Goal: Contribute content: Contribute content

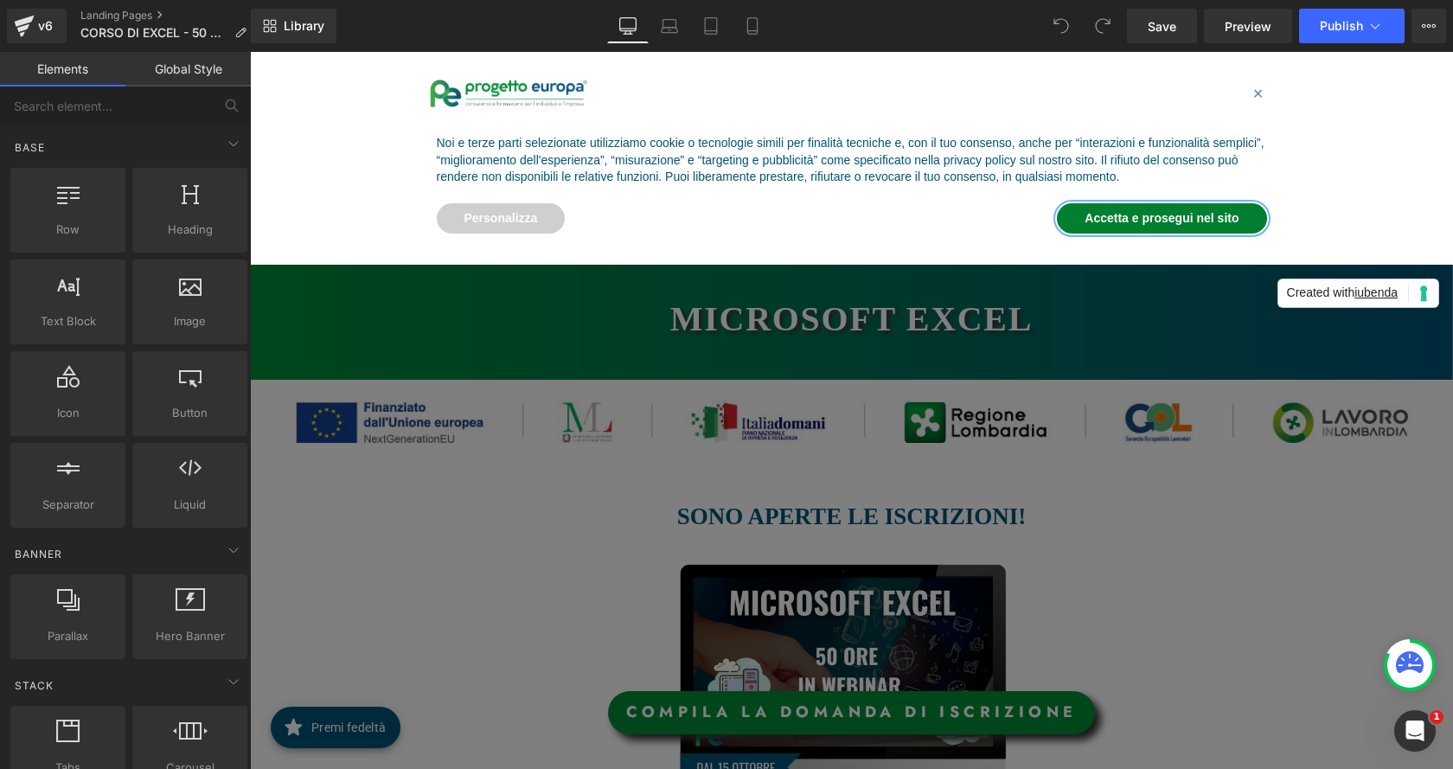
drag, startPoint x: 1229, startPoint y: 202, endPoint x: 1224, endPoint y: 214, distance: 13.2
click at [1224, 214] on button "Accetta e prosegui nel sito" at bounding box center [1161, 218] width 209 height 31
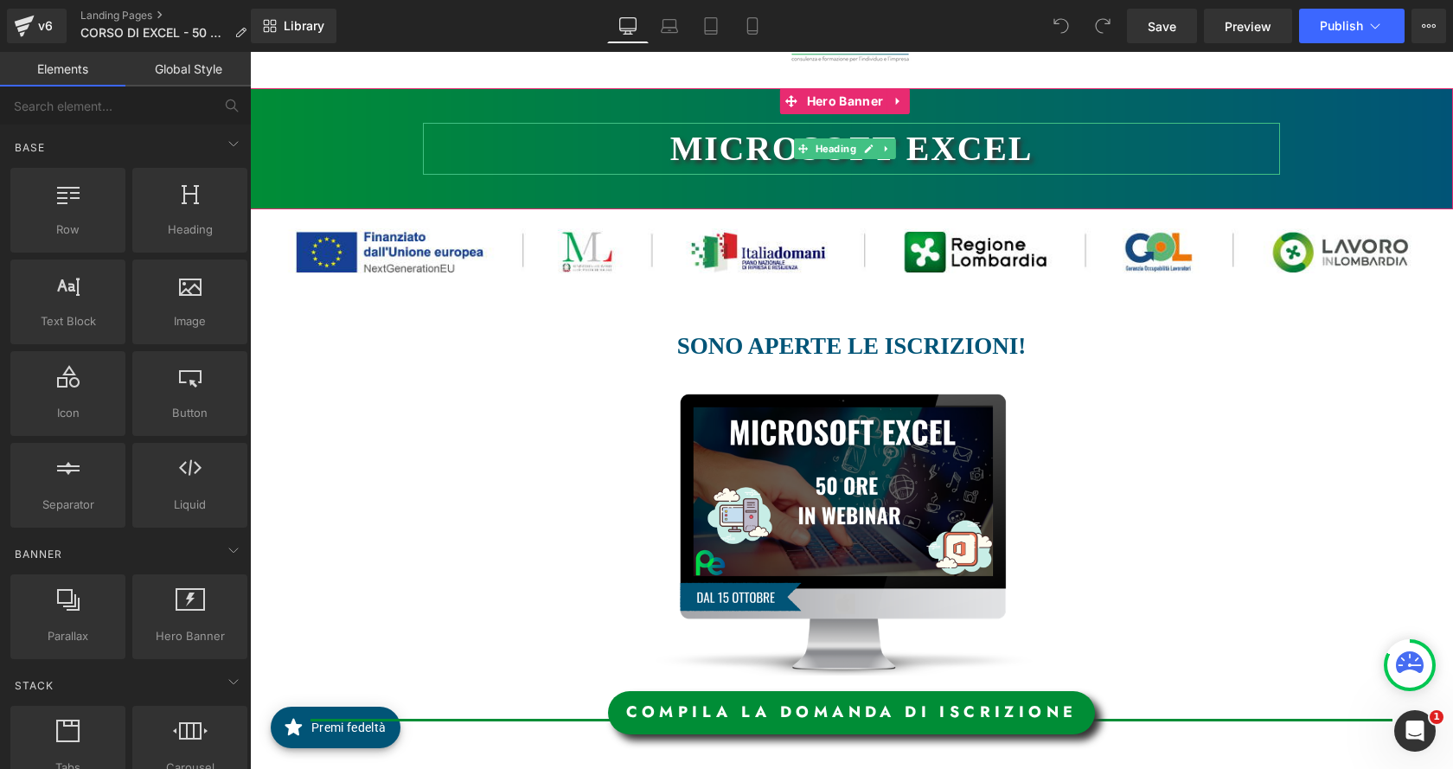
scroll to position [259, 0]
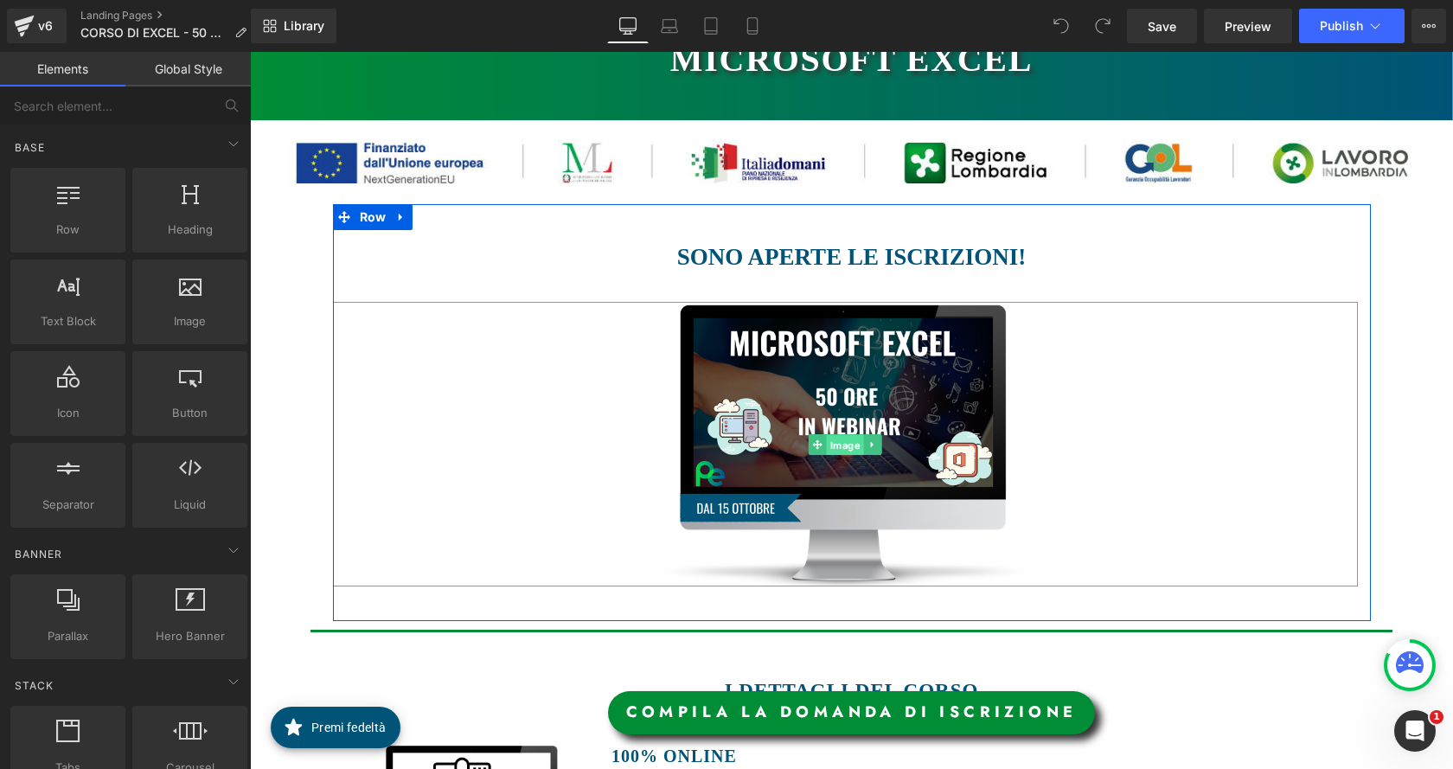
click at [831, 449] on span "Image" at bounding box center [845, 445] width 37 height 21
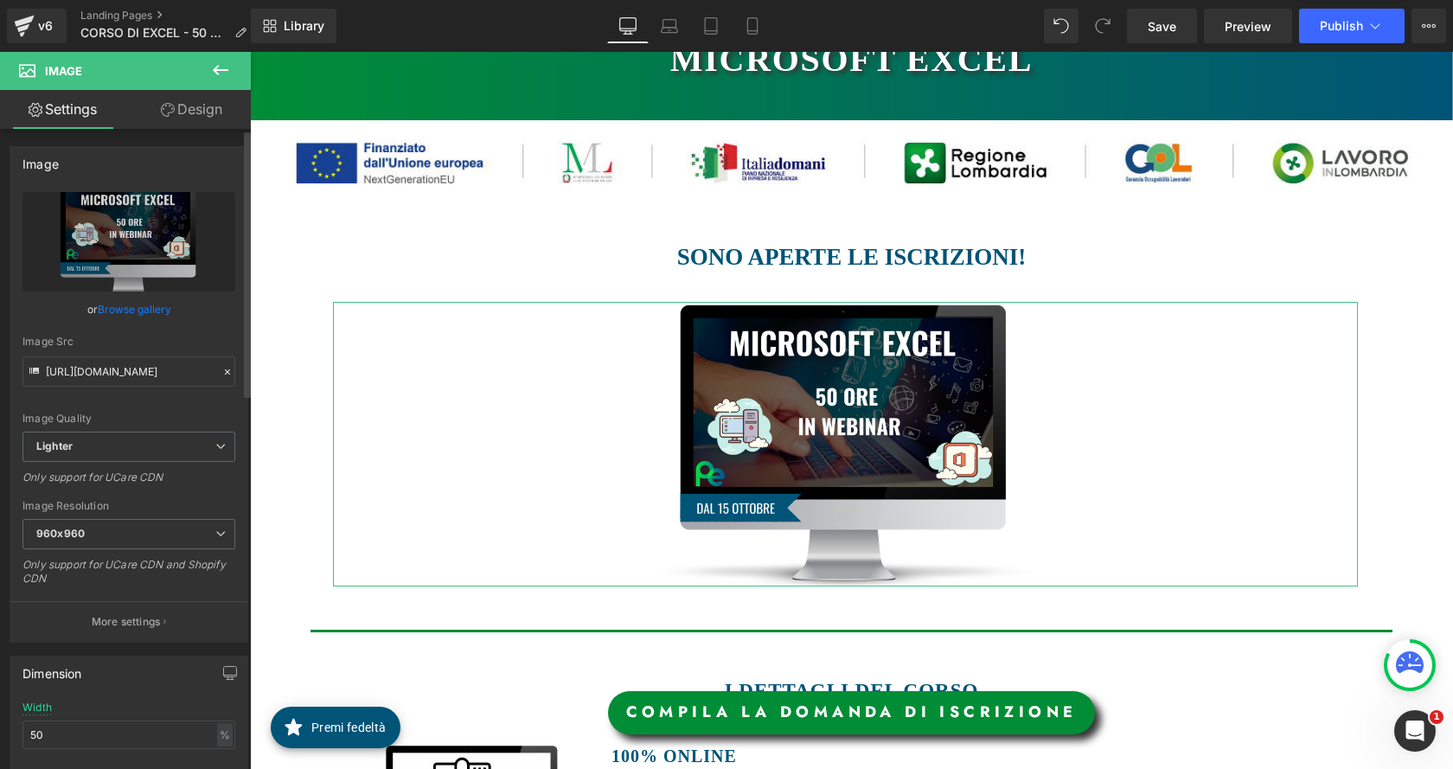
click at [127, 309] on link "Browse gallery" at bounding box center [135, 309] width 74 height 30
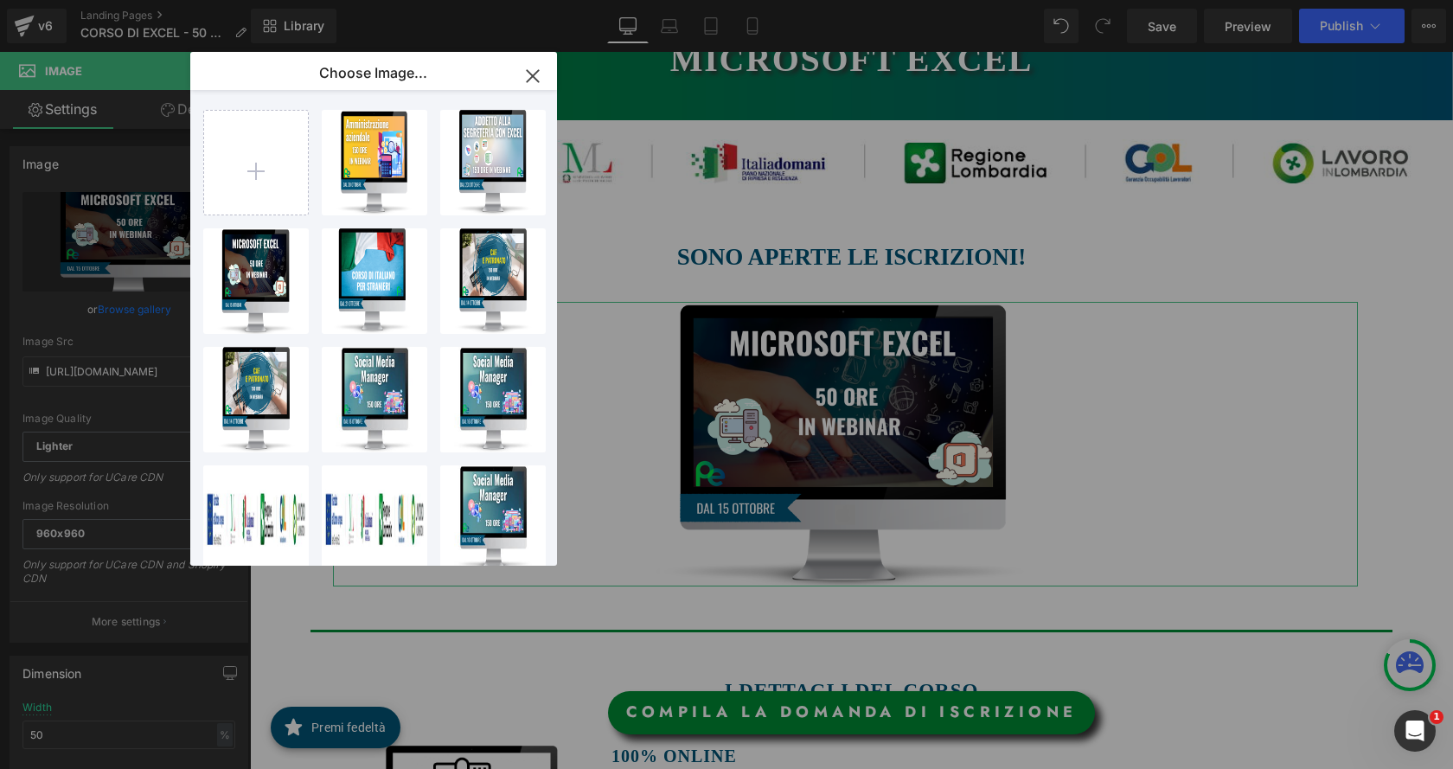
click at [106, 0] on div "Image You are previewing how the will restyle your page. You can not edit Eleme…" at bounding box center [726, 0] width 1453 height 0
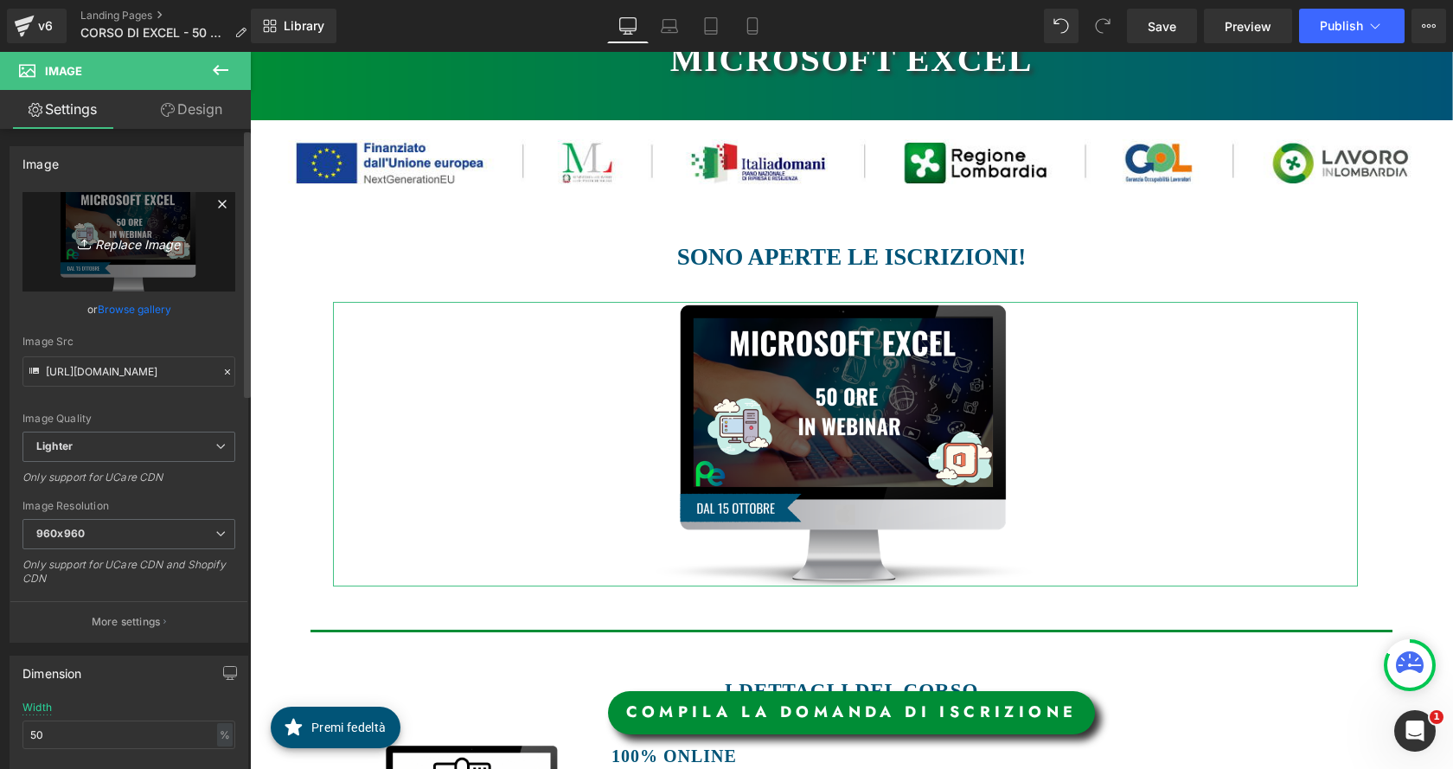
click at [124, 245] on icon "Replace Image" at bounding box center [129, 242] width 138 height 22
type input "C:\fakepath\EXCEL.png"
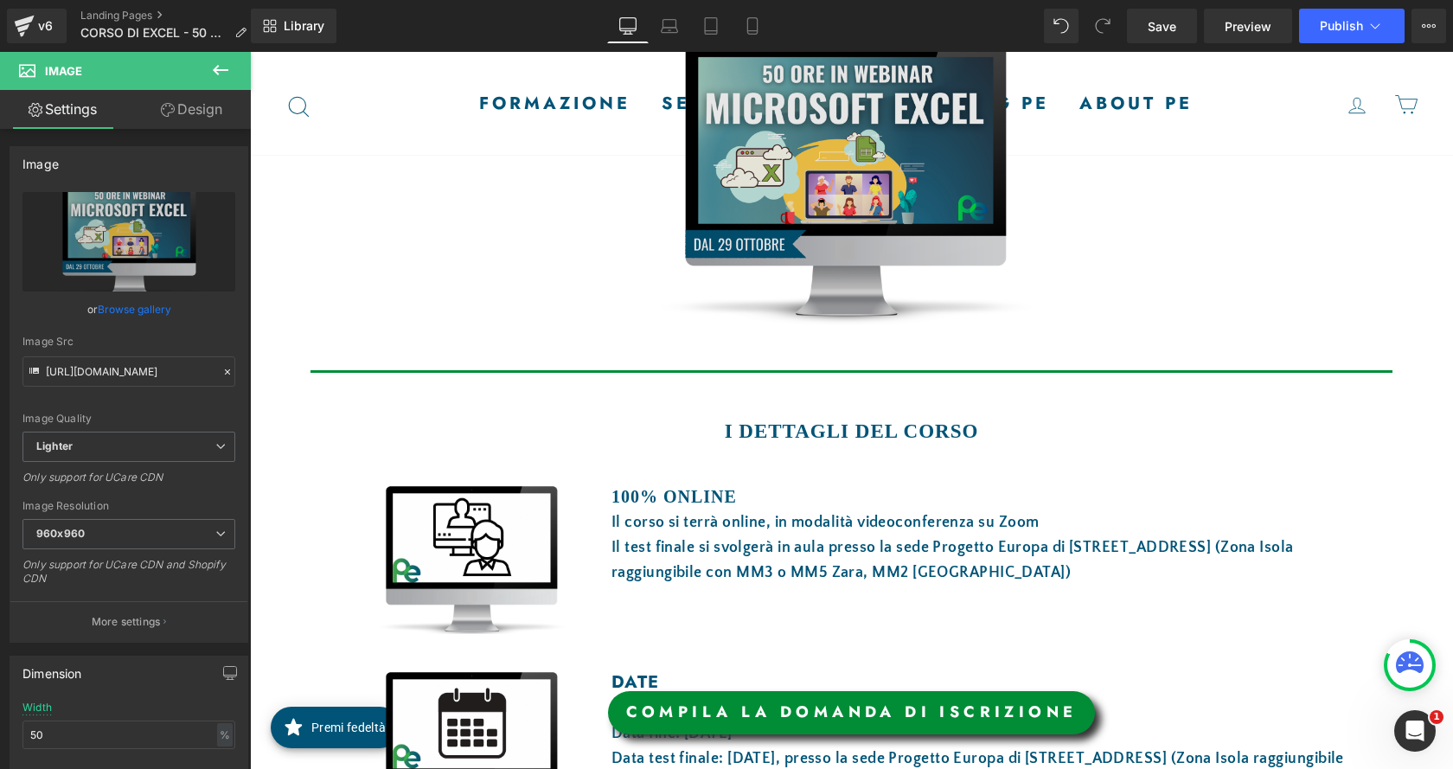
type input "https://ucarecdn.com/135e56e0-a10b-4e9a-ab65-ce66803cfbe1/-/format/auto/-/previ…"
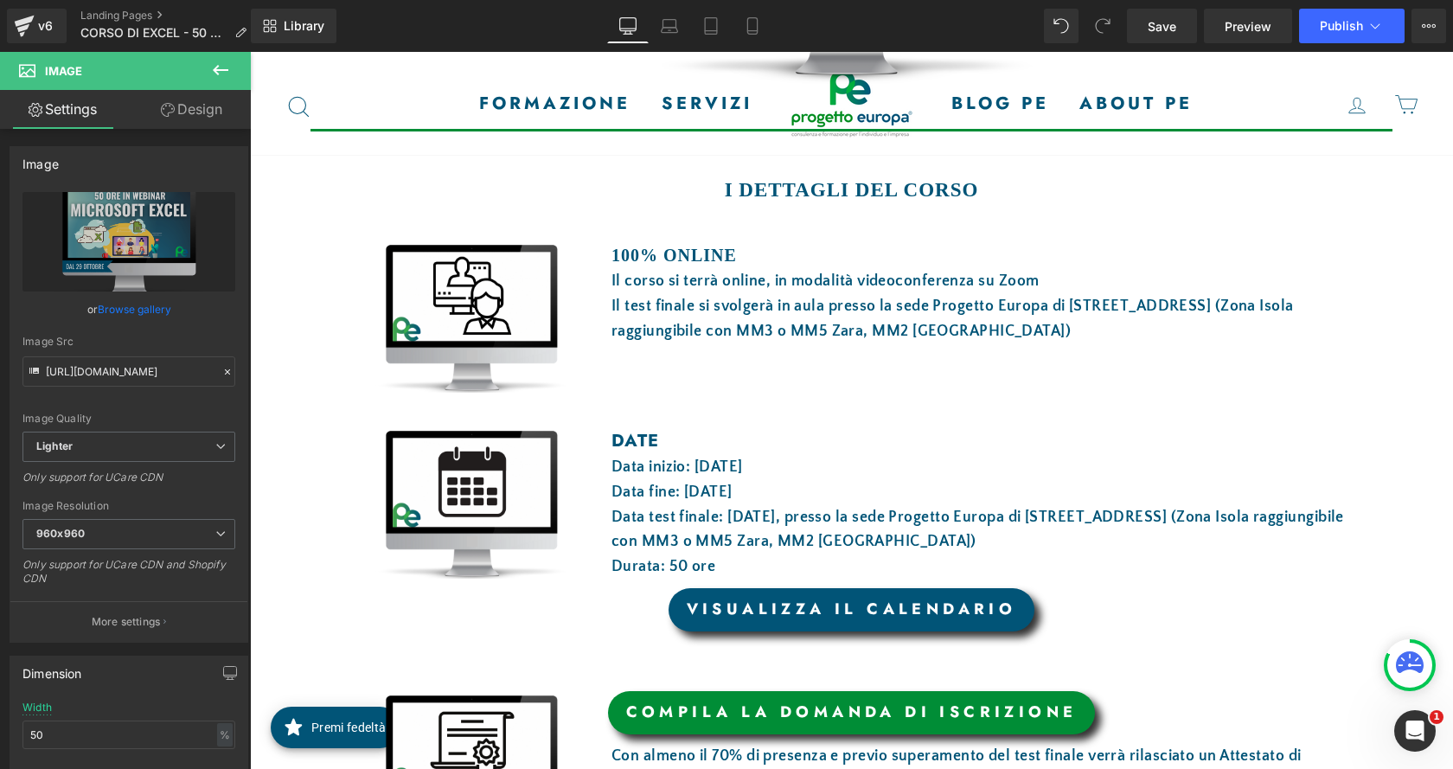
scroll to position [778, 0]
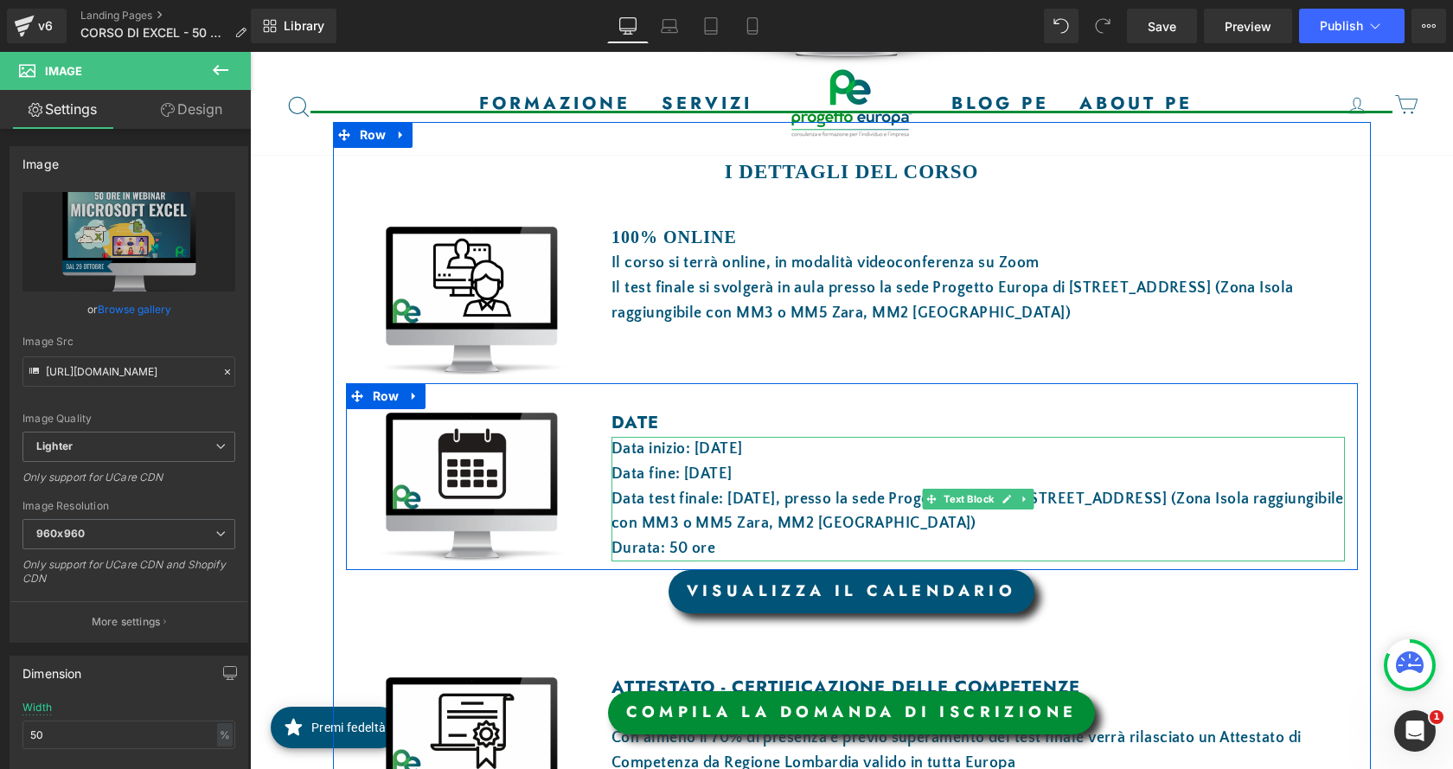
click at [709, 441] on font "Data inizio: 15 ottobre 2025" at bounding box center [676, 448] width 131 height 17
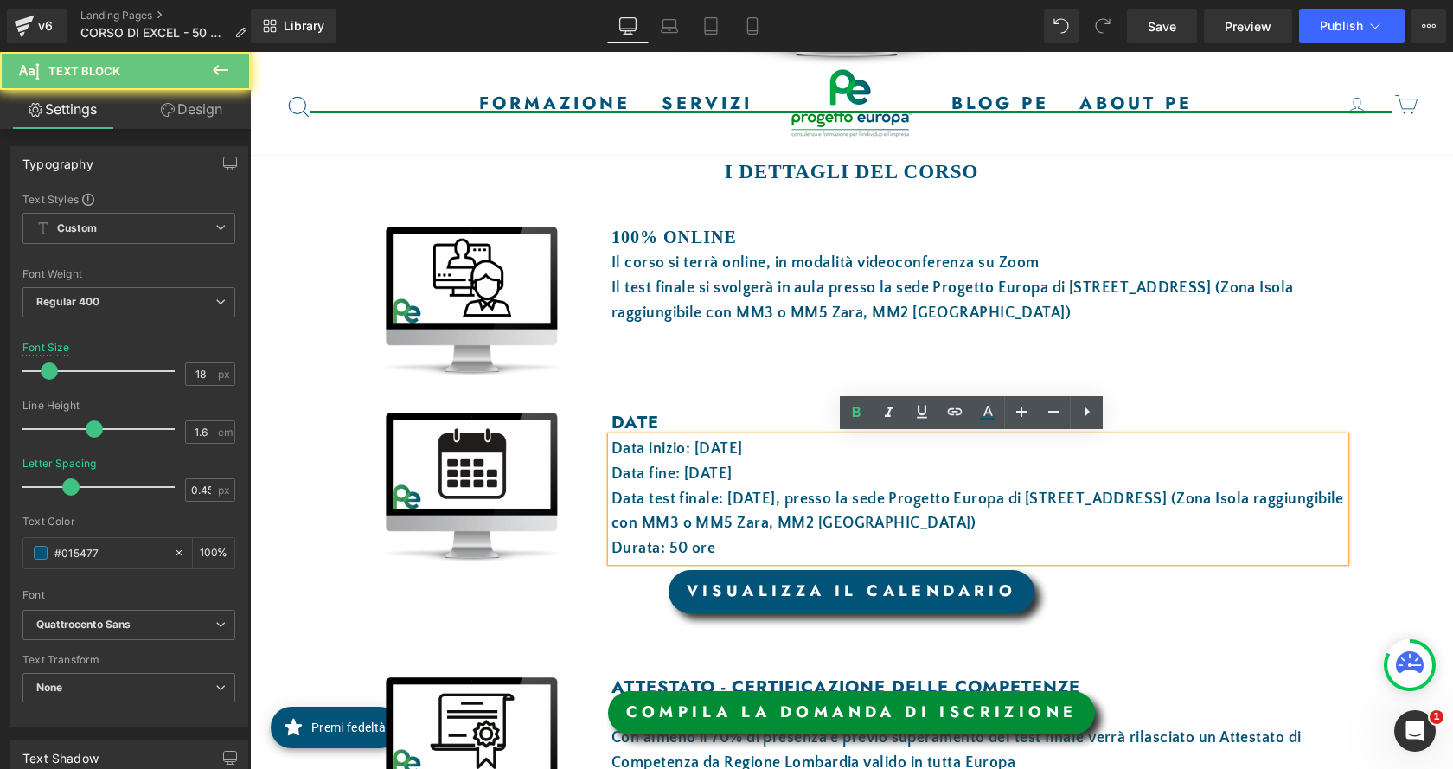
click at [701, 451] on font "Data inizio: 15 ottobre 2025" at bounding box center [676, 448] width 131 height 17
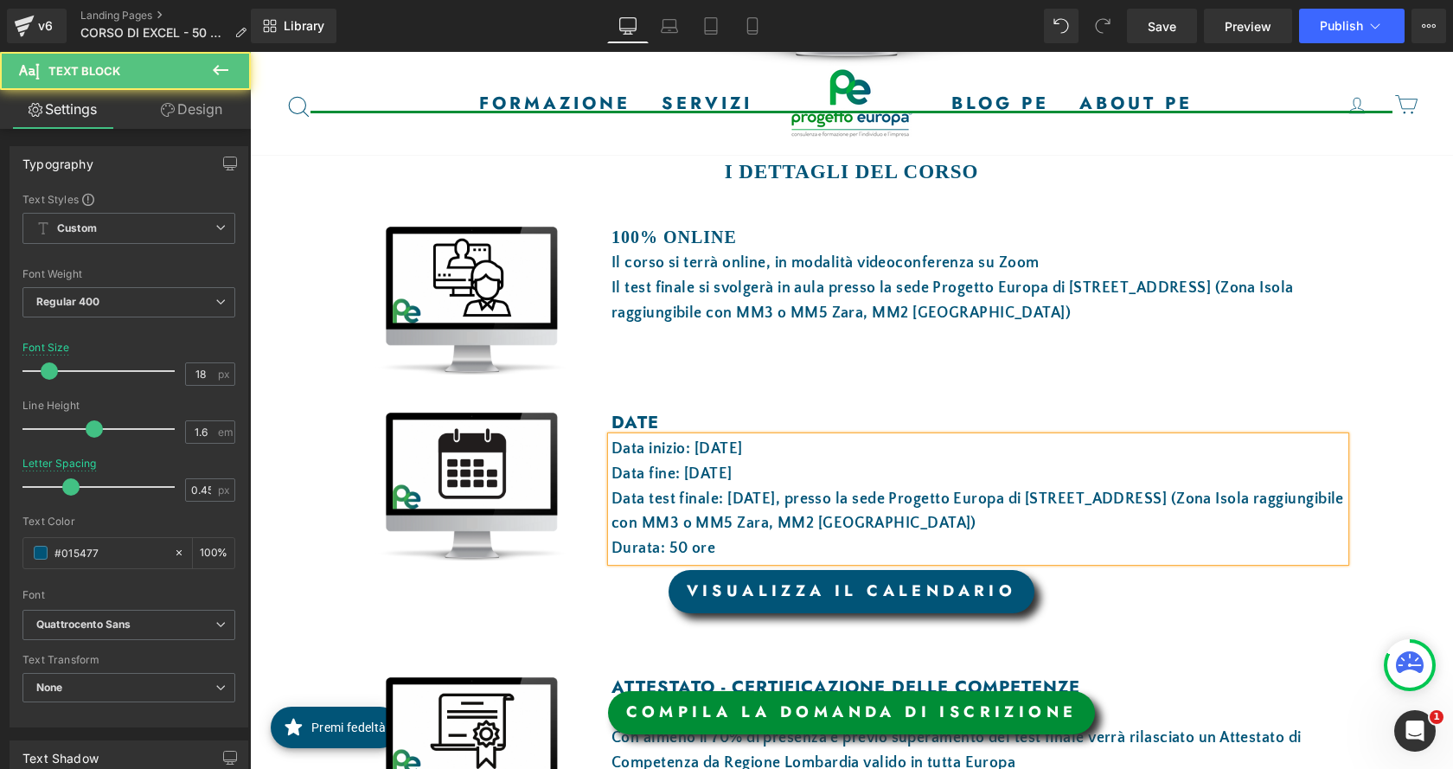
drag, startPoint x: 747, startPoint y: 473, endPoint x: 677, endPoint y: 474, distance: 70.1
click at [677, 474] on font "Data fine: 27 ottobre 2025" at bounding box center [671, 473] width 121 height 17
drag, startPoint x: 795, startPoint y: 493, endPoint x: 723, endPoint y: 495, distance: 71.8
click at [723, 495] on font "Data test finale: 28 ottobre 2025, presso la sede Progetto Europa di via Boltra…" at bounding box center [977, 511] width 733 height 42
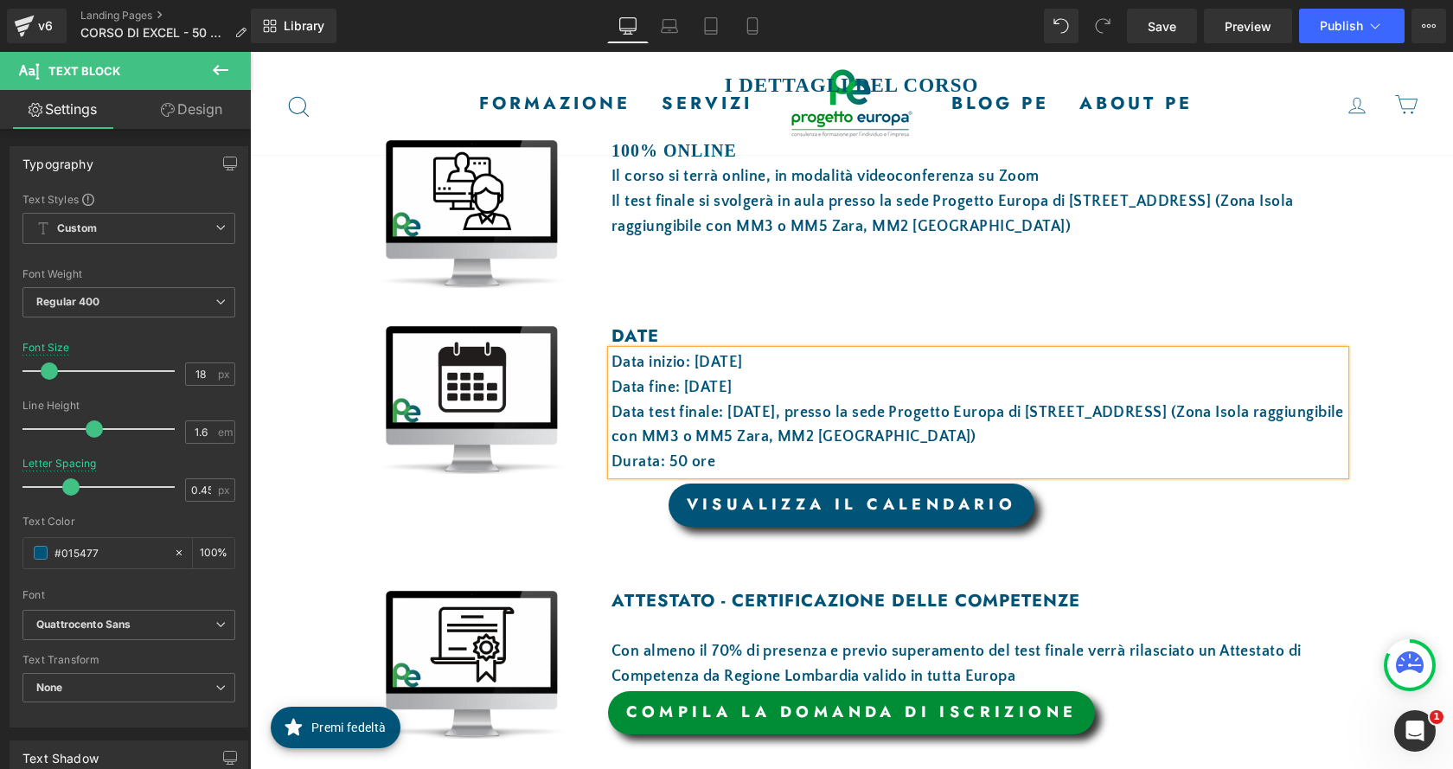
click at [912, 503] on span "VISUALIZZA IL CALENDARIO" at bounding box center [852, 504] width 330 height 22
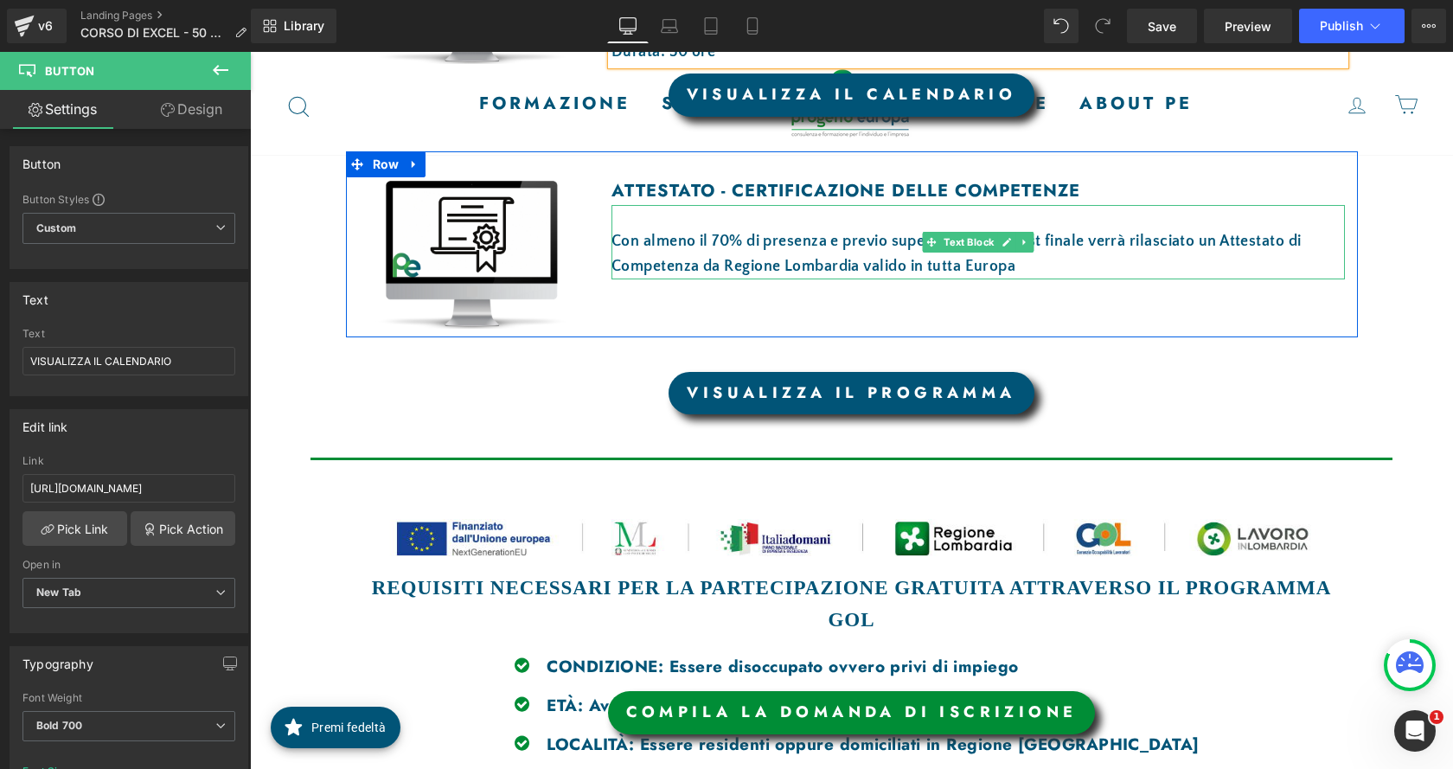
scroll to position [1297, 0]
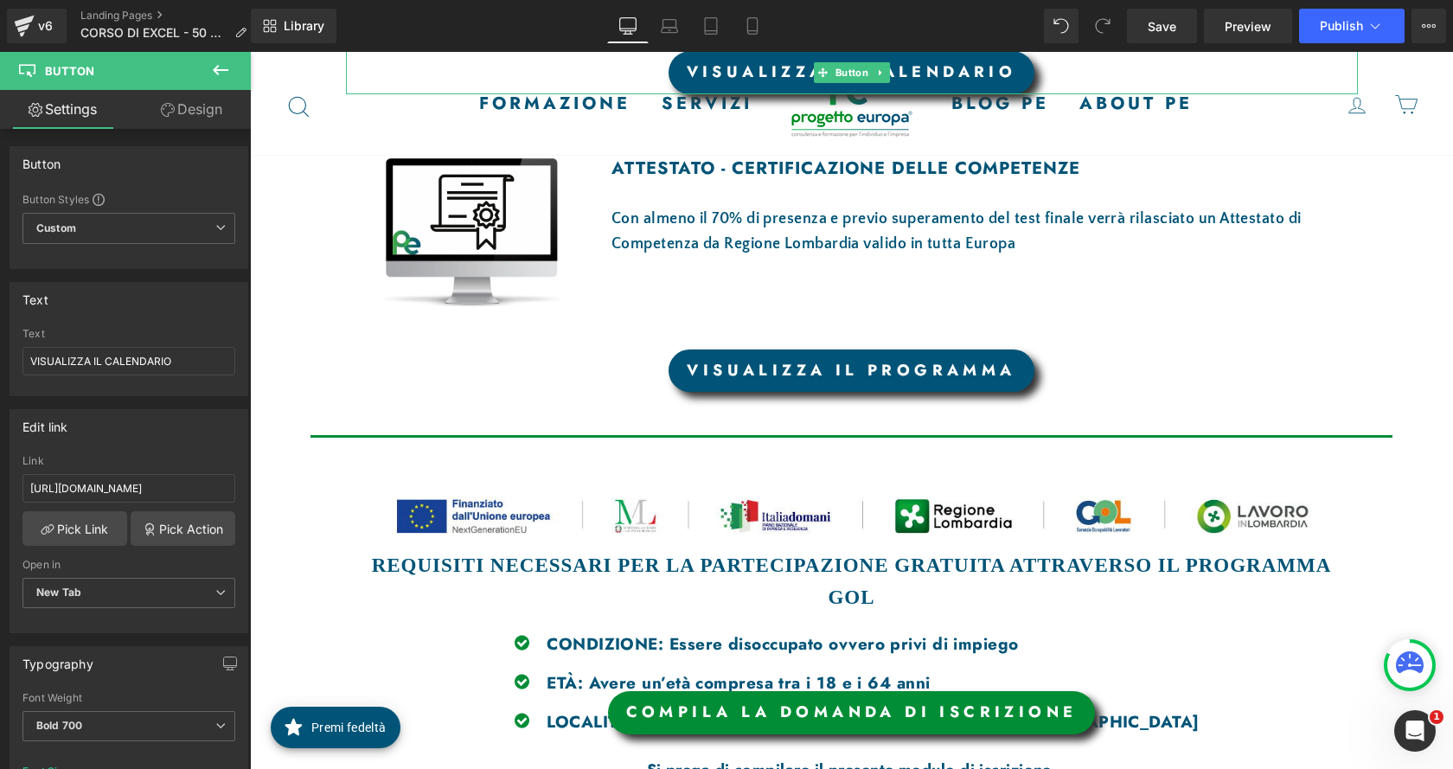
click at [889, 78] on span "VISUALIZZA IL CALENDARIO" at bounding box center [852, 72] width 330 height 22
click at [897, 74] on link "VISUALIZZA IL CALENDARIO" at bounding box center [852, 72] width 367 height 43
click at [110, 478] on input "https://drive.google.com/file/d/1YnSSmg3OiWBki1VcaHn6-oEKUSq1s1aK/view?usp=shar…" at bounding box center [128, 488] width 213 height 29
click at [109, 478] on input "https://drive.google.com/file/d/1YnSSmg3OiWBki1VcaHn6-oEKUSq1s1aK/view?usp=shar…" at bounding box center [128, 488] width 213 height 29
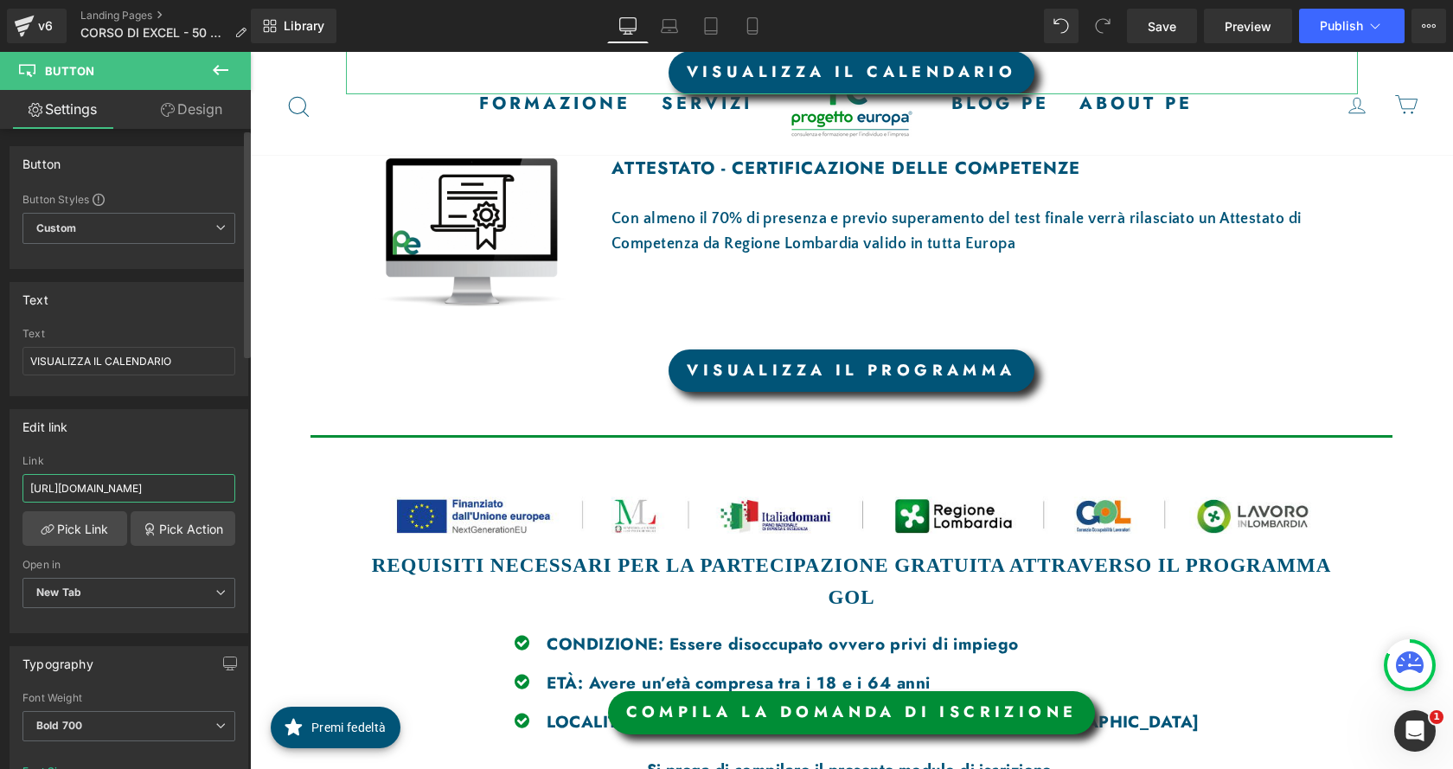
scroll to position [0, 256]
type input "https://drive.google.com/file/d/1GJ5fr6MUrvON68ZnYdDjFHQq0zPx7jt5/view?usp=shar…"
click at [1138, 22] on link "Save" at bounding box center [1162, 26] width 70 height 35
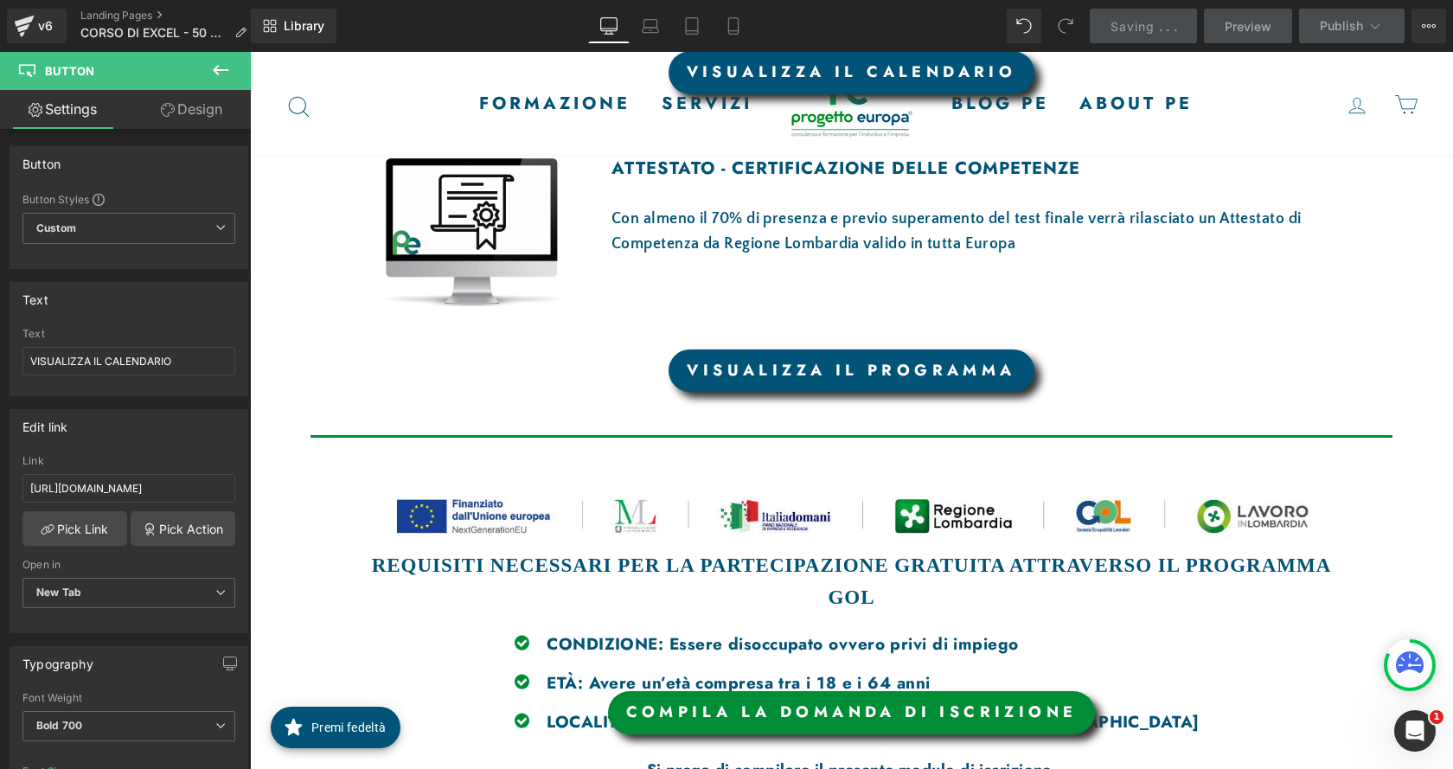
scroll to position [0, 0]
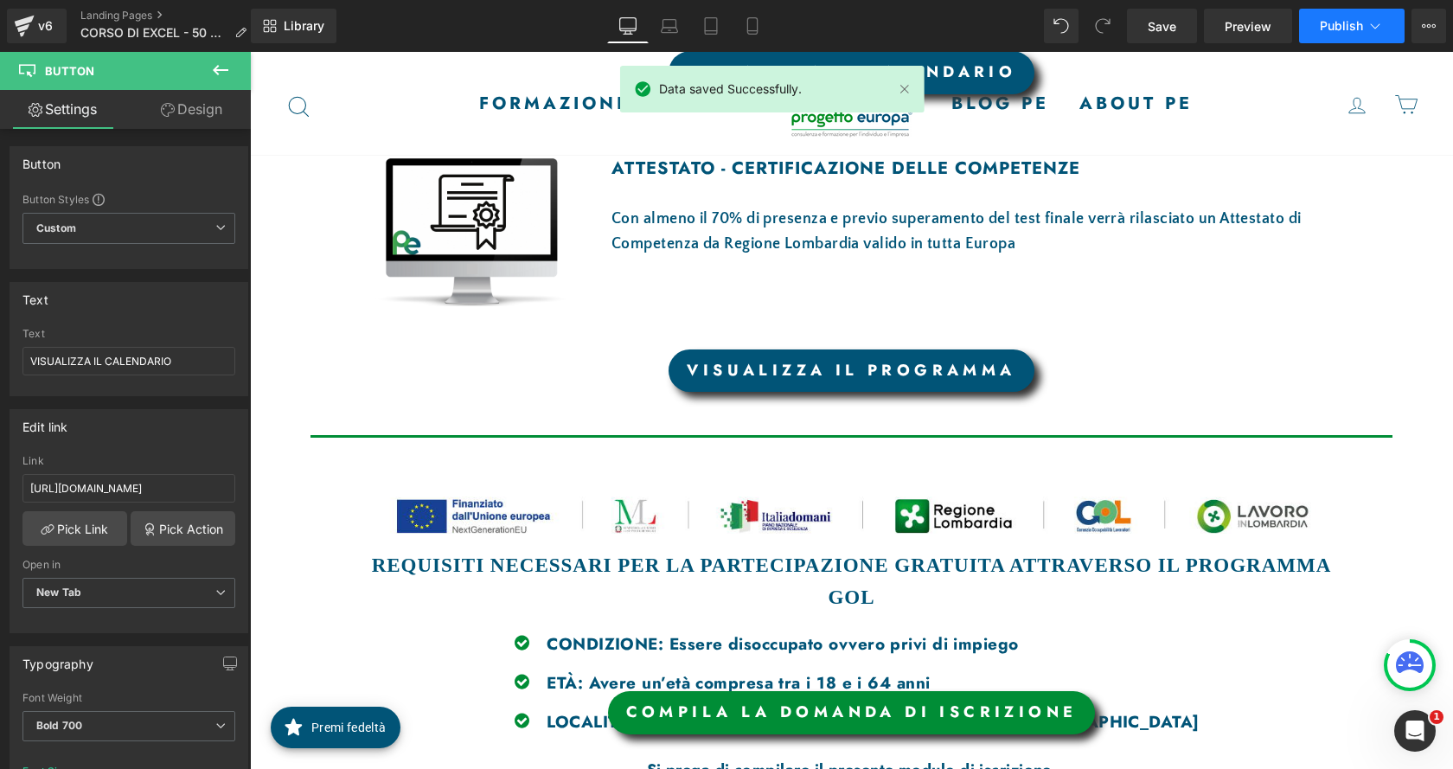
click at [1361, 24] on span "Publish" at bounding box center [1341, 26] width 43 height 14
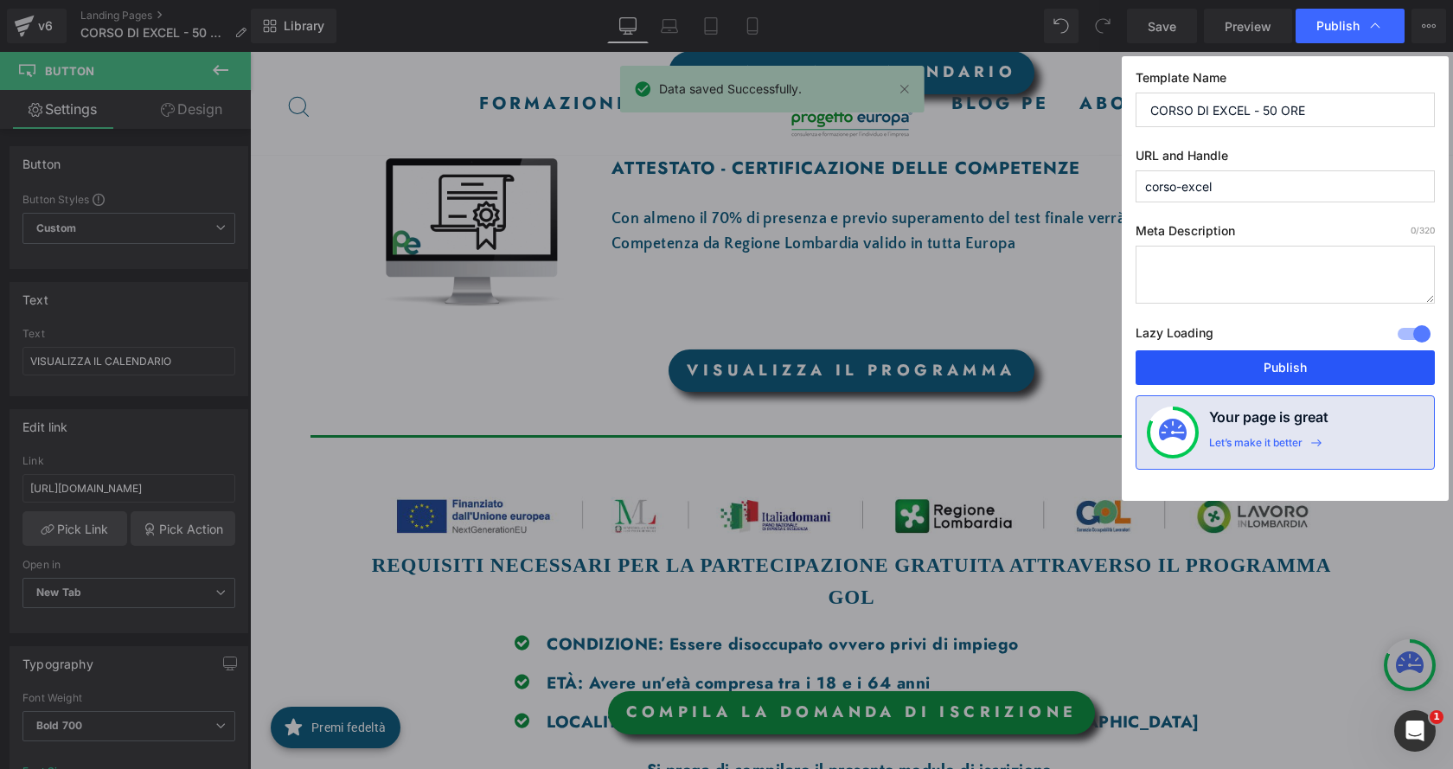
click at [1336, 362] on button "Publish" at bounding box center [1285, 367] width 299 height 35
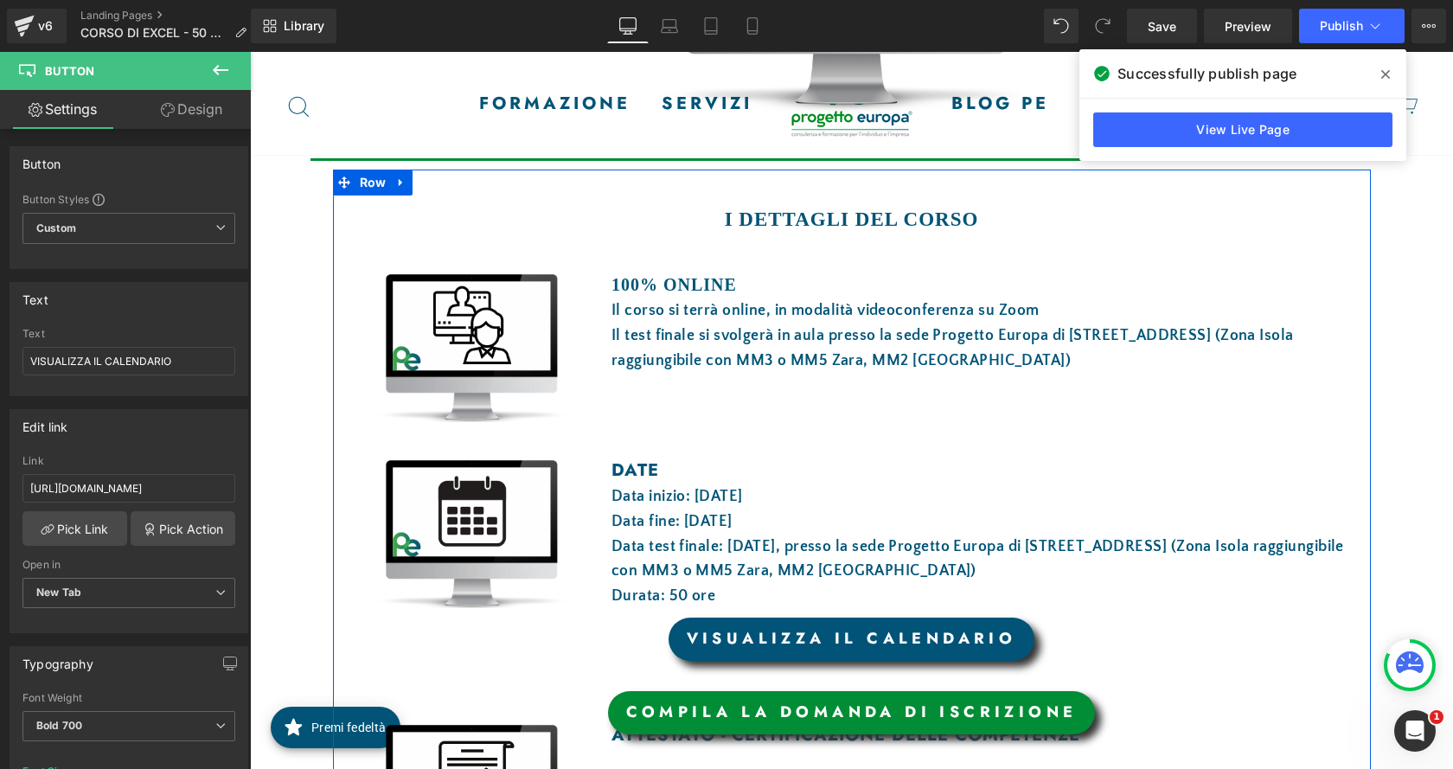
scroll to position [432, 0]
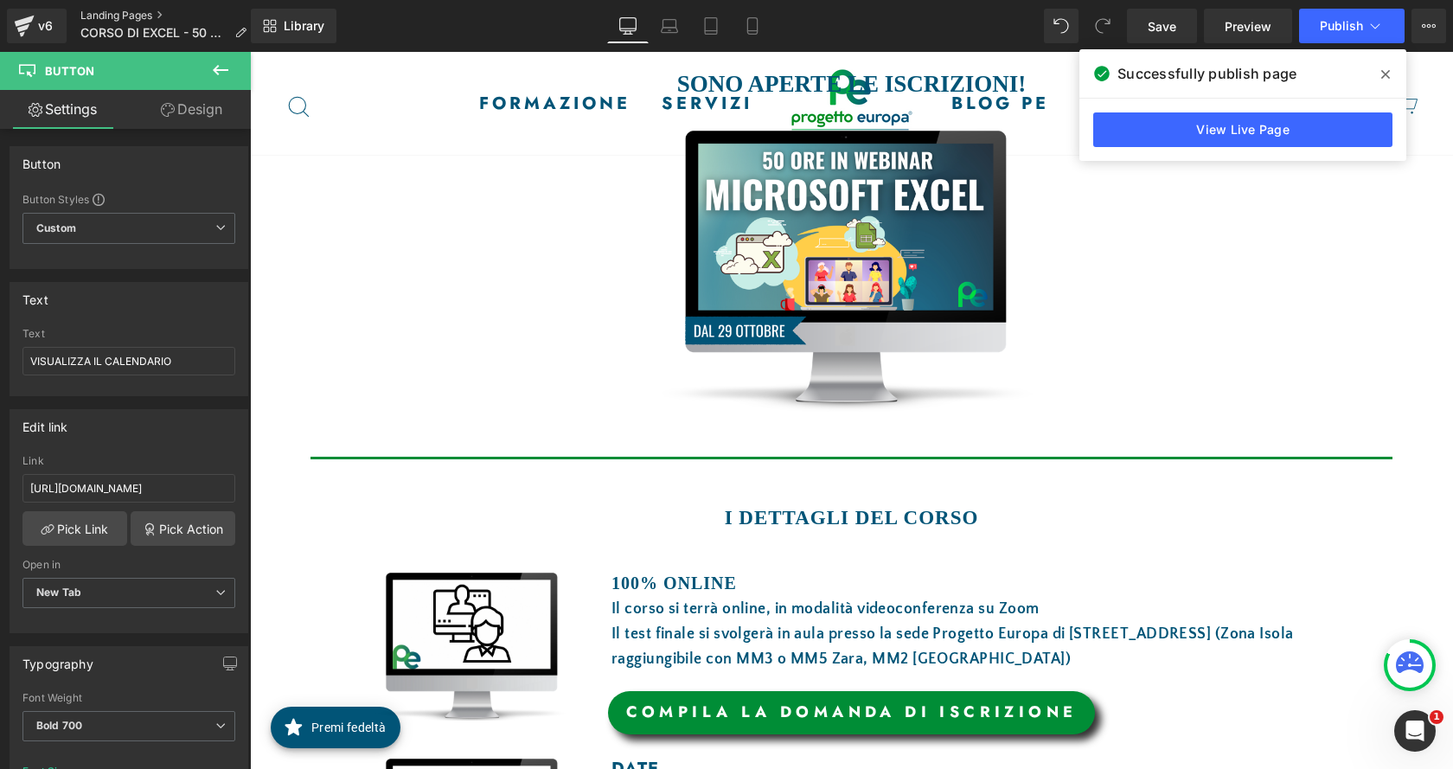
click at [116, 15] on link "Landing Pages" at bounding box center [170, 16] width 180 height 14
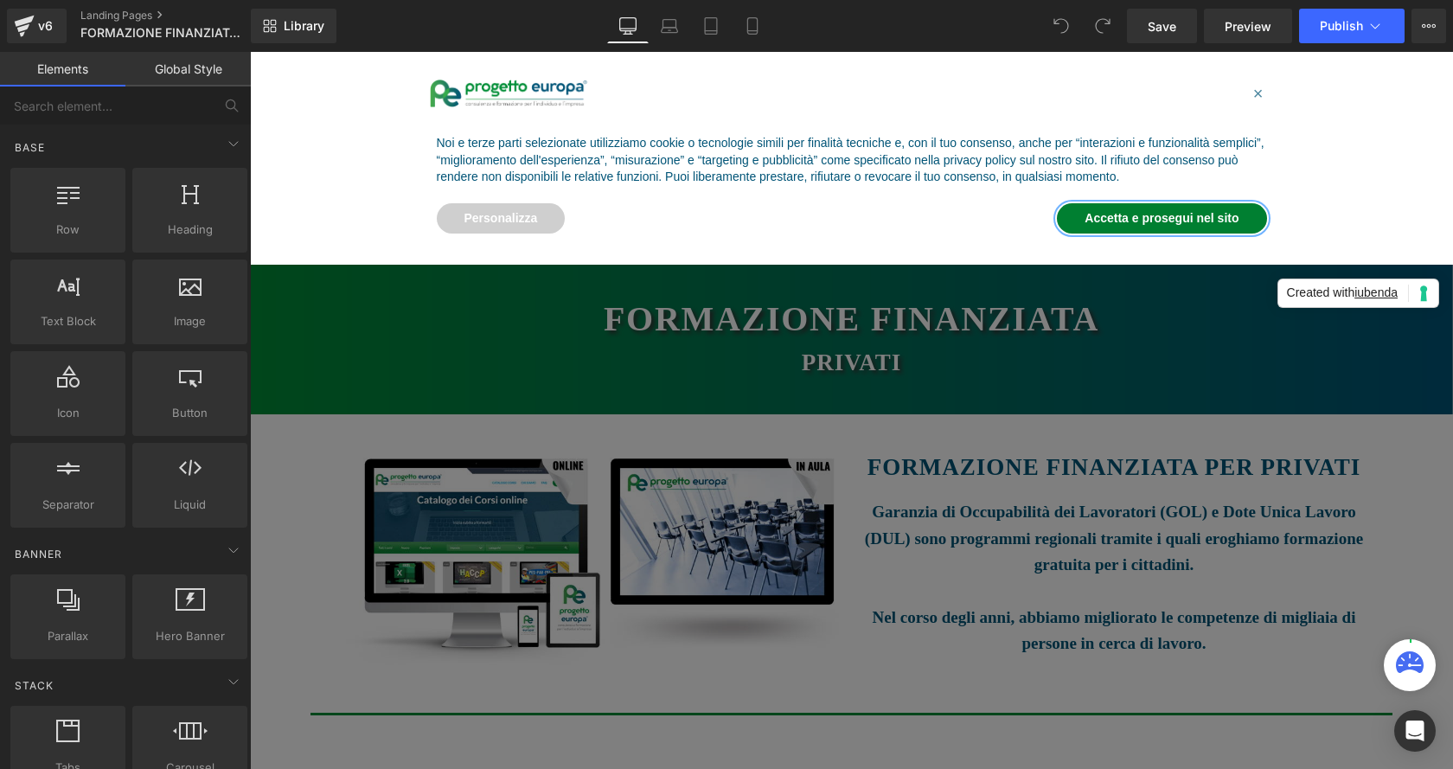
click at [1162, 221] on button "Accetta e prosegui nel sito" at bounding box center [1161, 218] width 209 height 31
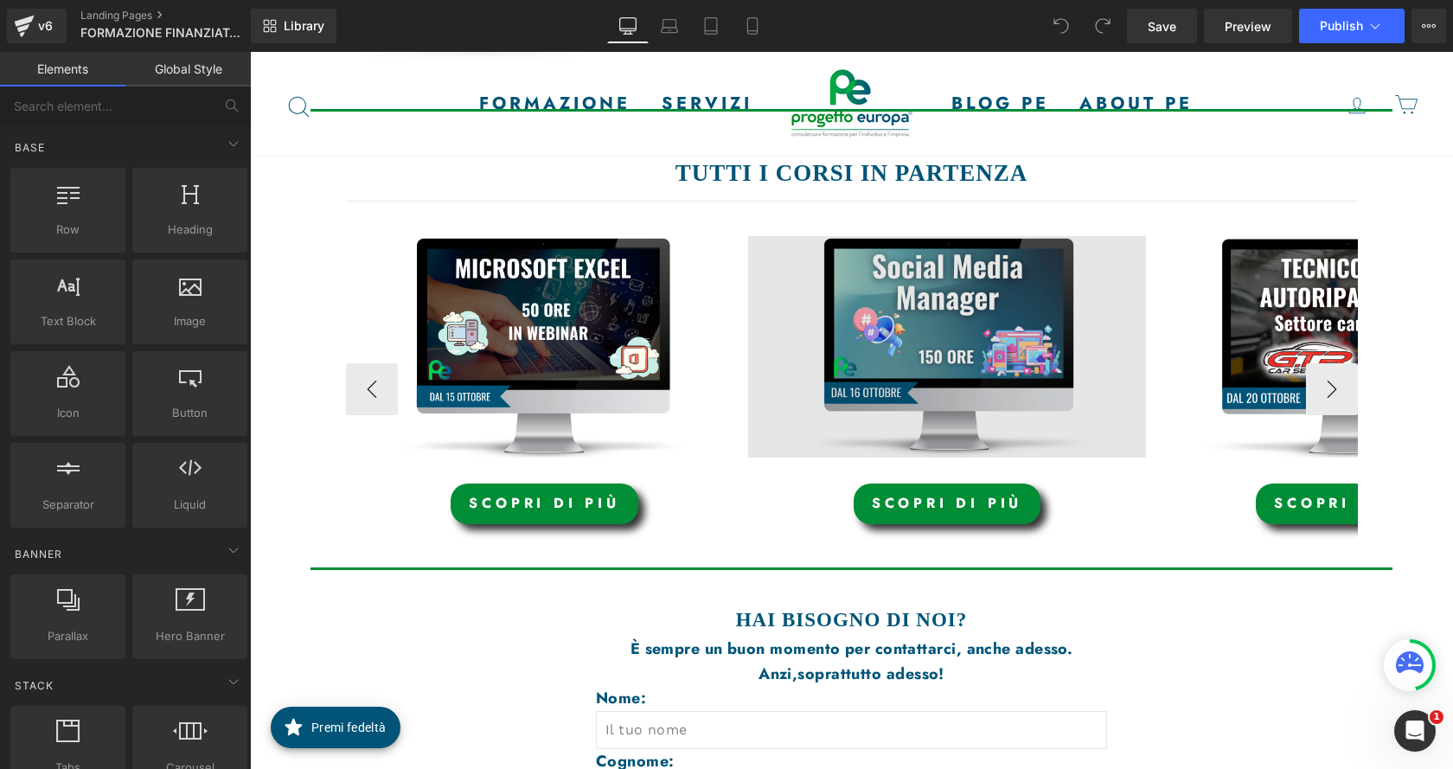
scroll to position [605, 0]
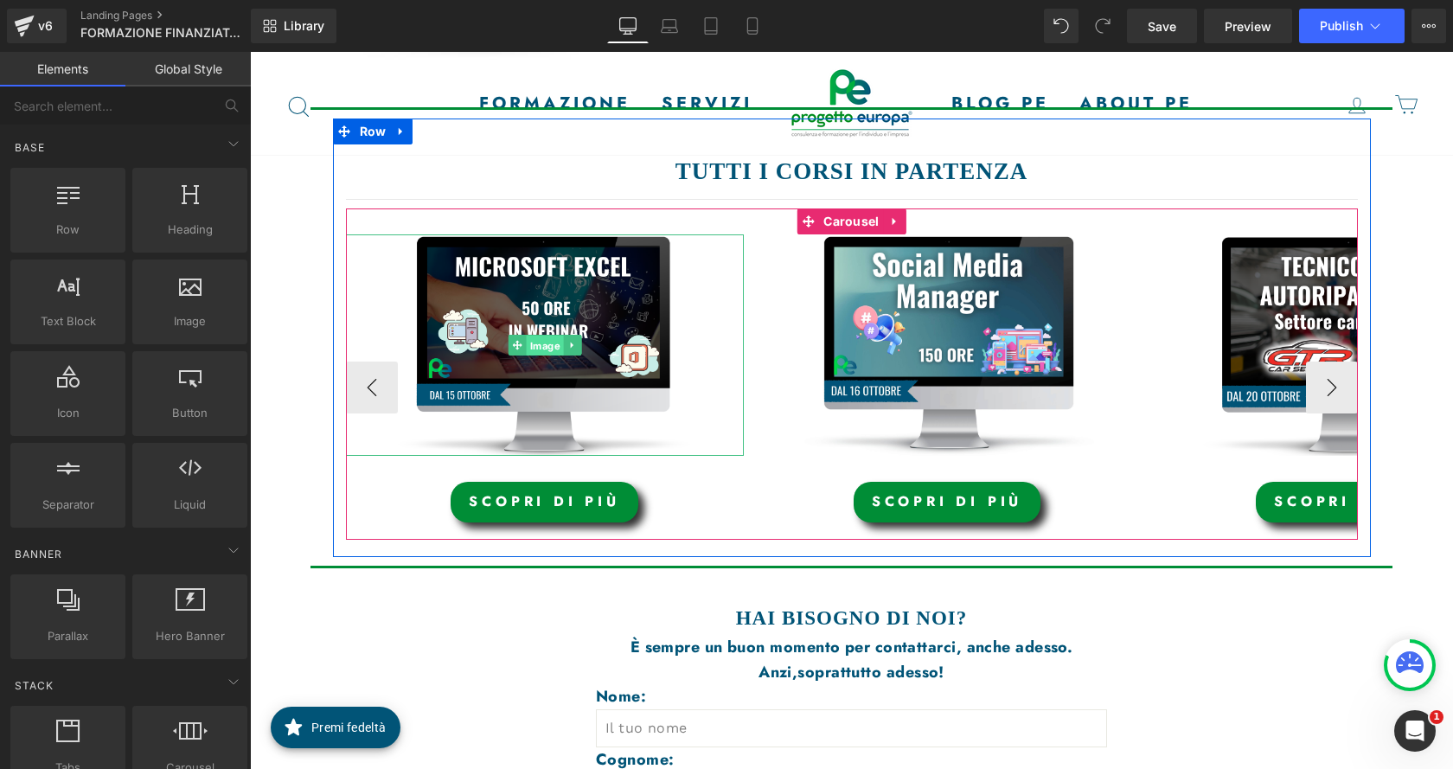
click at [541, 346] on span "Image" at bounding box center [544, 346] width 37 height 21
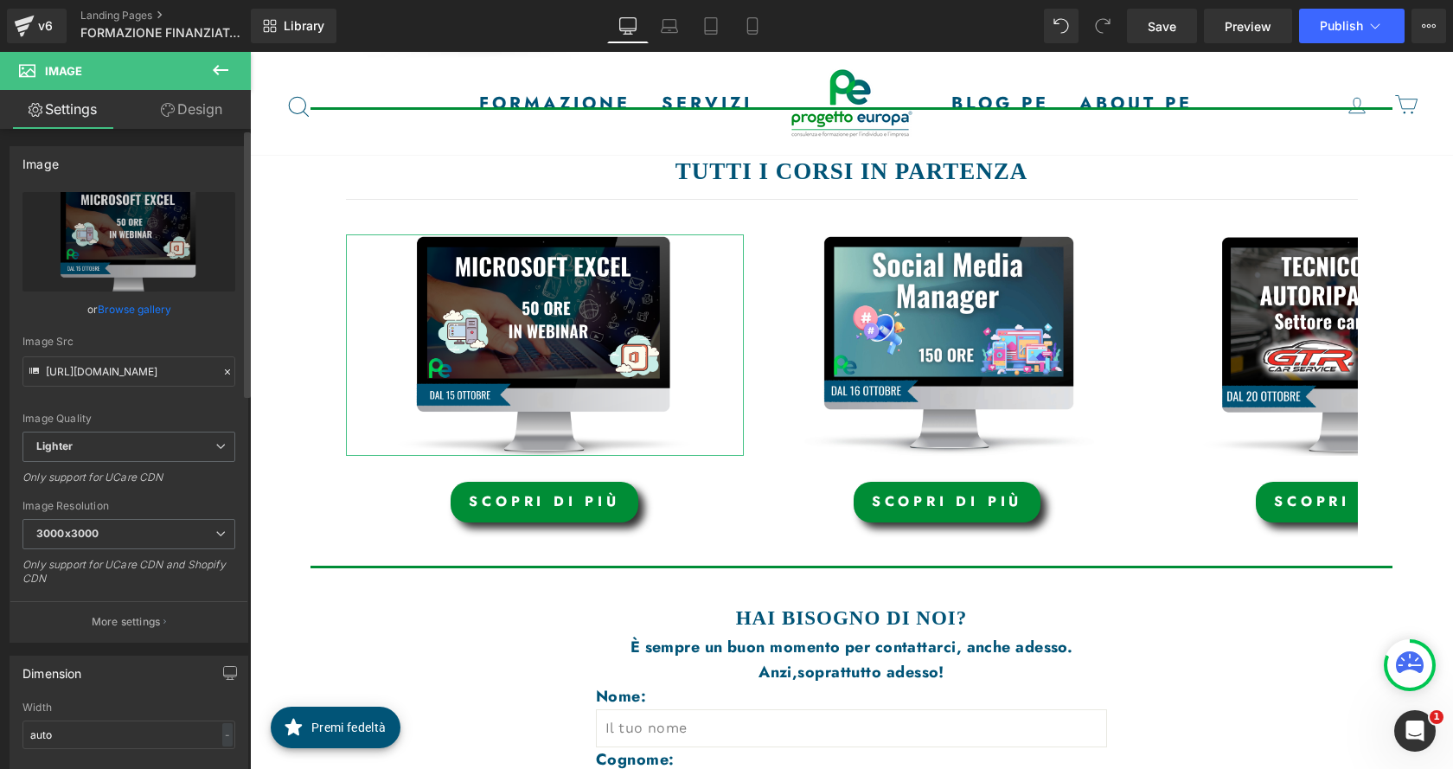
click at [137, 303] on link "Browse gallery" at bounding box center [135, 309] width 74 height 30
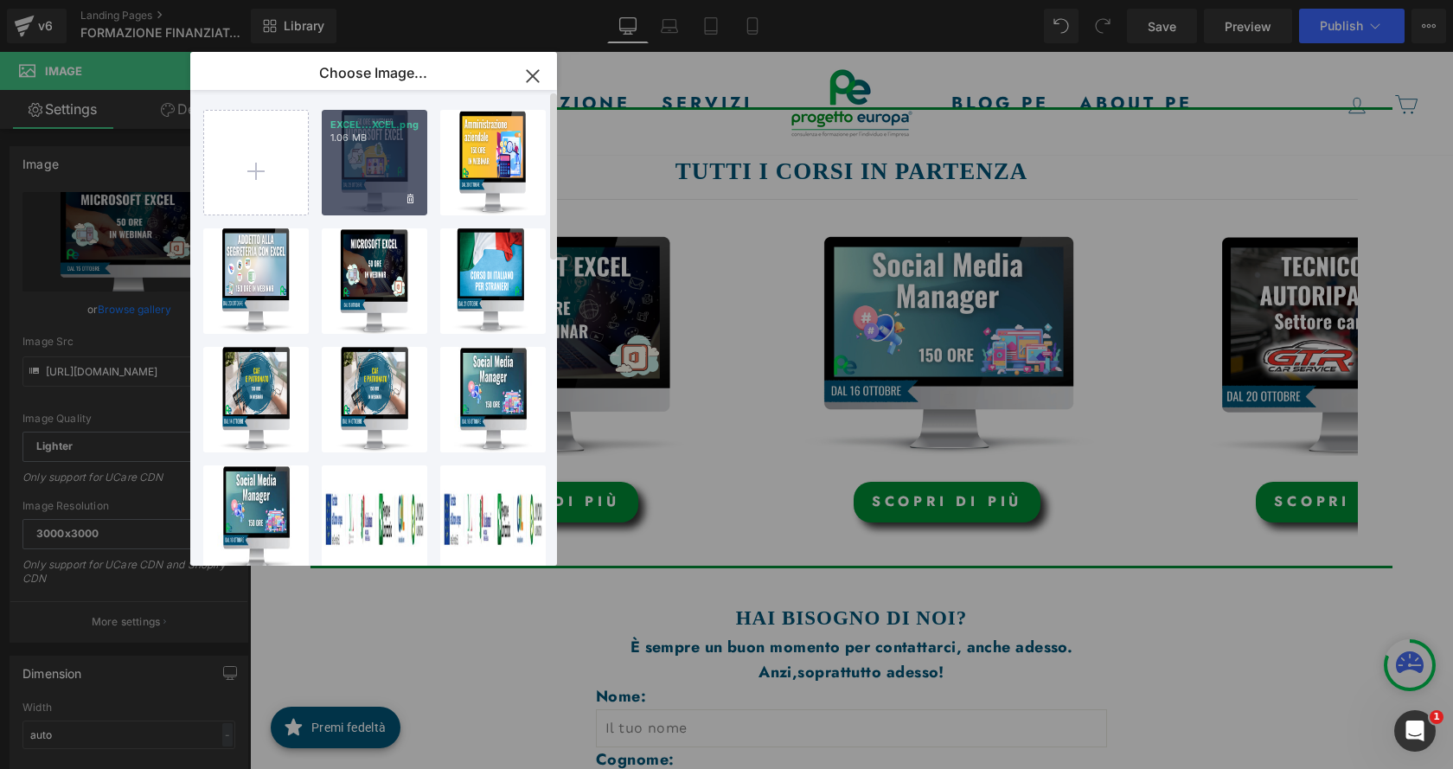
click at [387, 185] on div "EXCEL...XCEL.png 1.06 MB" at bounding box center [375, 163] width 106 height 106
type input "[URL][DOMAIN_NAME]"
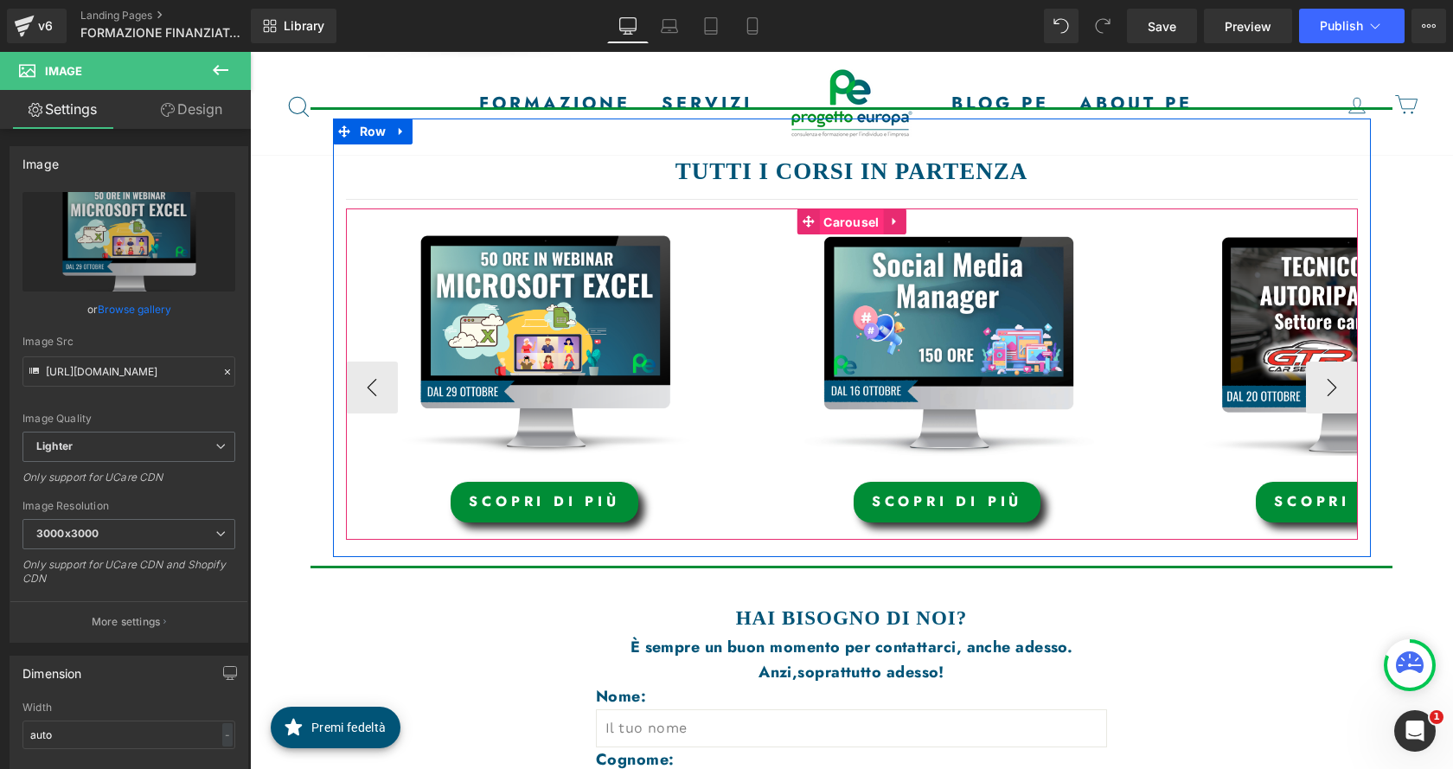
click at [848, 223] on span "Carousel" at bounding box center [851, 222] width 64 height 26
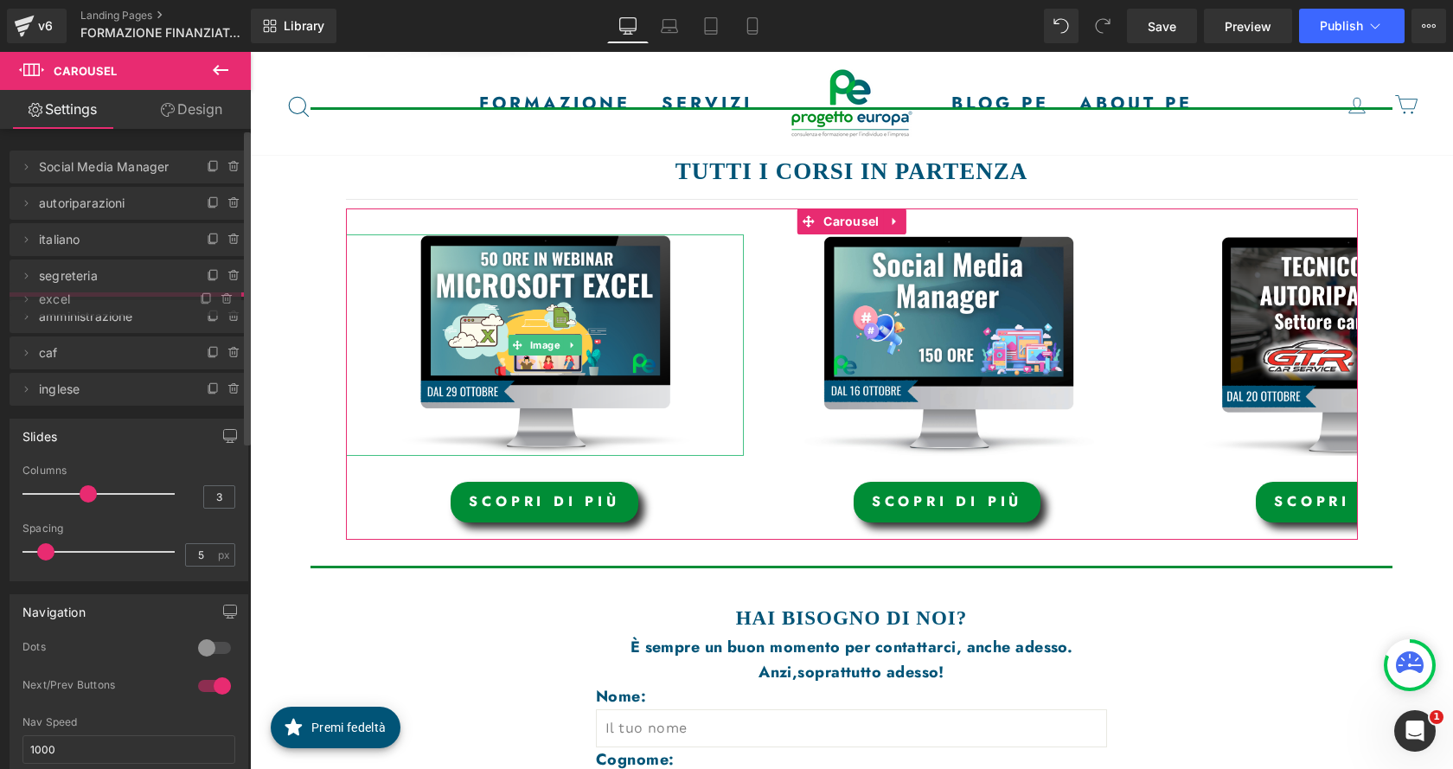
drag, startPoint x: 120, startPoint y: 168, endPoint x: 113, endPoint y: 300, distance: 132.5
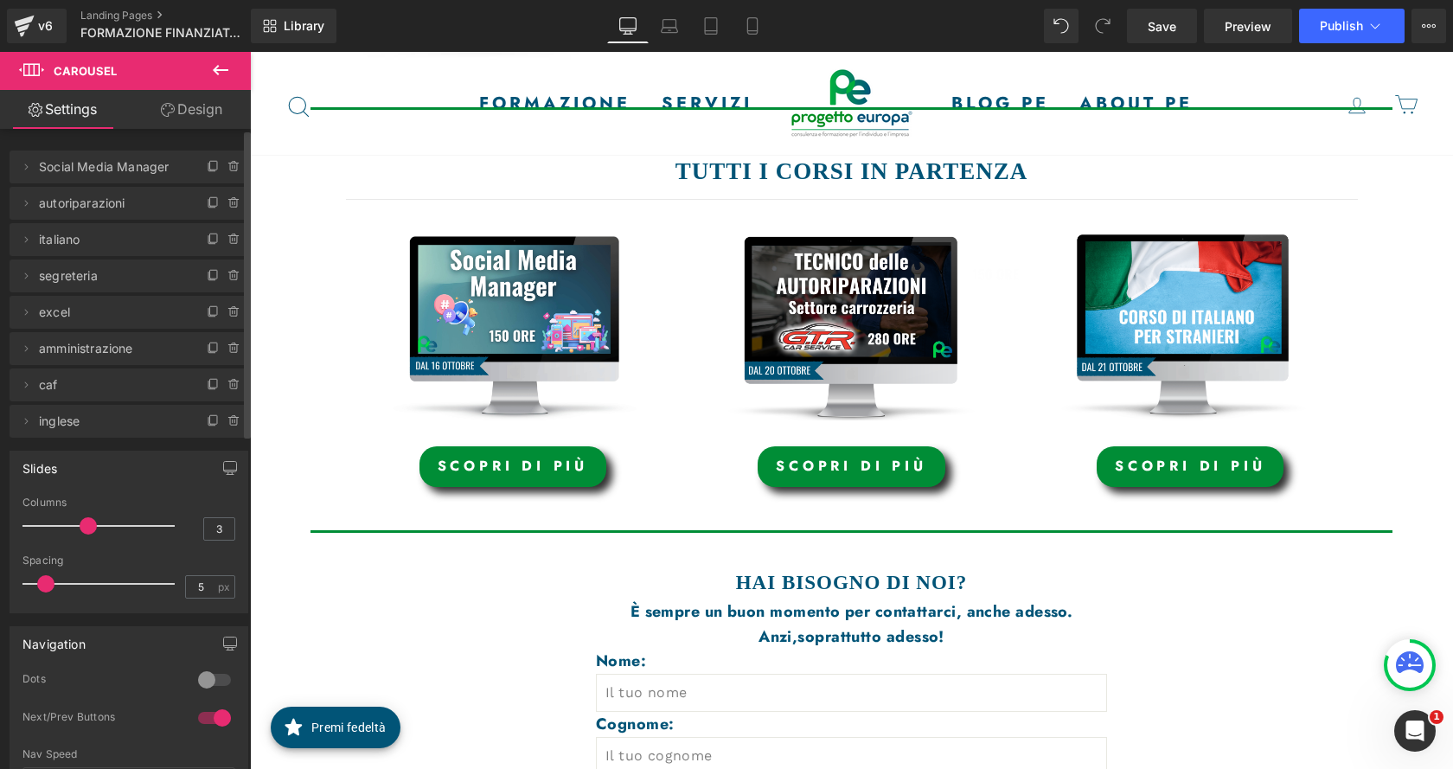
scroll to position [588, 0]
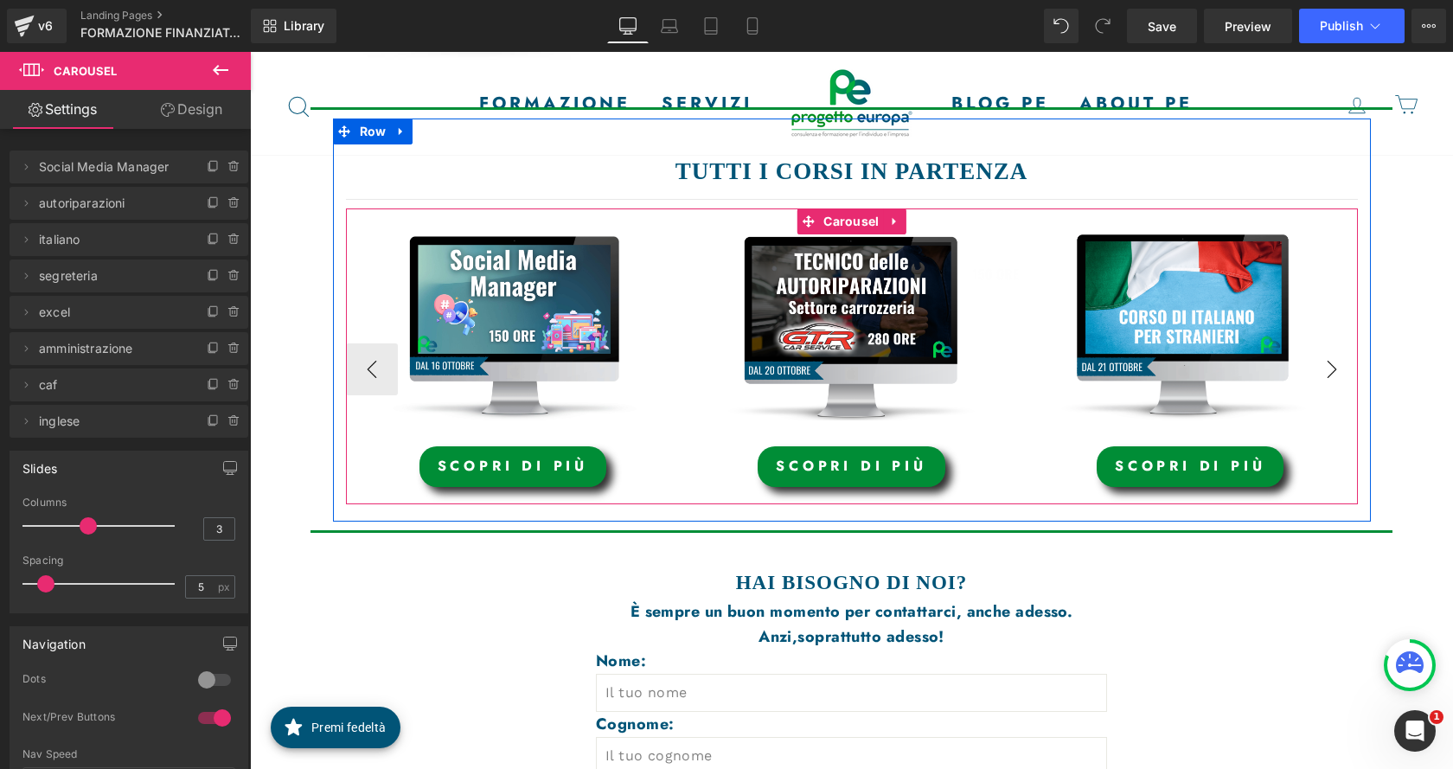
click at [1315, 358] on button "›" at bounding box center [1332, 369] width 52 height 52
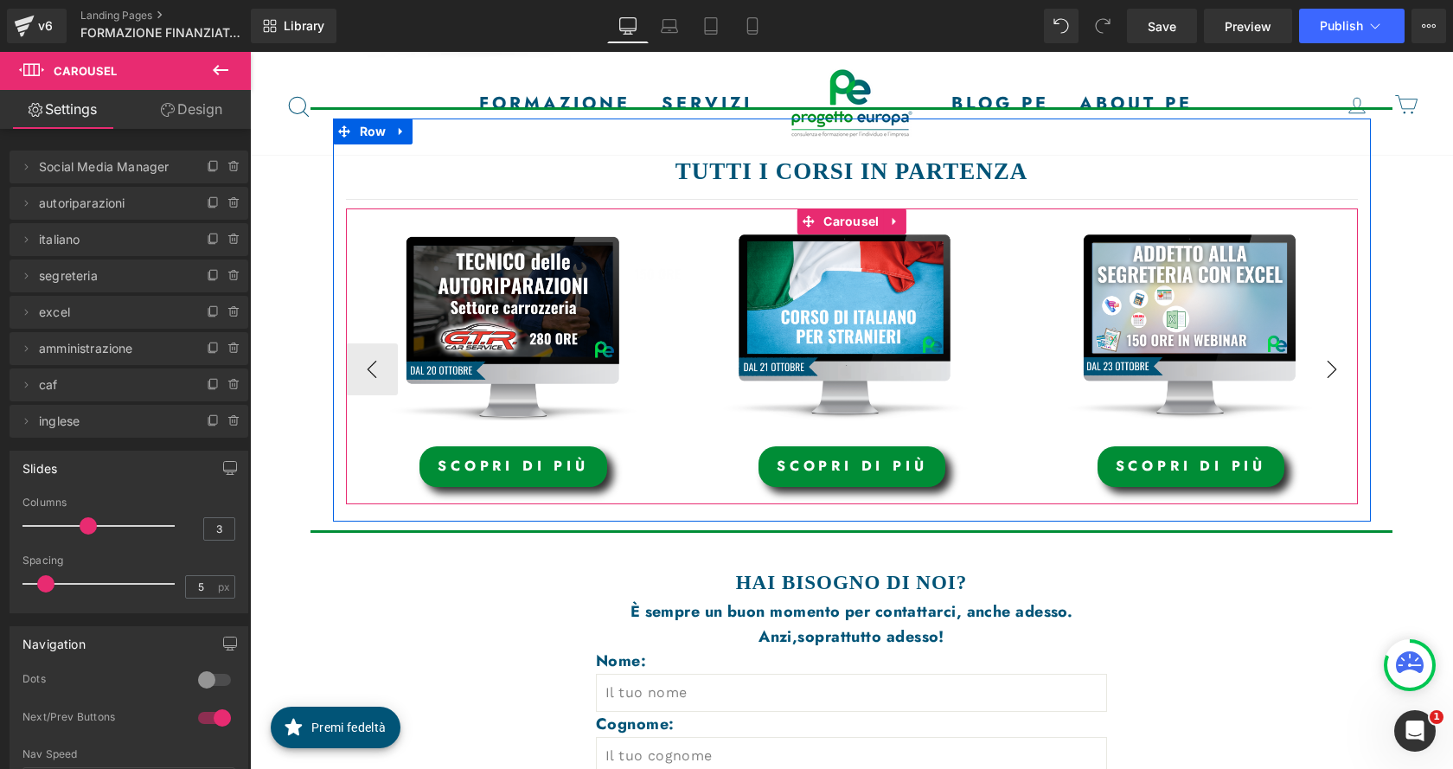
click at [1315, 358] on button "›" at bounding box center [1332, 369] width 52 height 52
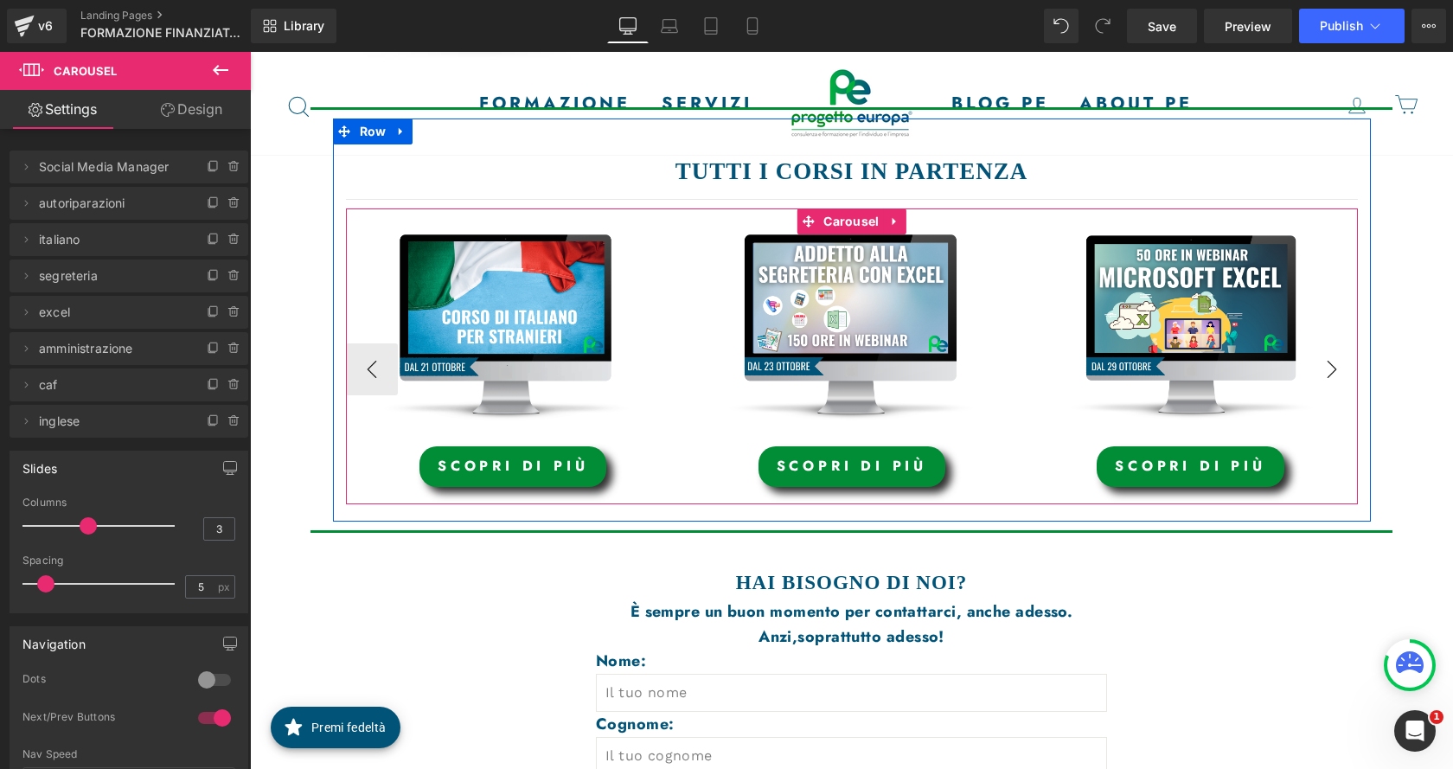
click at [1315, 358] on button "›" at bounding box center [1332, 369] width 52 height 52
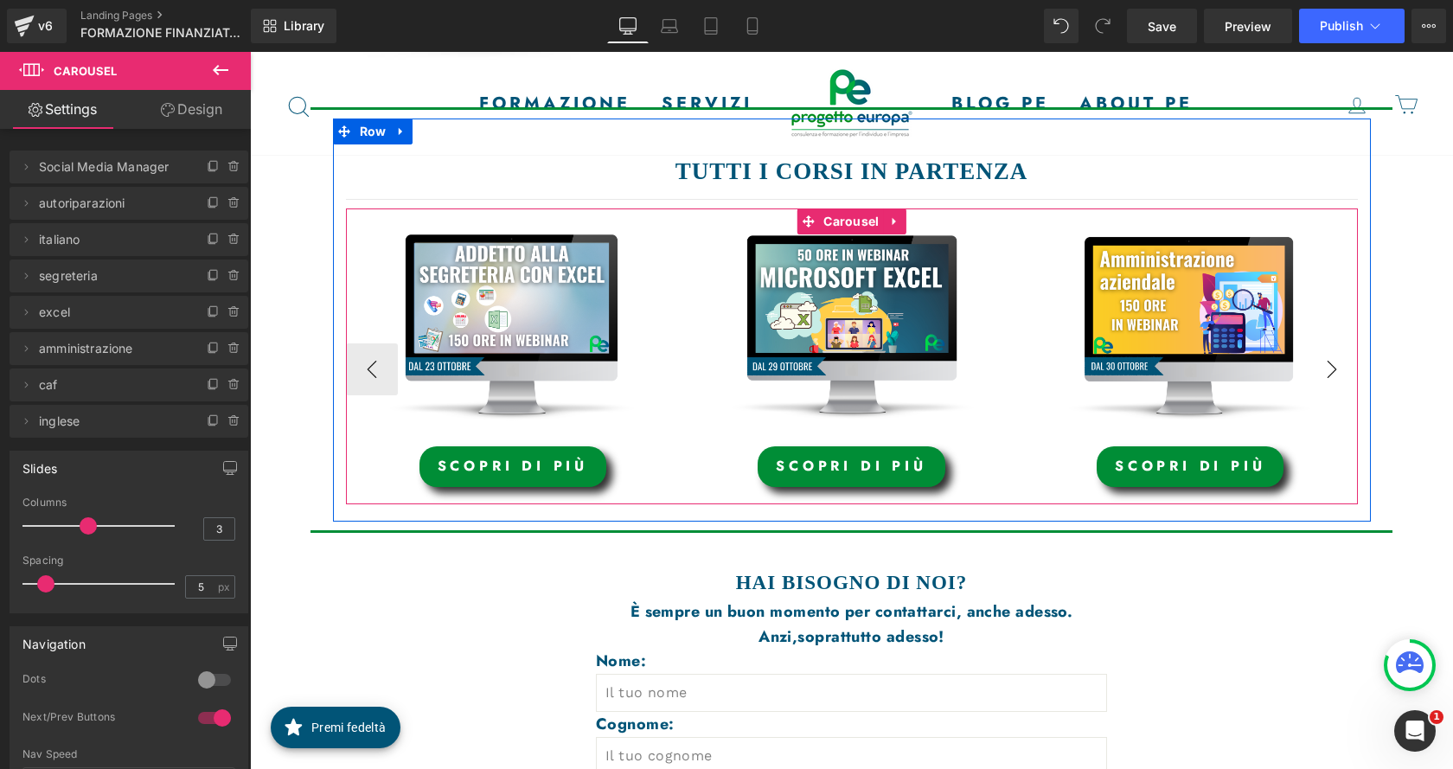
click at [1315, 358] on button "›" at bounding box center [1332, 369] width 52 height 52
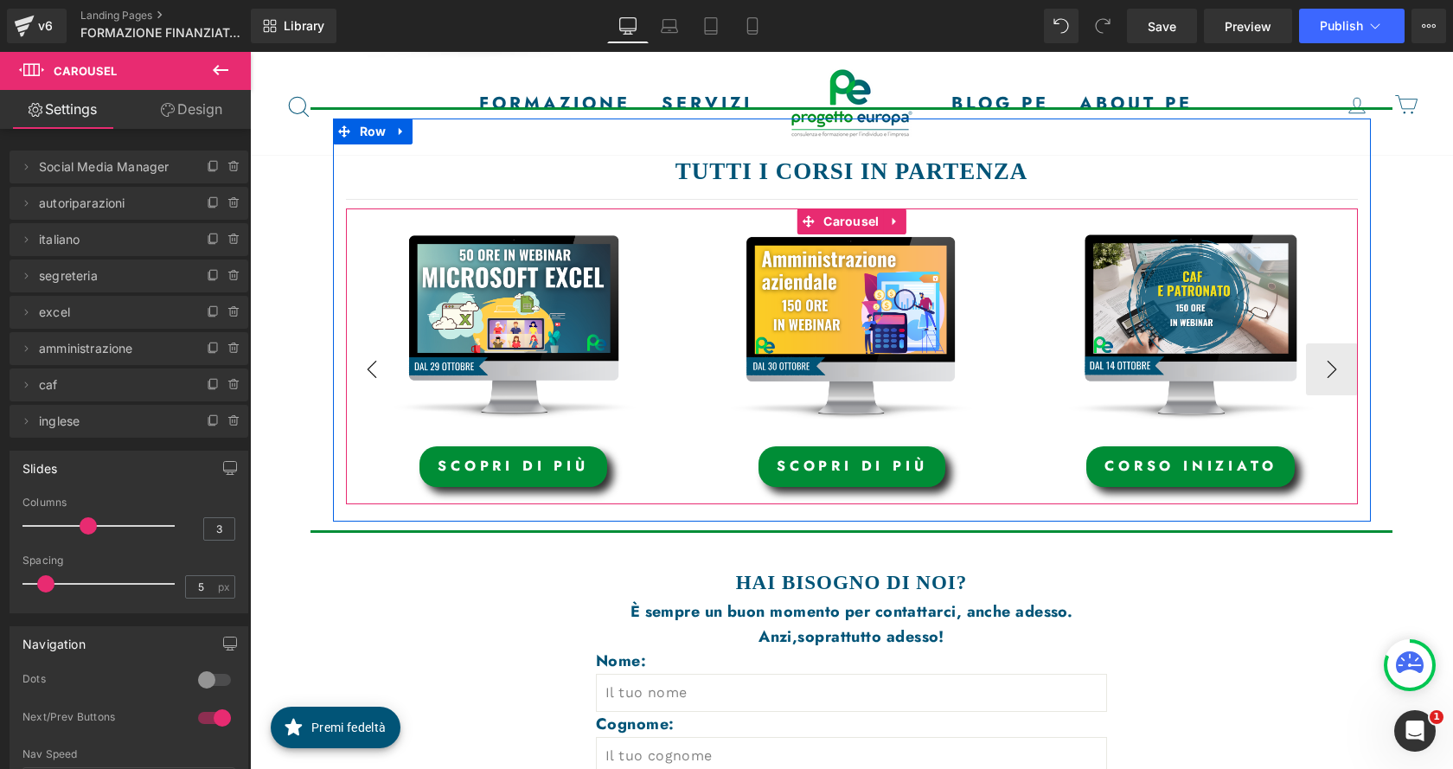
click at [358, 385] on button "‹" at bounding box center [372, 369] width 52 height 52
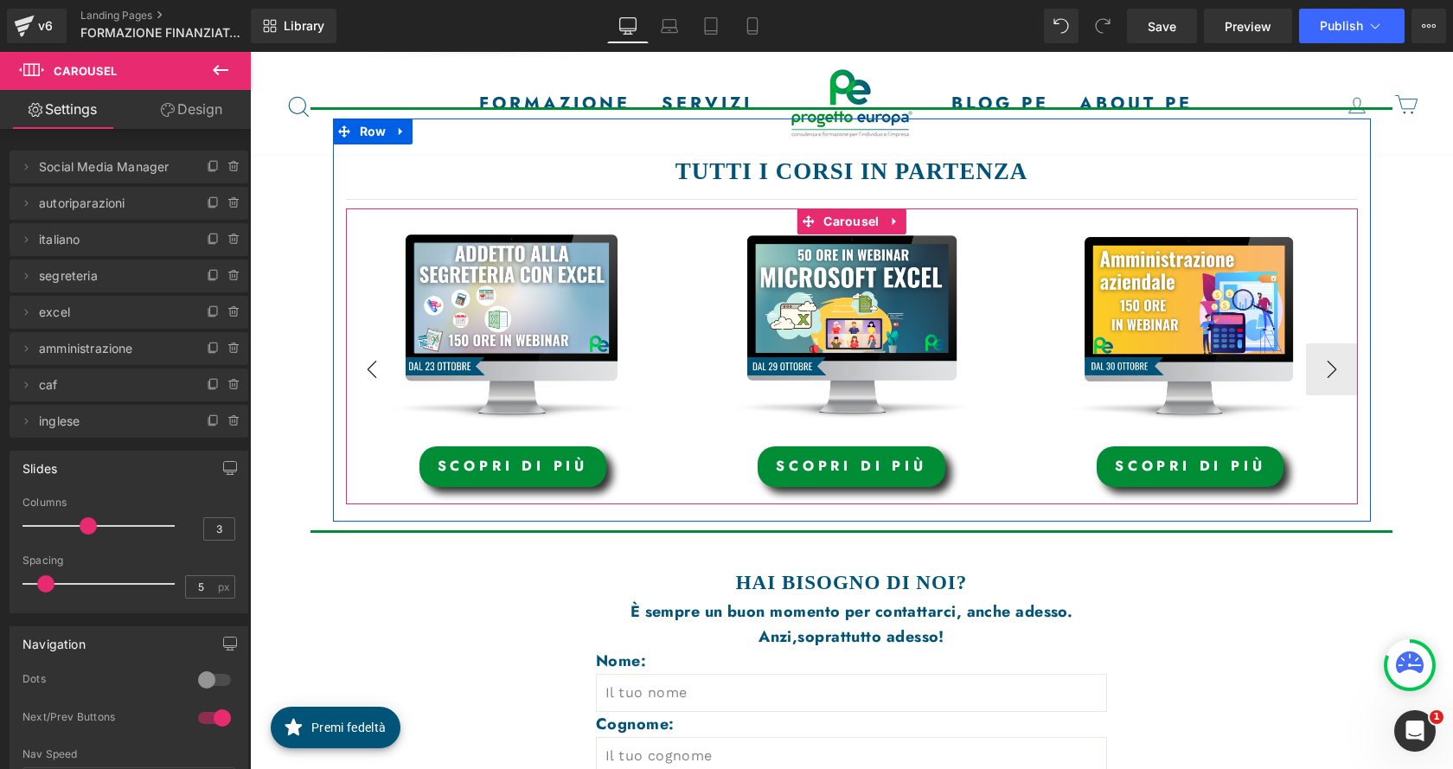
click at [358, 385] on button "‹" at bounding box center [372, 369] width 52 height 52
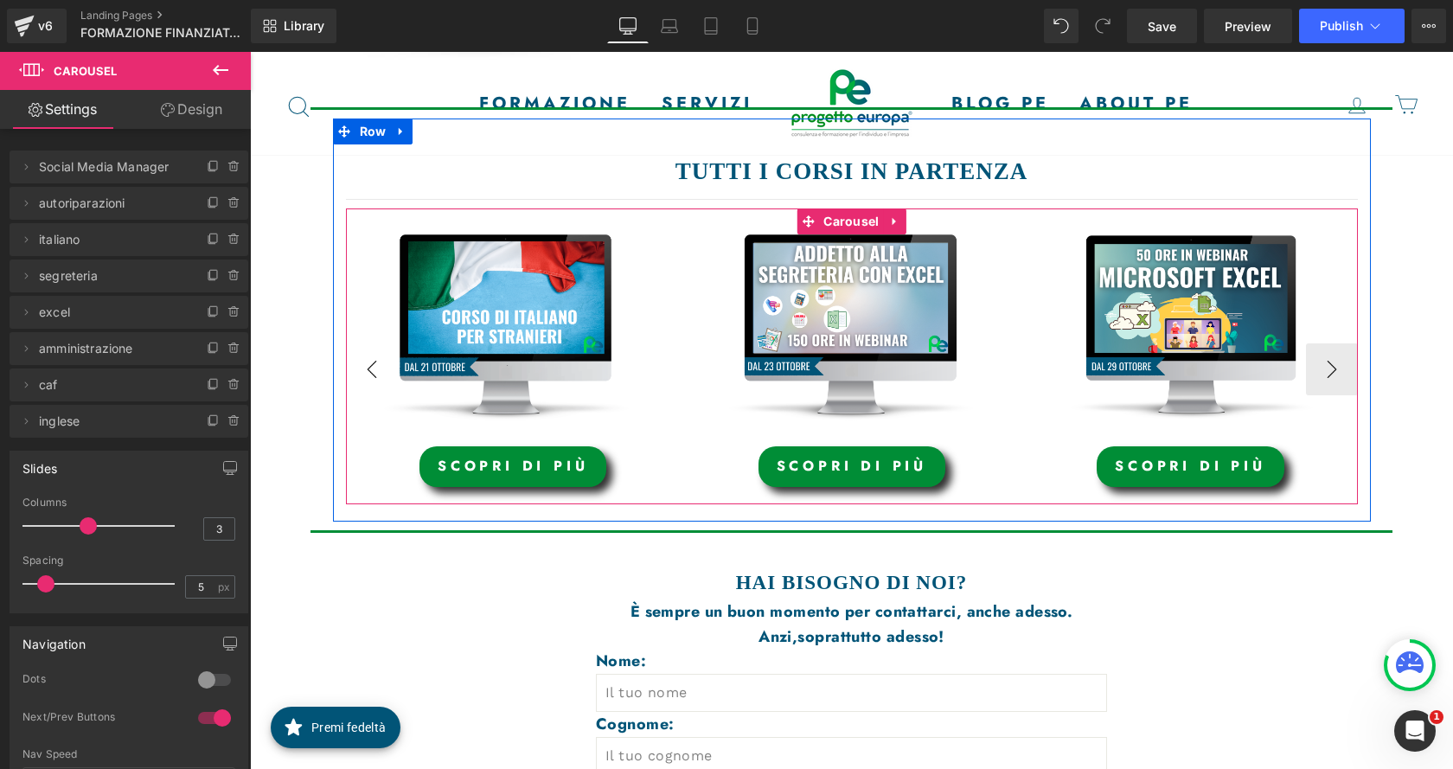
click at [358, 385] on button "‹" at bounding box center [372, 369] width 52 height 52
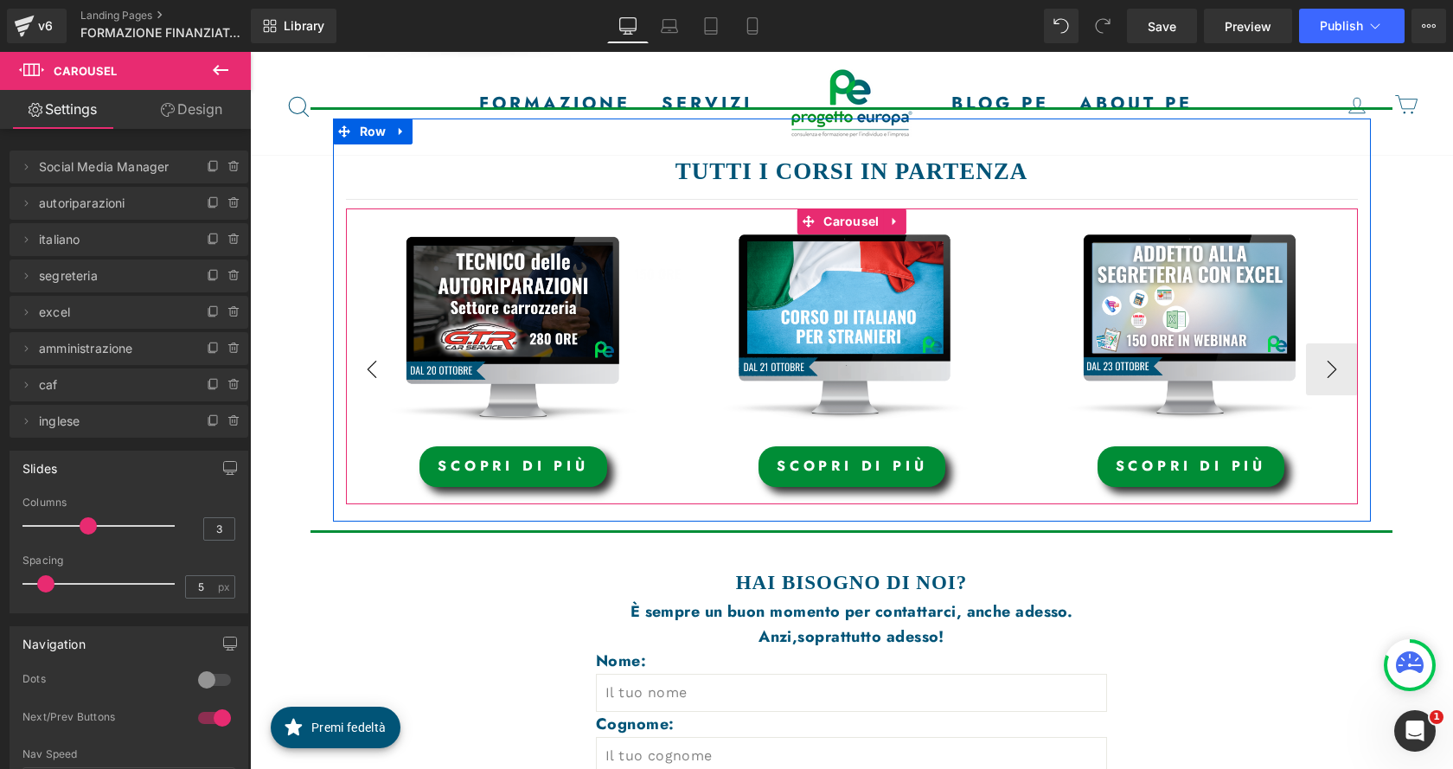
click at [358, 385] on button "‹" at bounding box center [372, 369] width 52 height 52
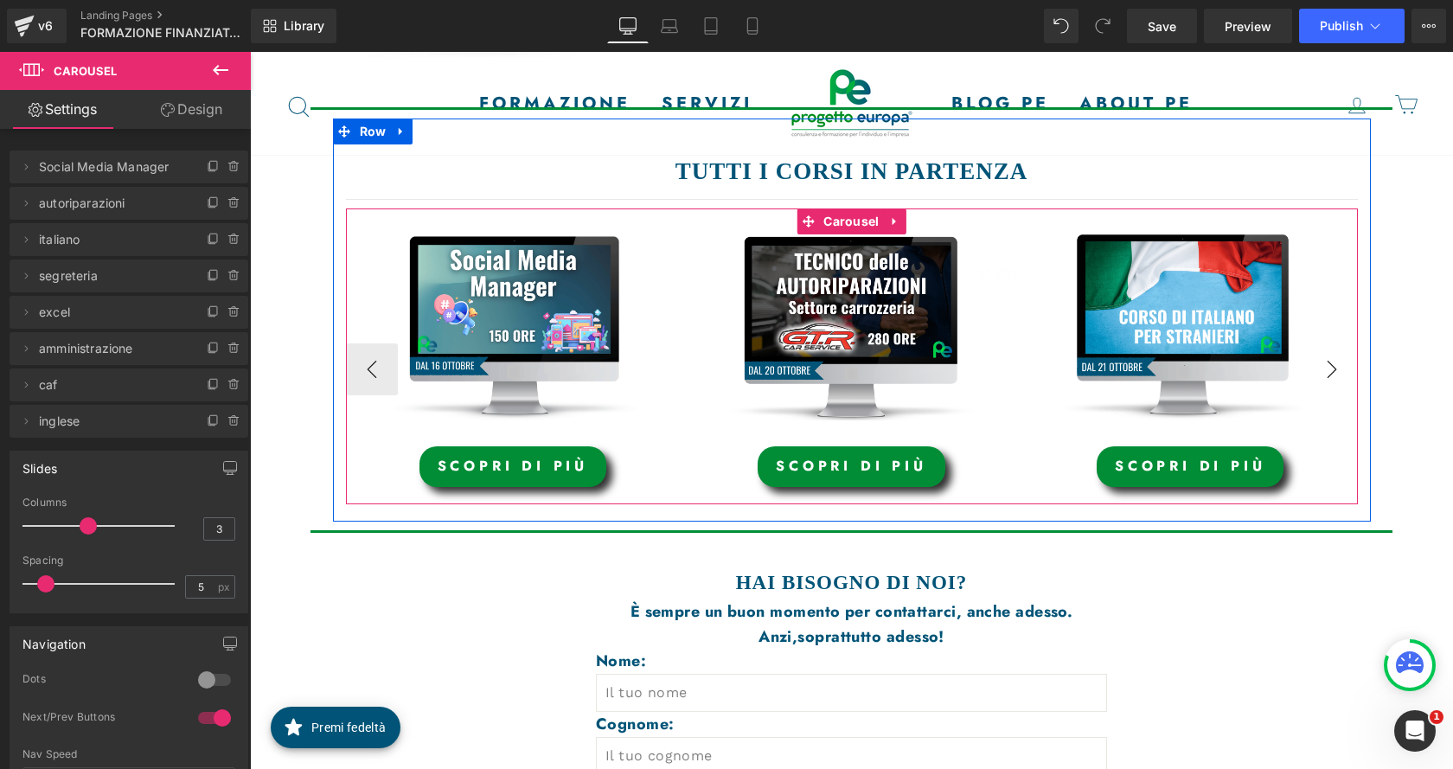
click at [1346, 386] on button "›" at bounding box center [1332, 369] width 52 height 52
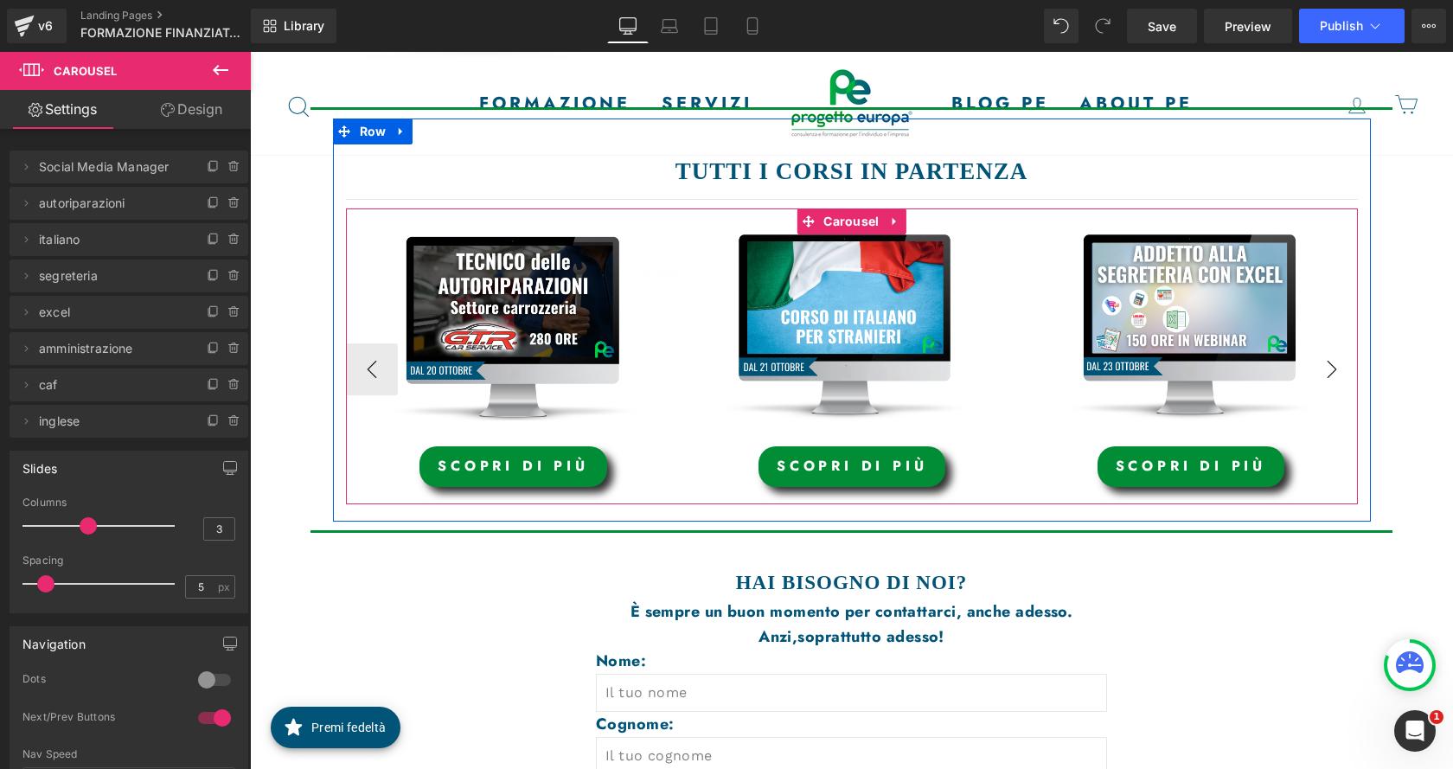
click at [1314, 362] on button "›" at bounding box center [1332, 369] width 52 height 52
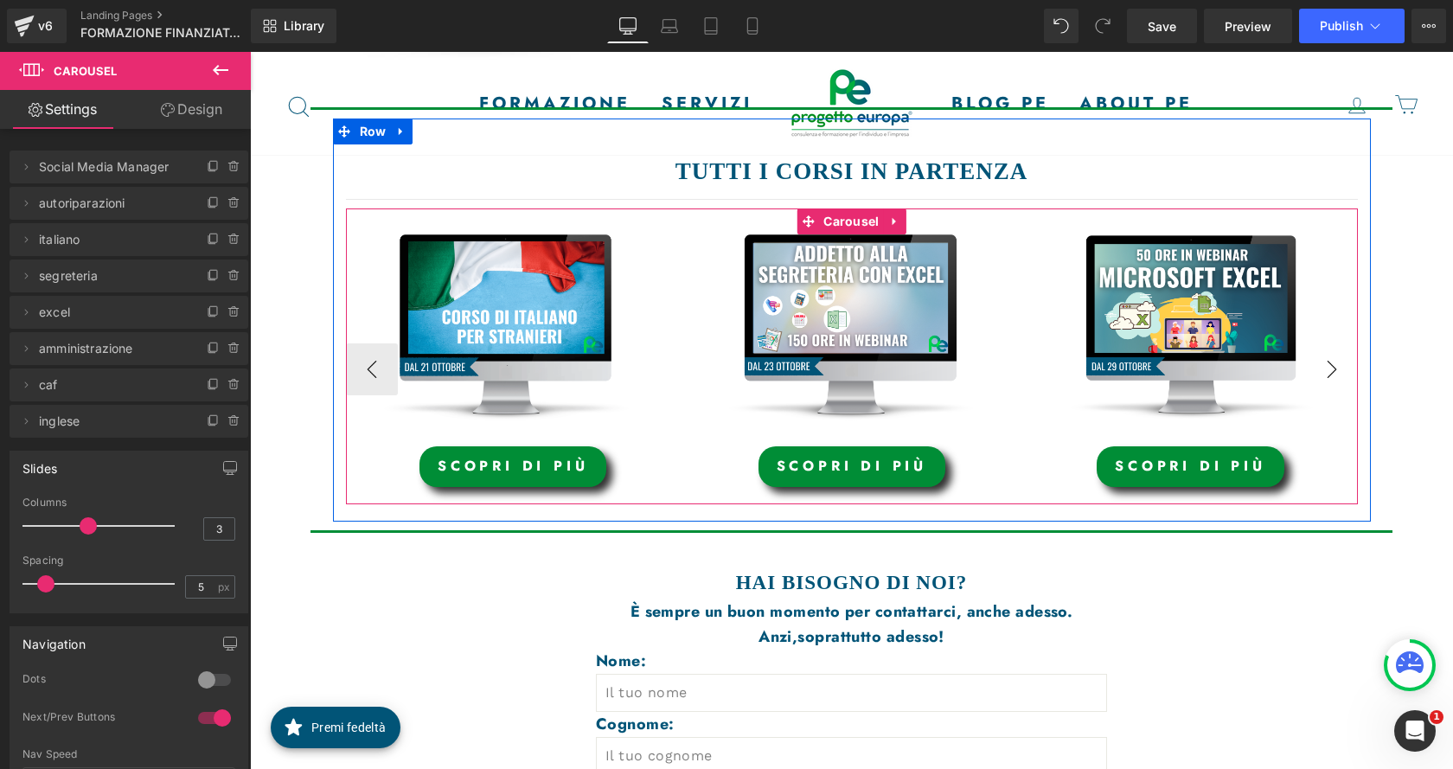
click at [1314, 362] on button "›" at bounding box center [1332, 369] width 52 height 52
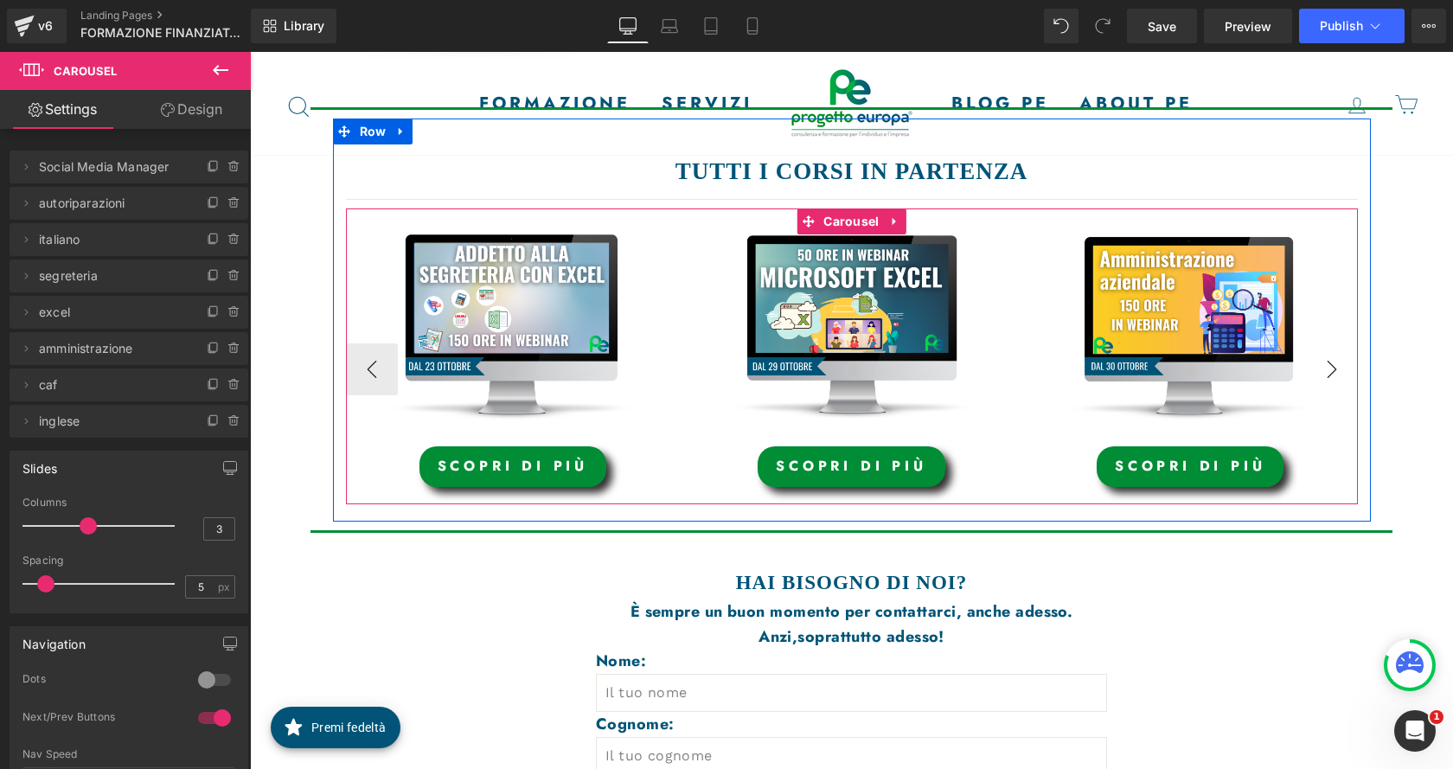
click at [1314, 362] on button "›" at bounding box center [1332, 369] width 52 height 52
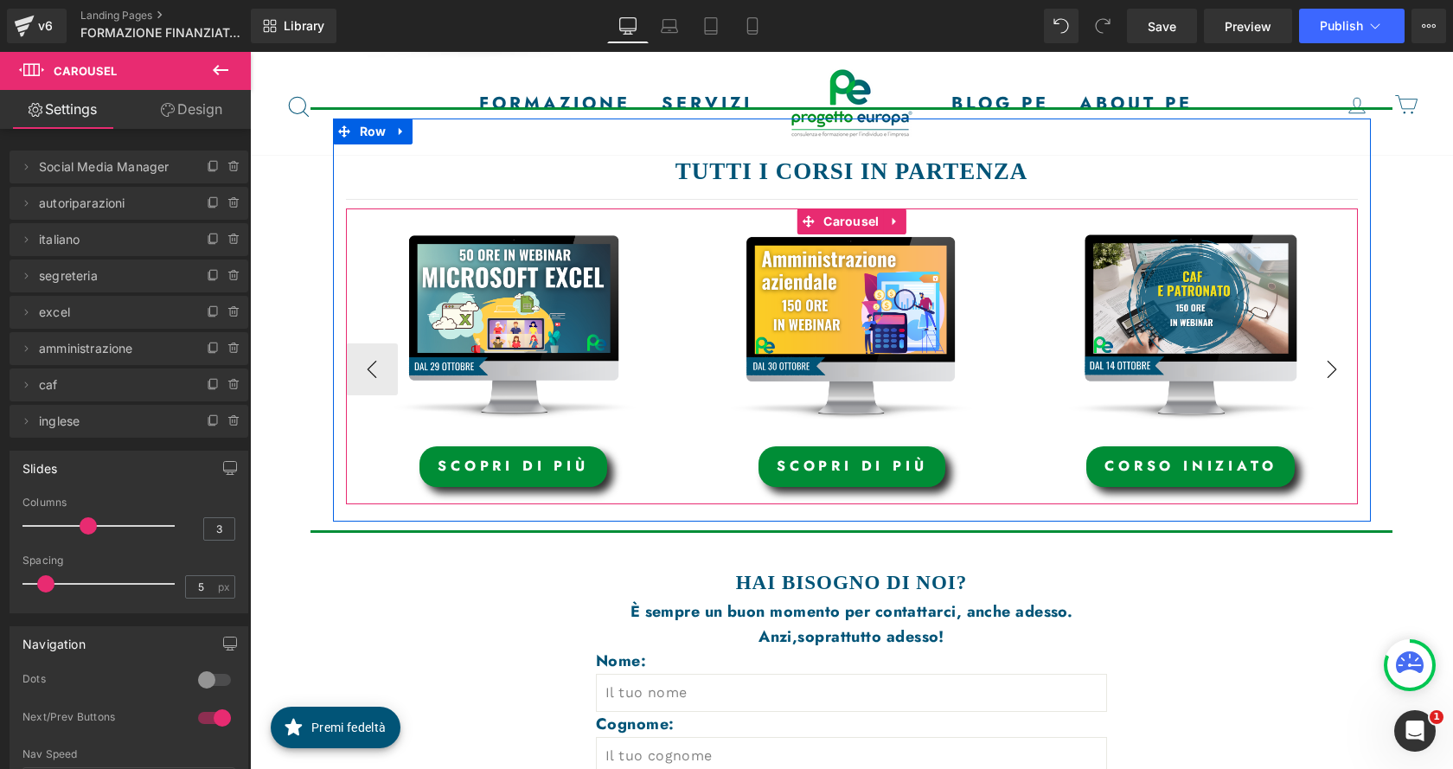
click at [1312, 363] on button "›" at bounding box center [1332, 369] width 52 height 52
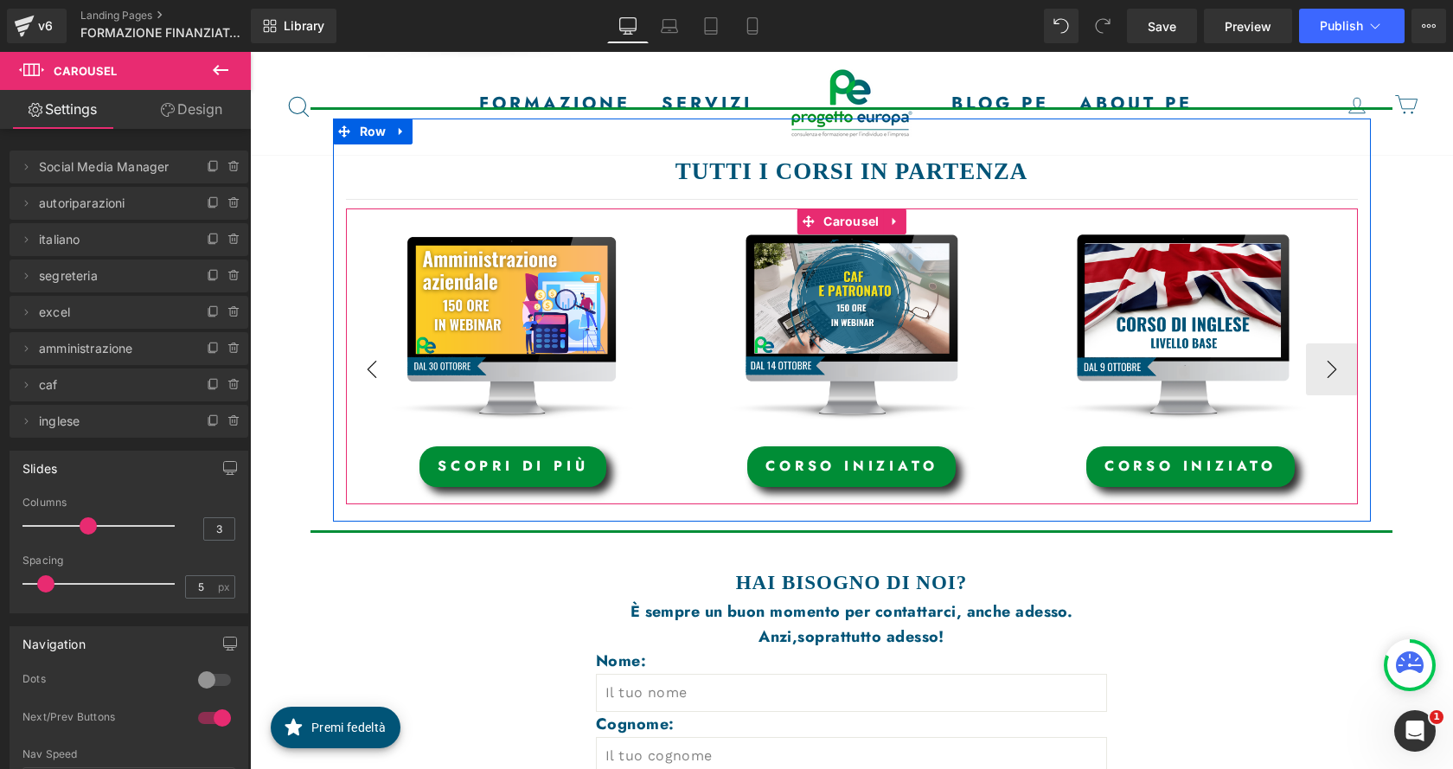
click at [361, 378] on button "‹" at bounding box center [372, 369] width 52 height 52
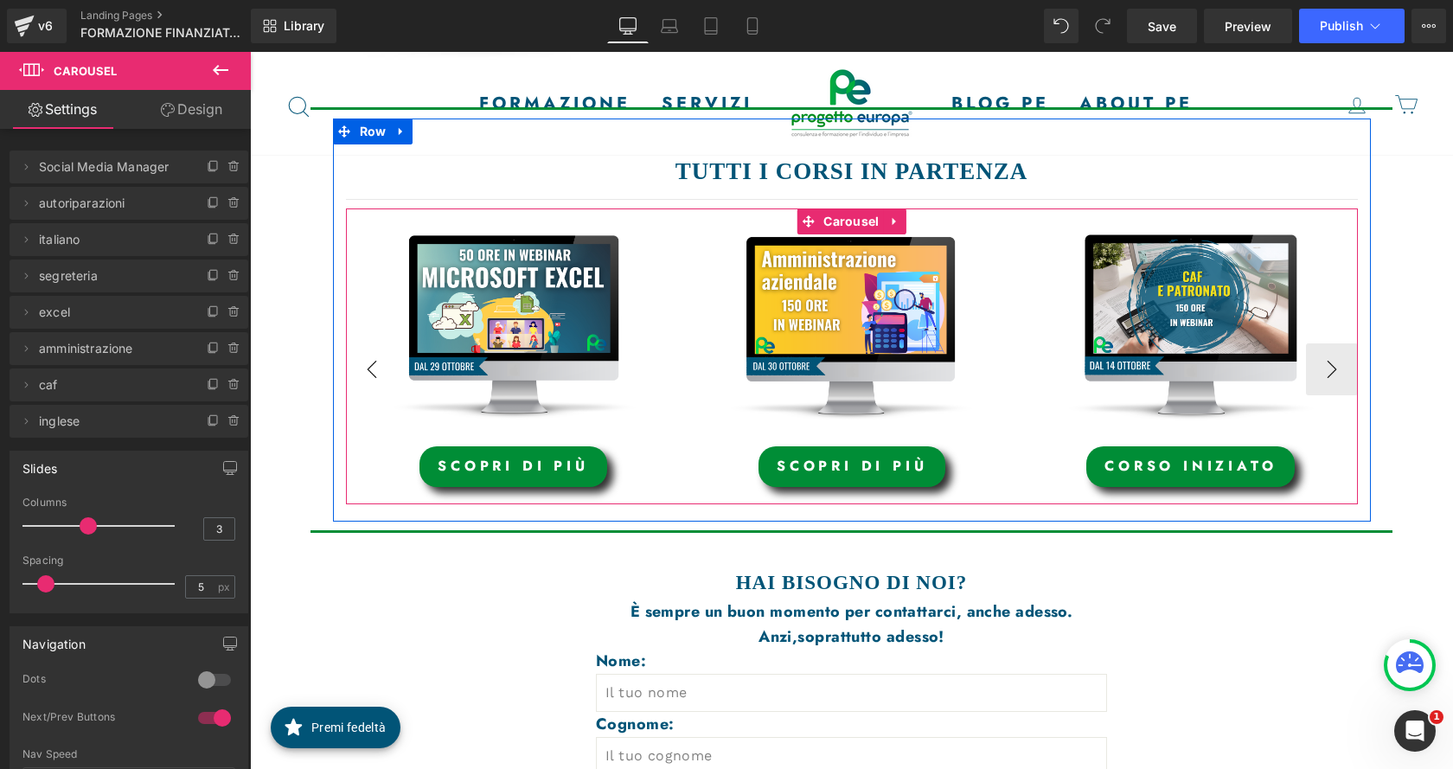
click at [361, 378] on button "‹" at bounding box center [372, 369] width 52 height 52
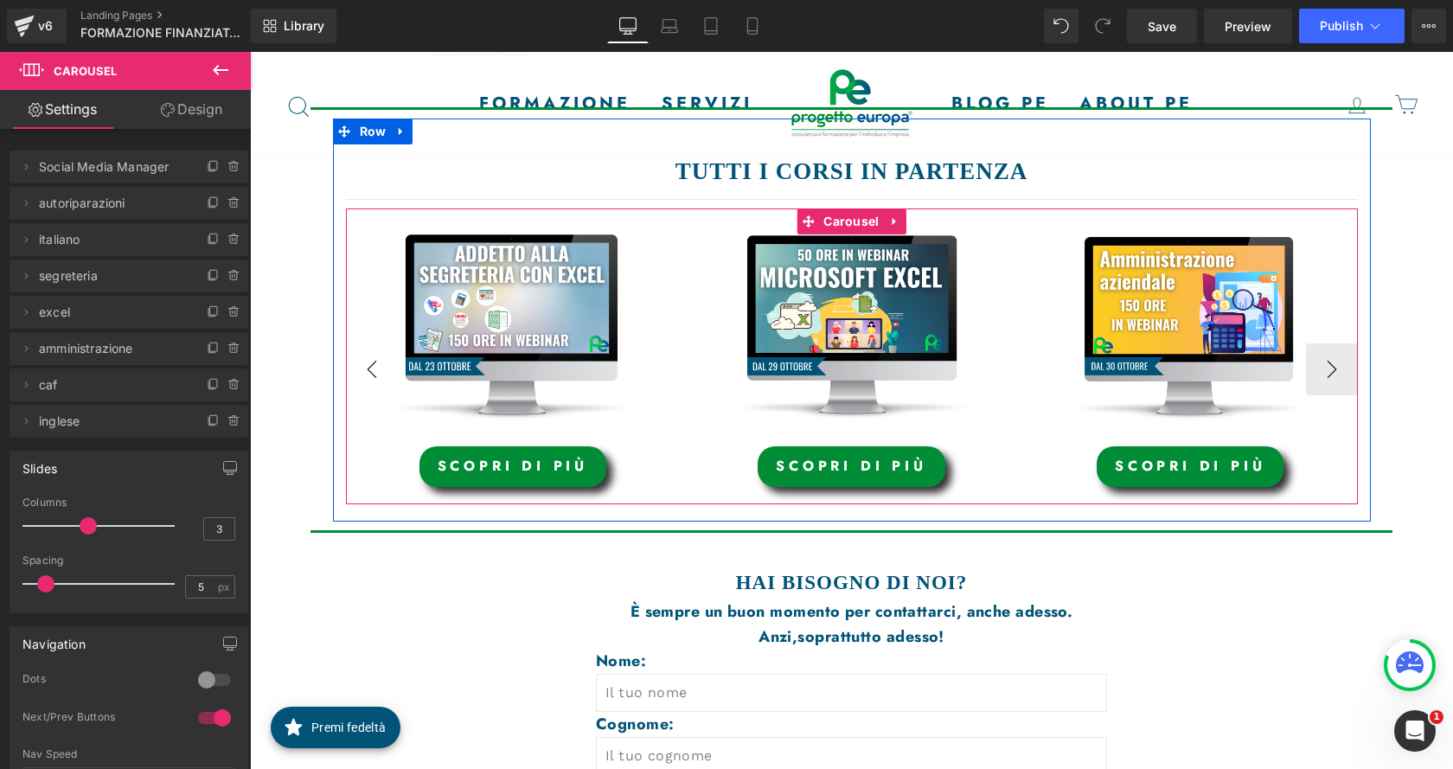
click at [361, 378] on button "‹" at bounding box center [372, 369] width 52 height 52
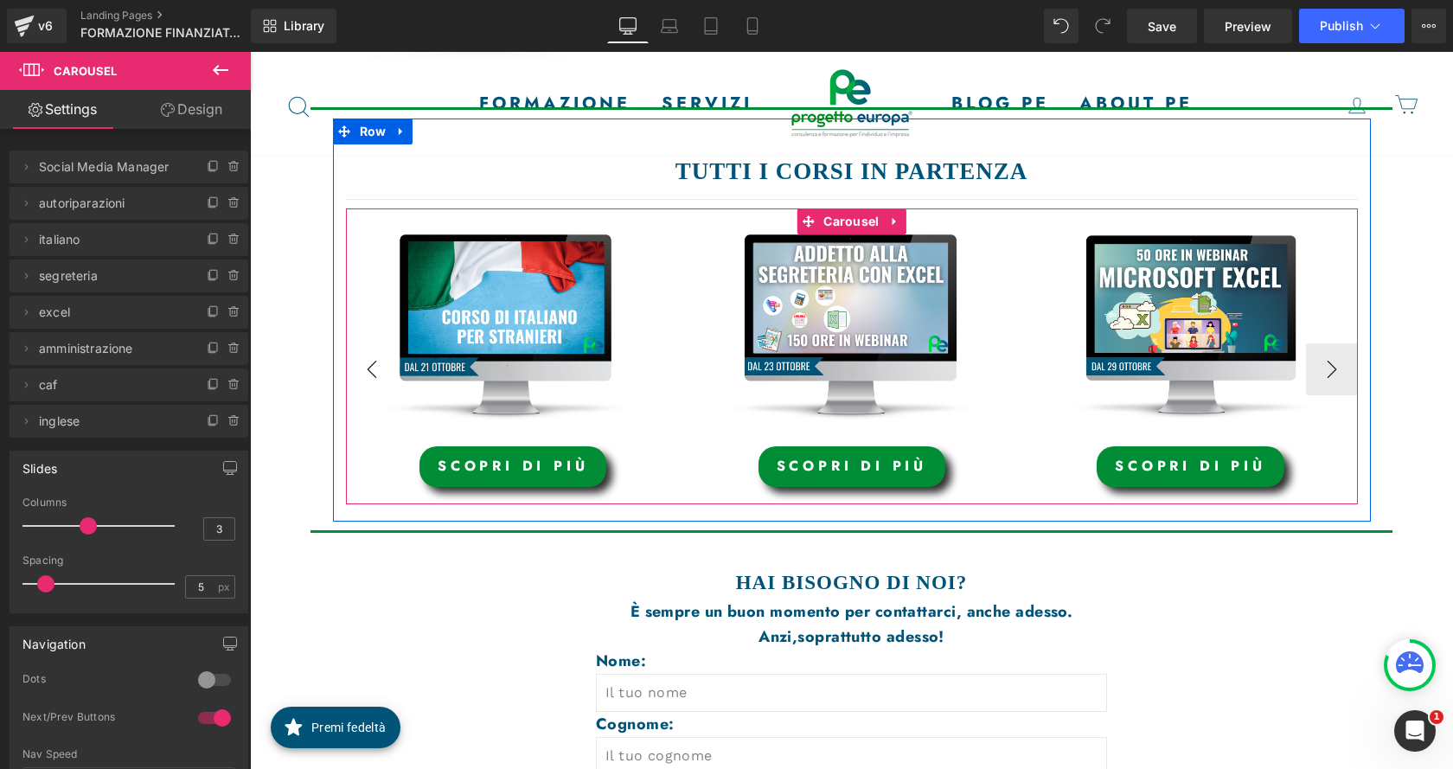
click at [361, 378] on button "‹" at bounding box center [372, 369] width 52 height 52
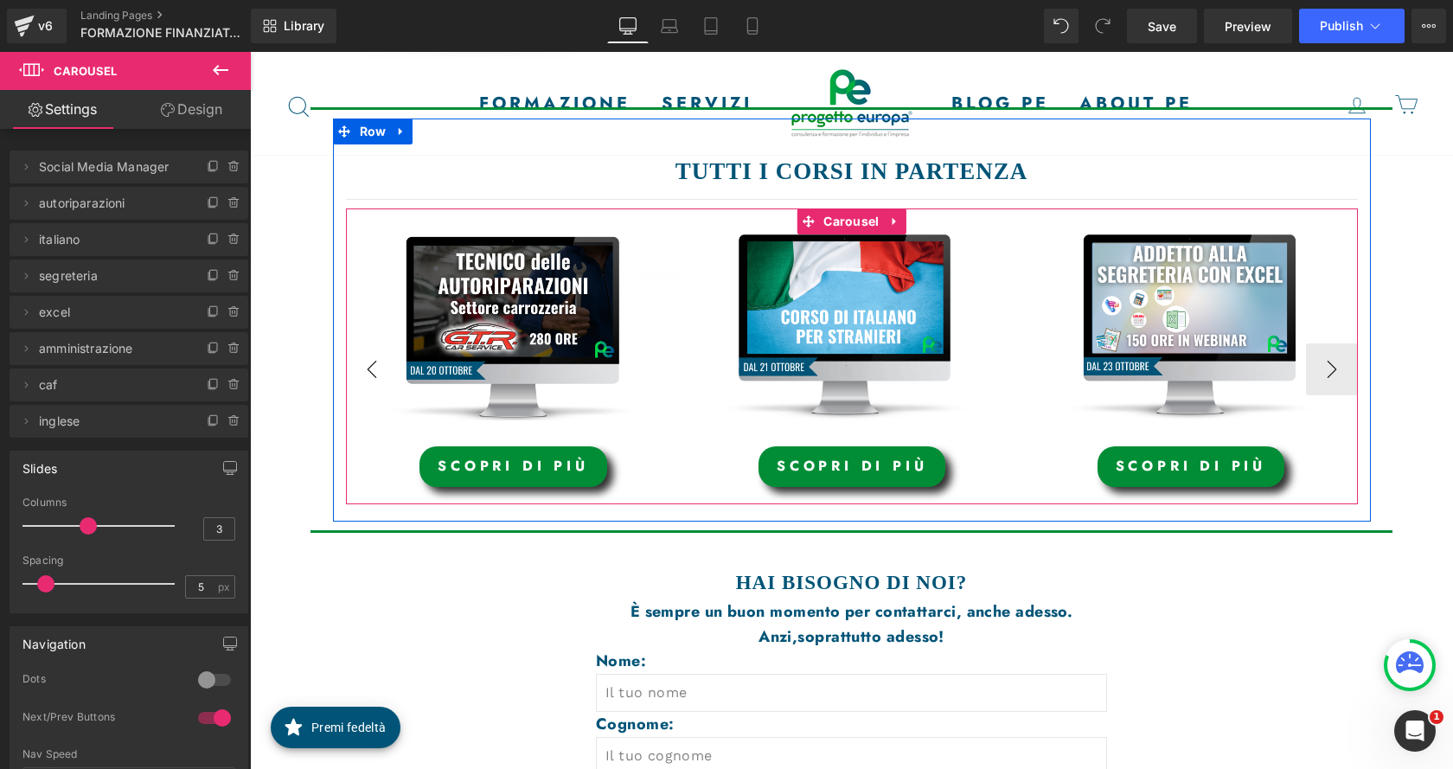
click at [361, 378] on button "‹" at bounding box center [372, 369] width 52 height 52
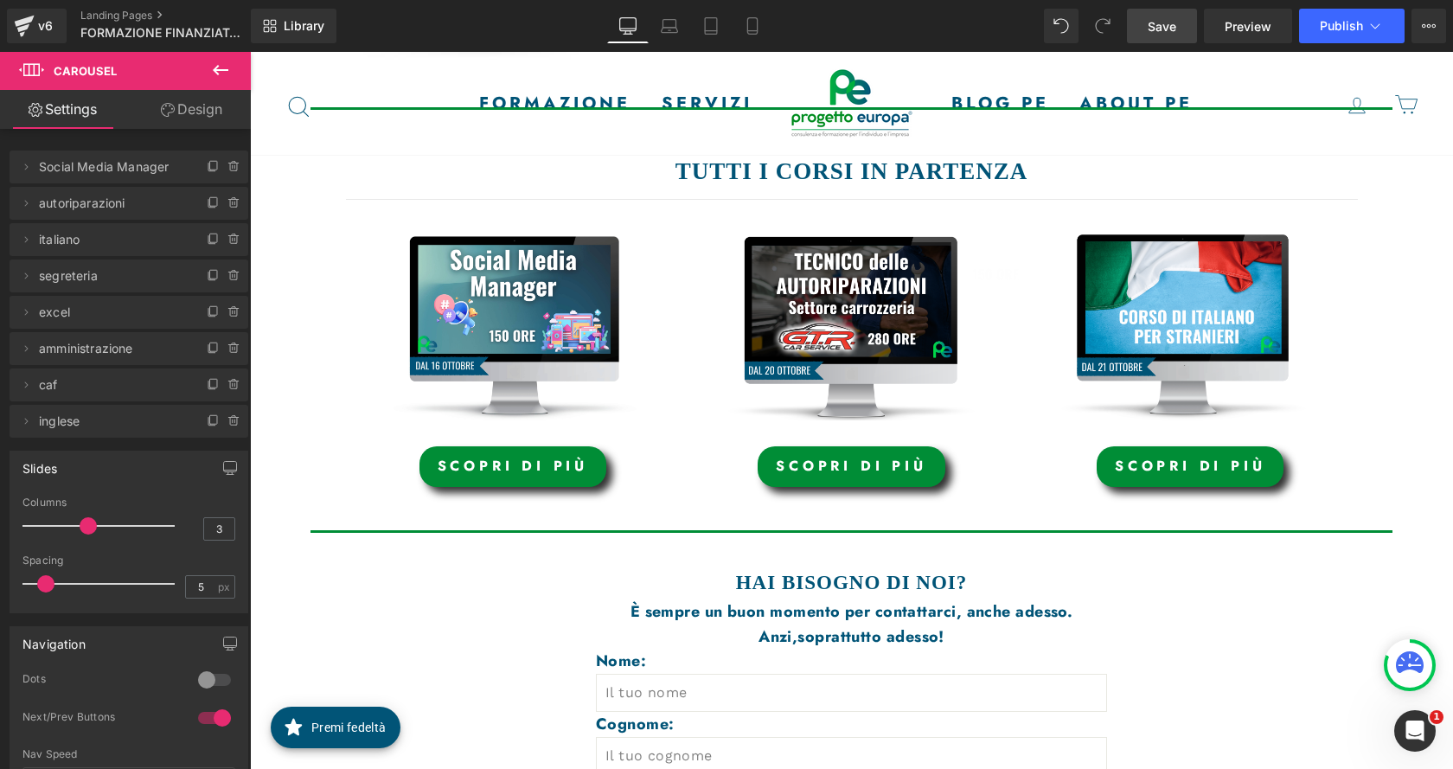
click at [1175, 42] on div "Library Desktop Desktop Laptop Tablet Mobile Save Preview Publish Scheduled Vie…" at bounding box center [852, 26] width 1202 height 52
click at [1174, 34] on span "Save" at bounding box center [1162, 26] width 29 height 18
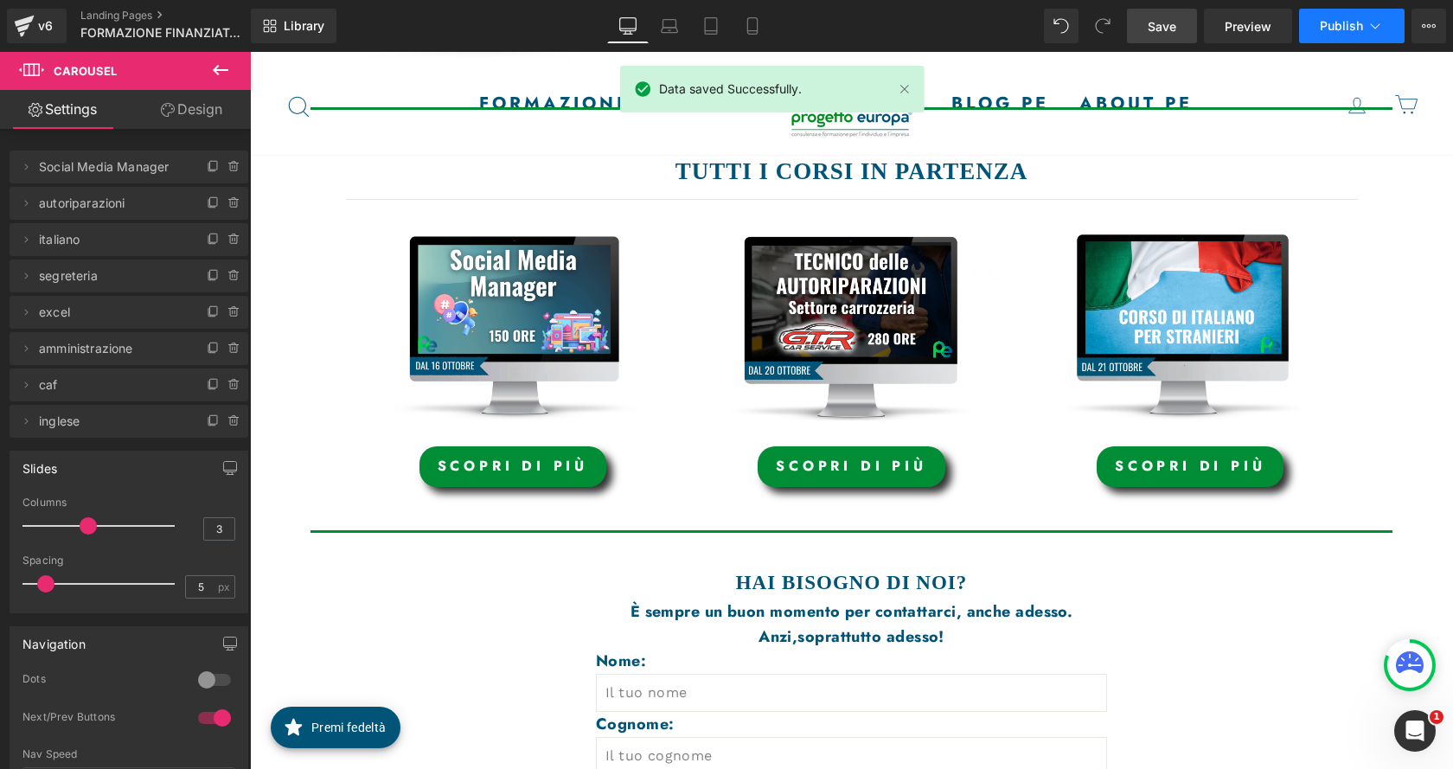
click at [1351, 22] on span "Publish" at bounding box center [1341, 26] width 43 height 14
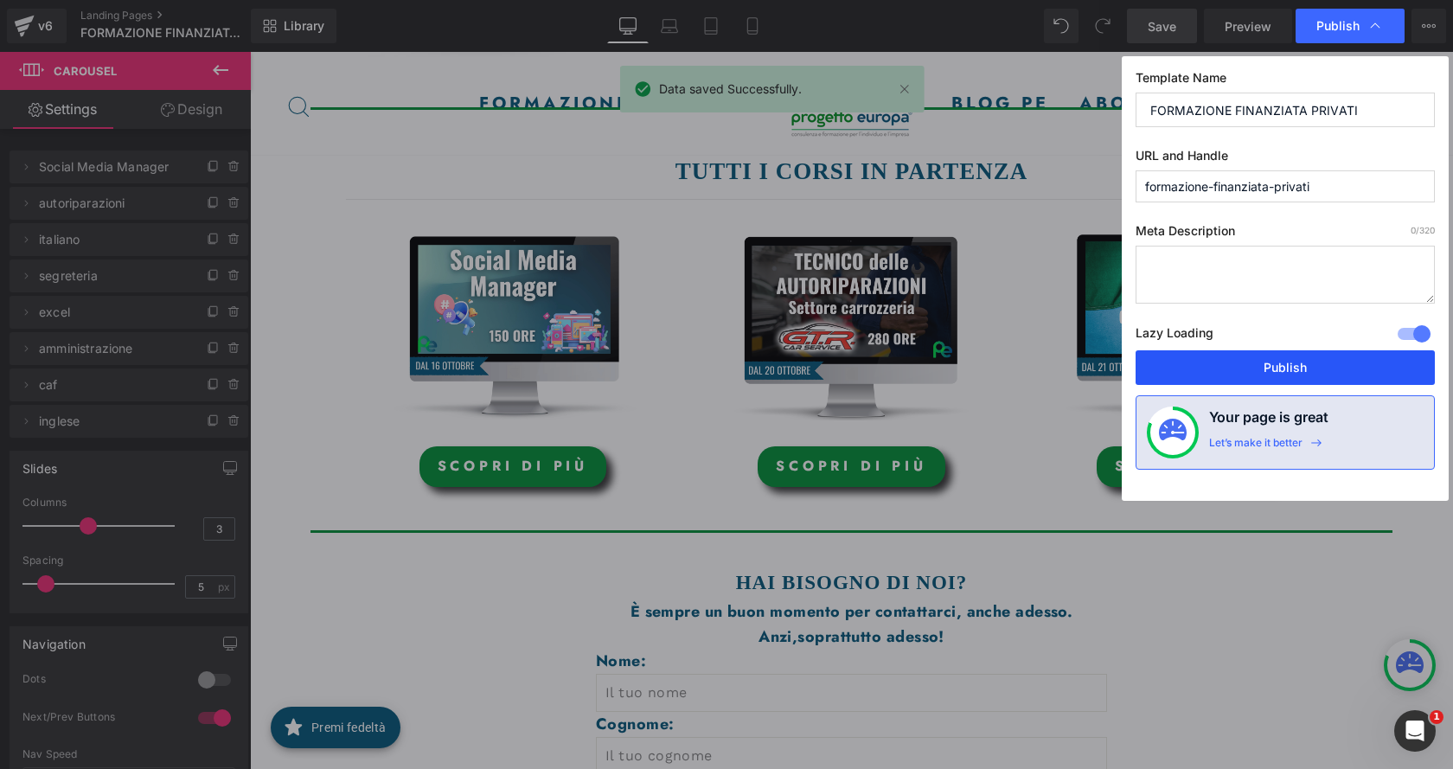
click at [1343, 360] on button "Publish" at bounding box center [1285, 367] width 299 height 35
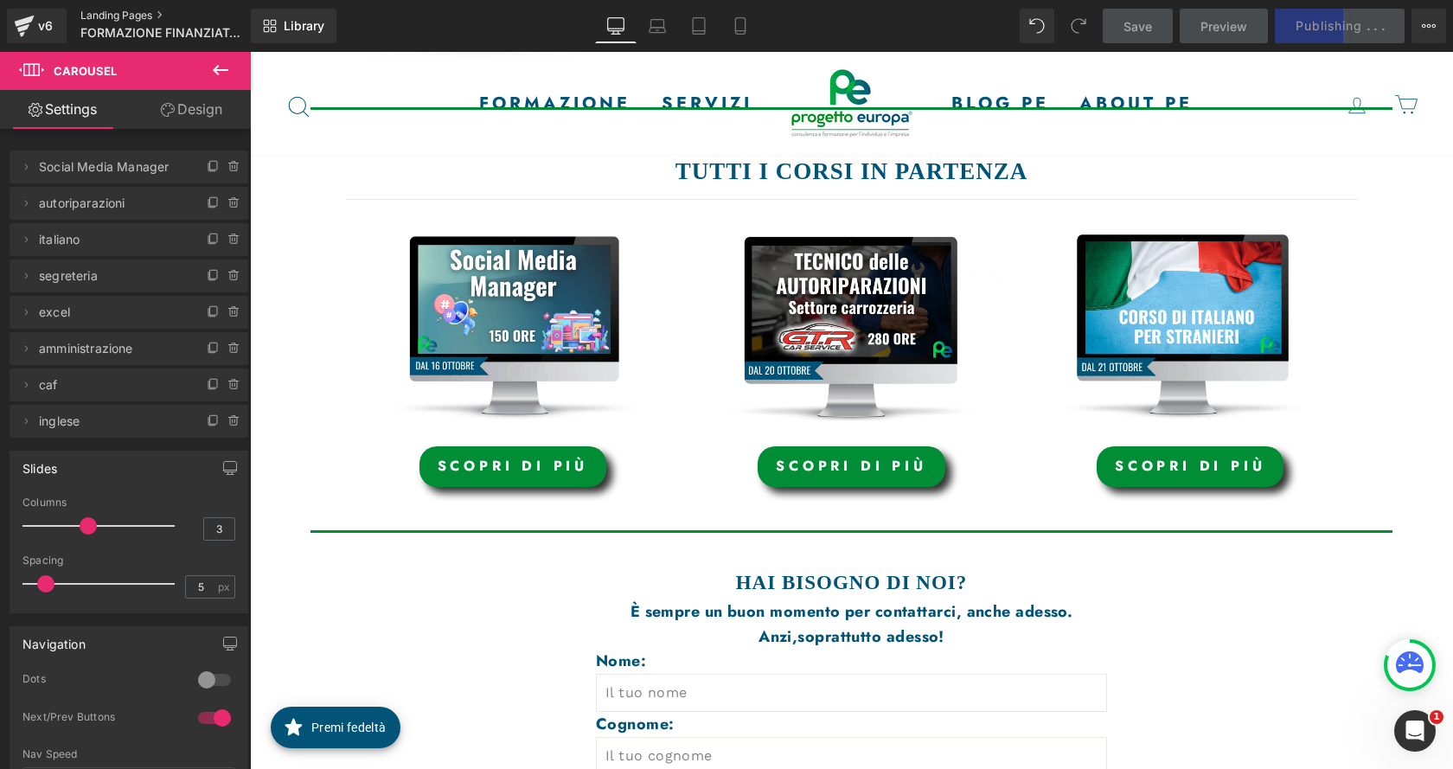
click at [129, 16] on link "Landing Pages" at bounding box center [179, 16] width 199 height 14
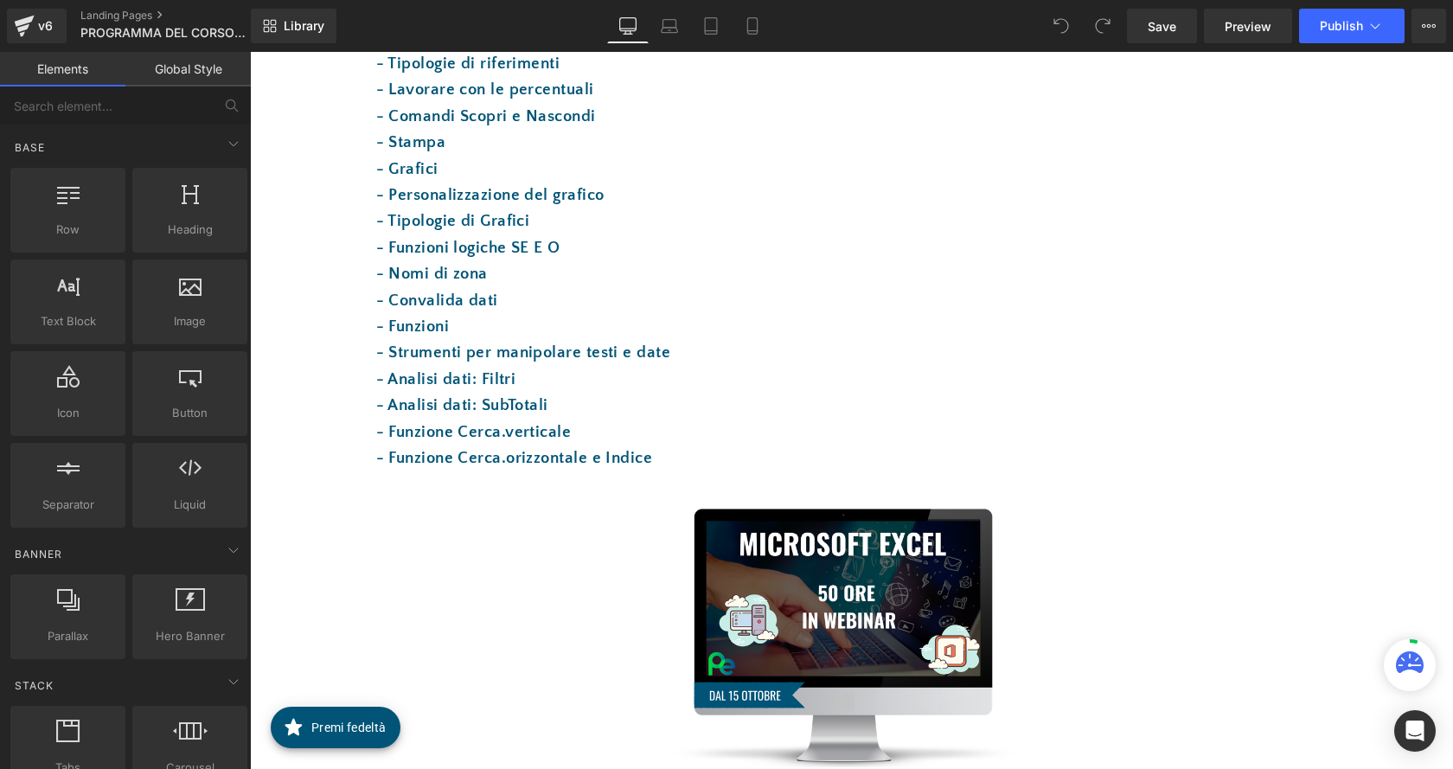
scroll to position [692, 0]
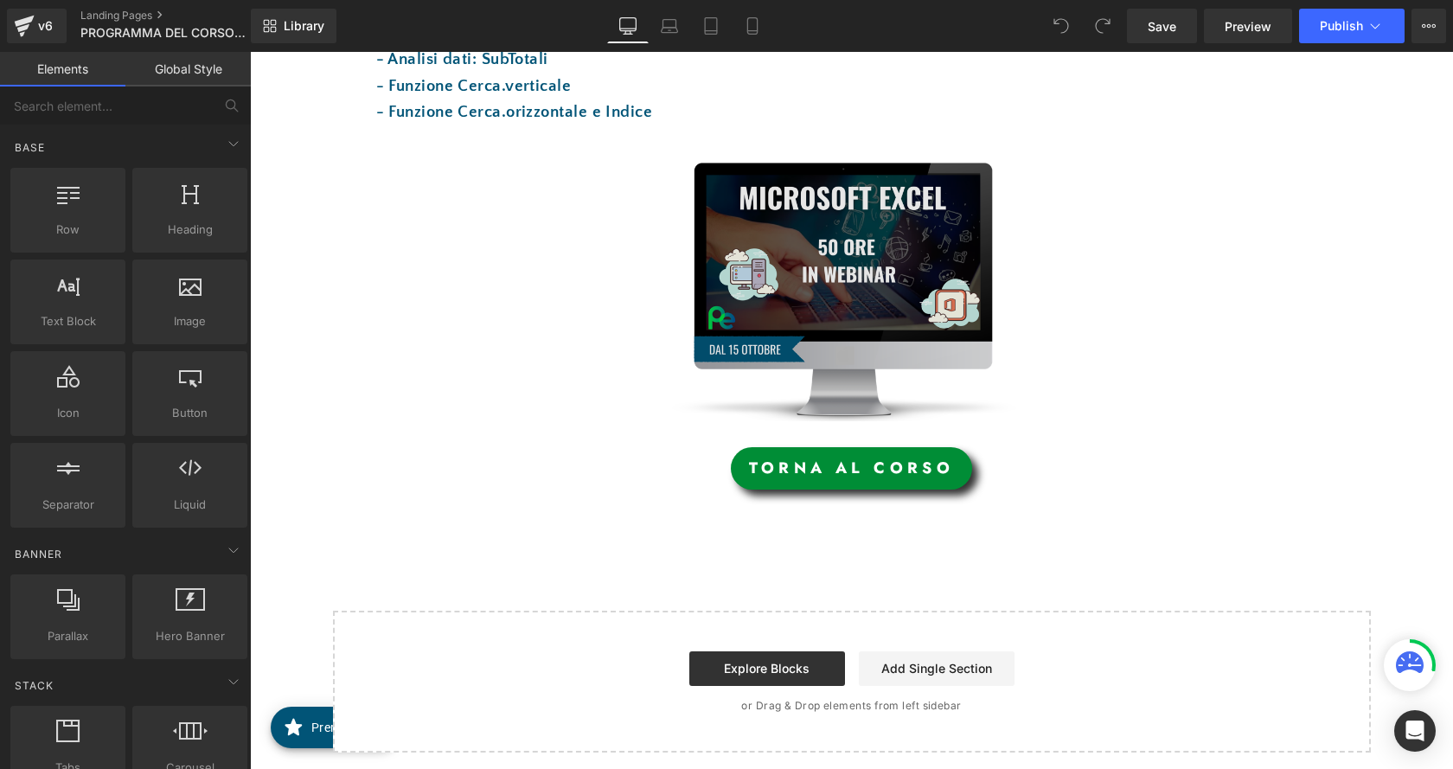
click at [844, 257] on img at bounding box center [846, 290] width 470 height 260
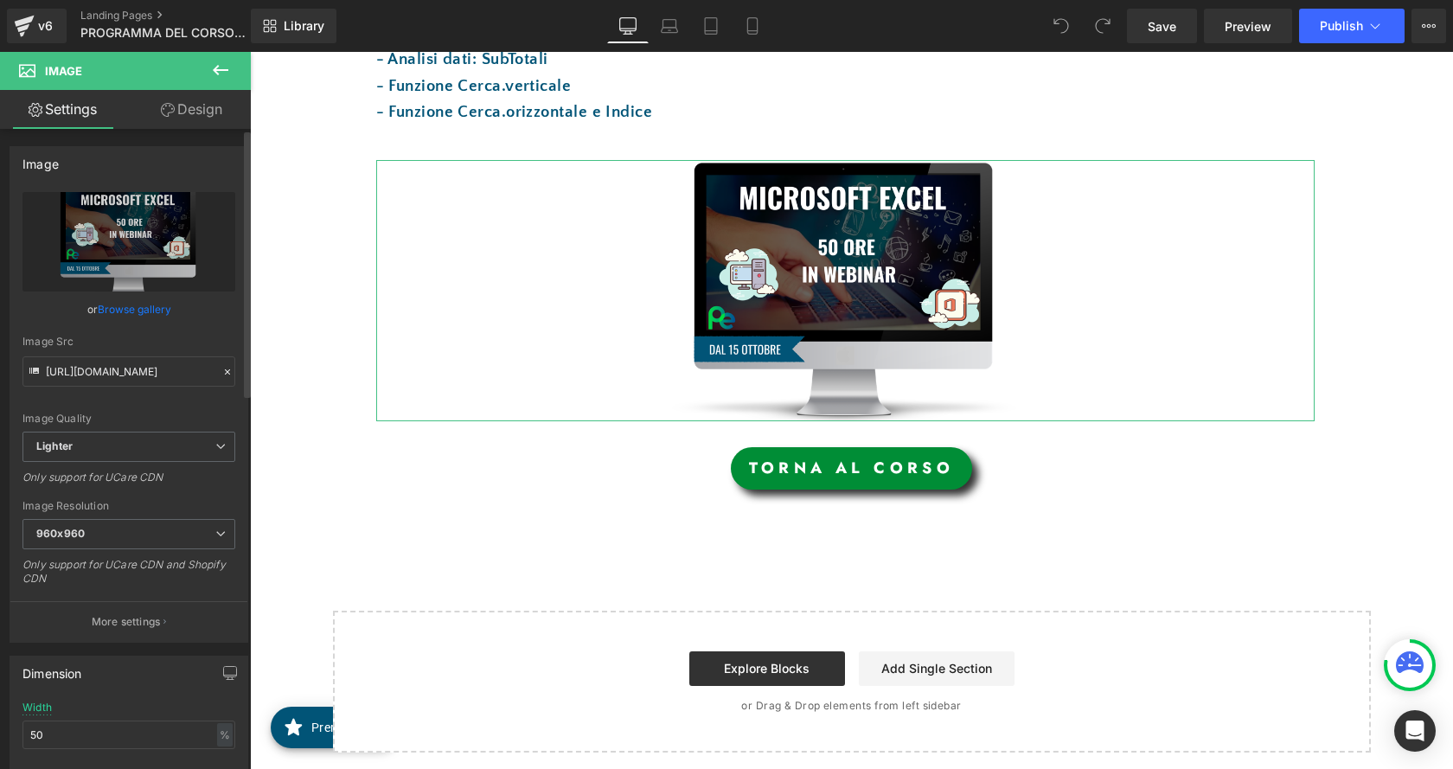
click at [151, 317] on link "Browse gallery" at bounding box center [135, 309] width 74 height 30
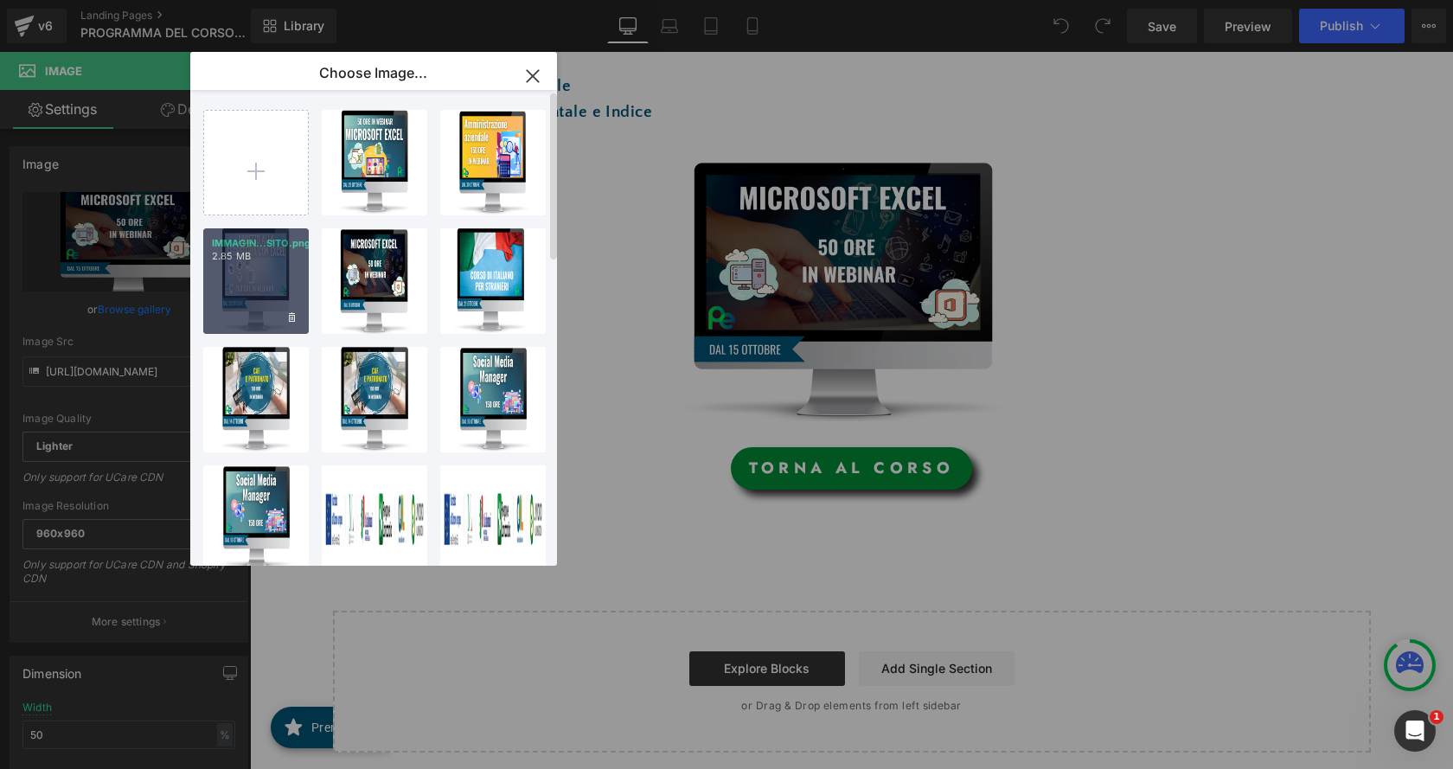
scroll to position [0, 0]
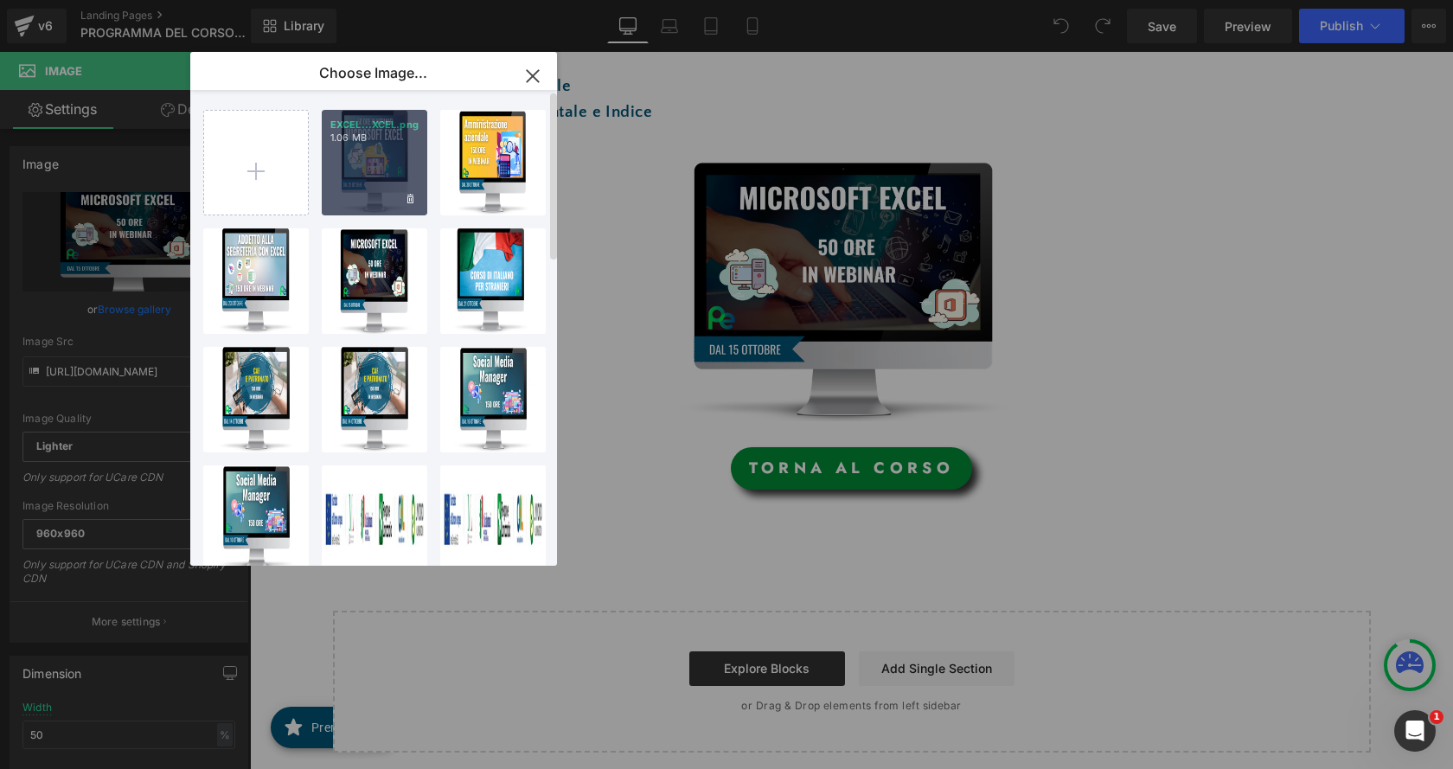
click at [368, 147] on div "EXCEL...XCEL.png 1.06 MB" at bounding box center [375, 163] width 106 height 106
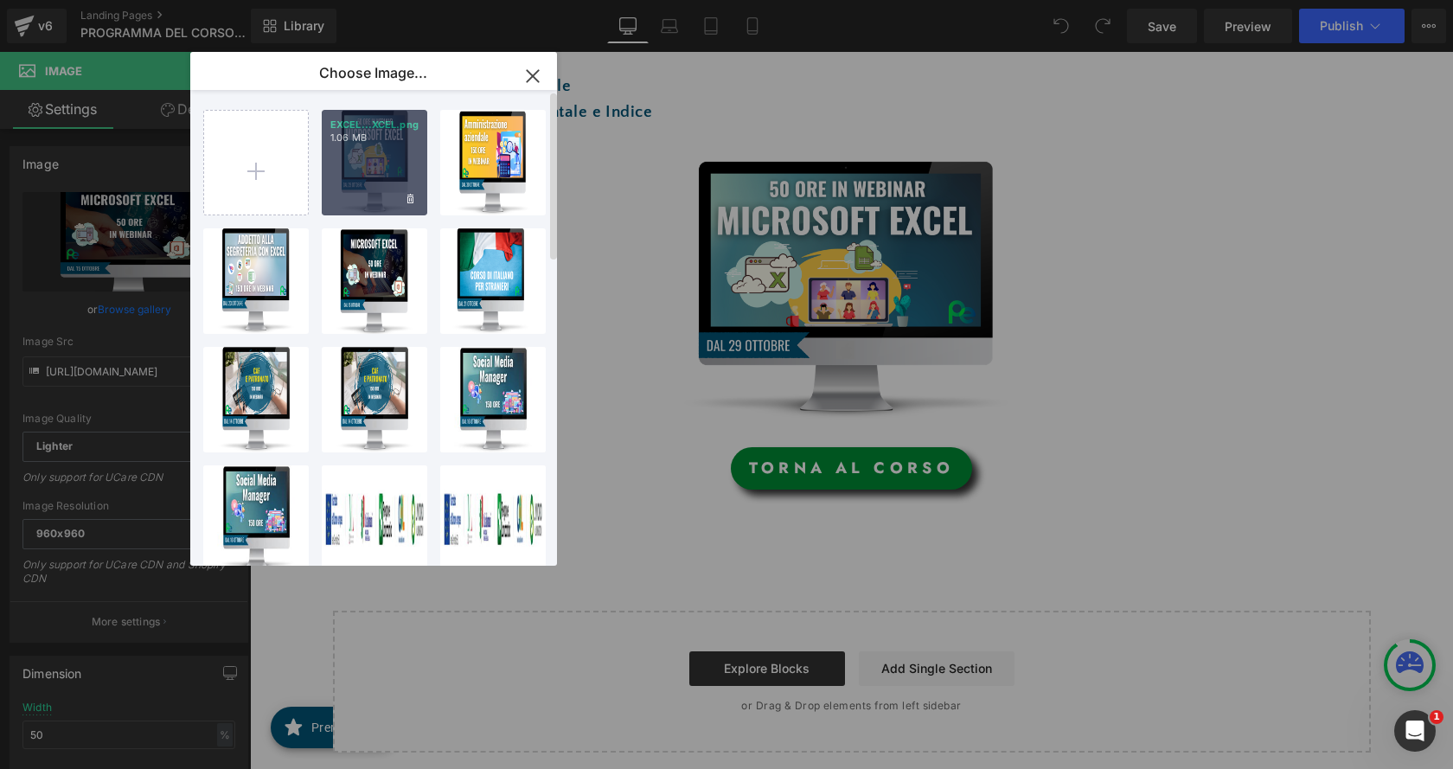
type input "https://ucarecdn.com/135e56e0-a10b-4e9a-ab65-ce66803cfbe1/-/format/auto/-/previ…"
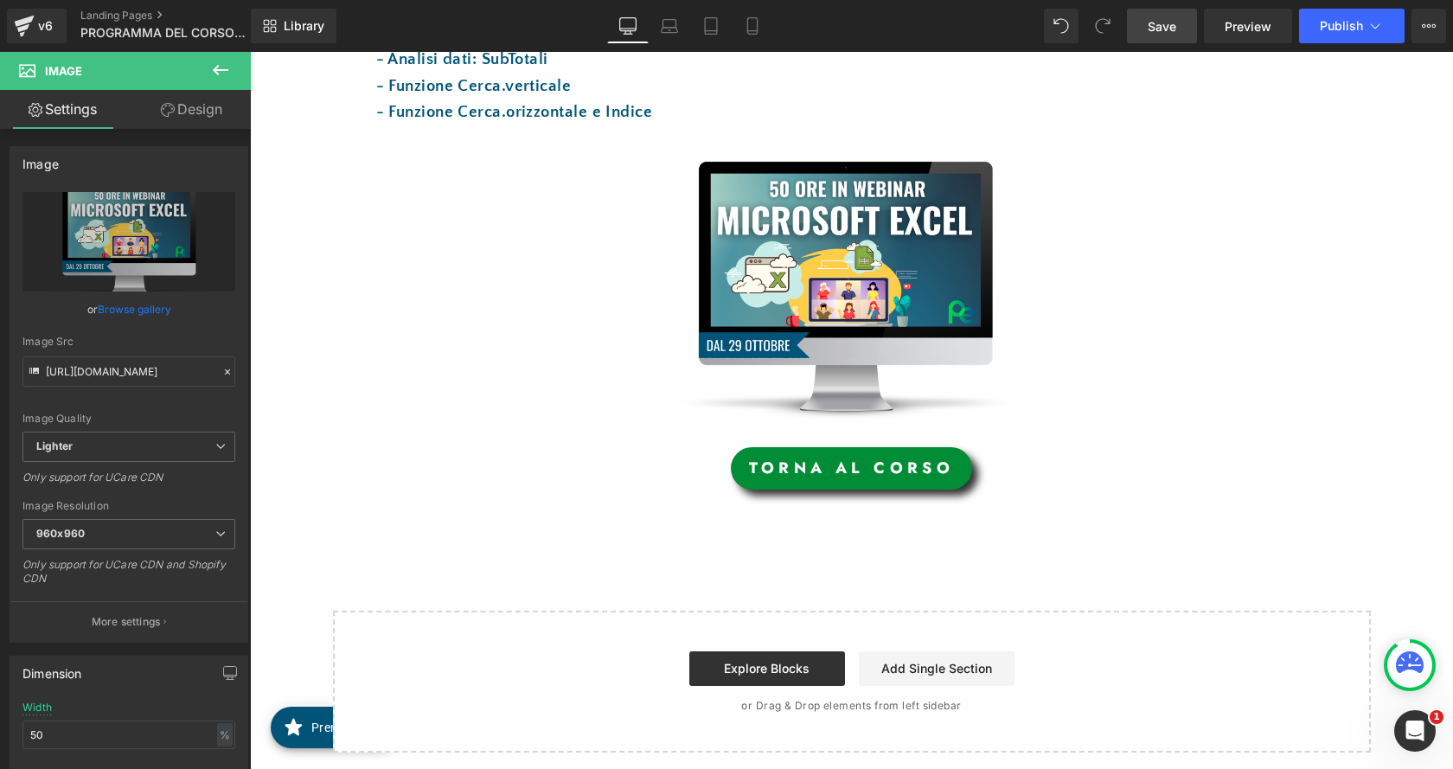
click at [1171, 25] on span "Save" at bounding box center [1162, 26] width 29 height 18
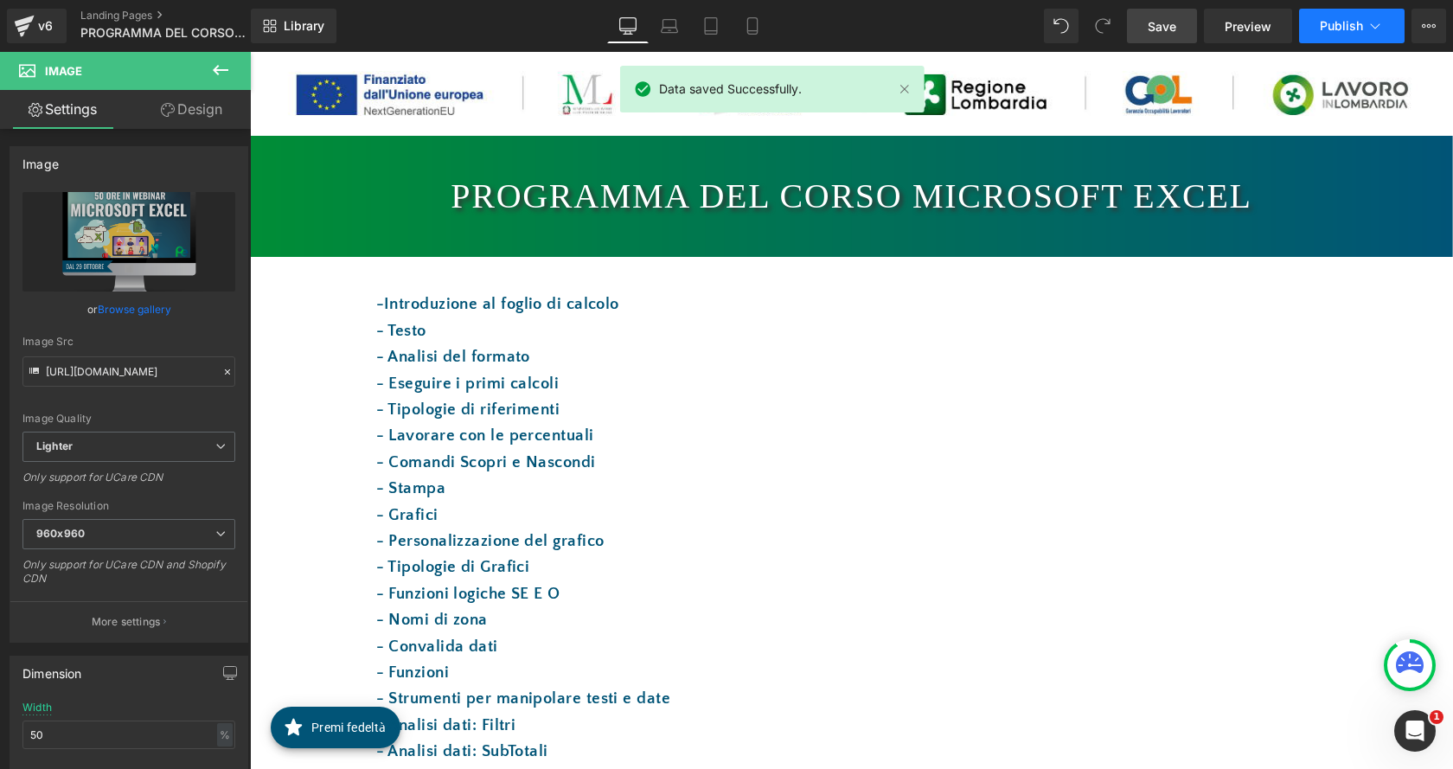
click at [1339, 21] on span "Publish" at bounding box center [1341, 26] width 43 height 14
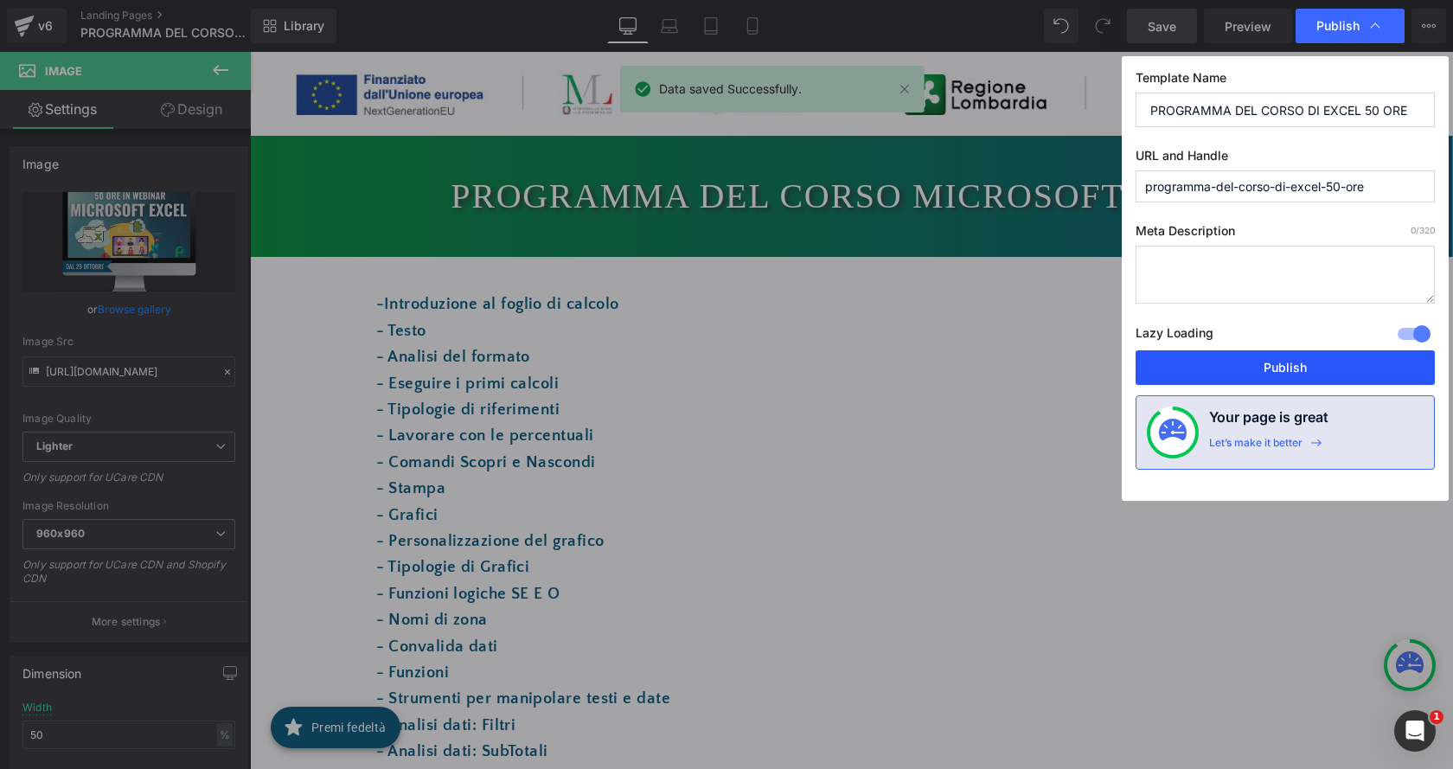
drag, startPoint x: 1287, startPoint y: 370, endPoint x: 1040, endPoint y: 308, distance: 255.1
click at [1287, 370] on button "Publish" at bounding box center [1285, 367] width 299 height 35
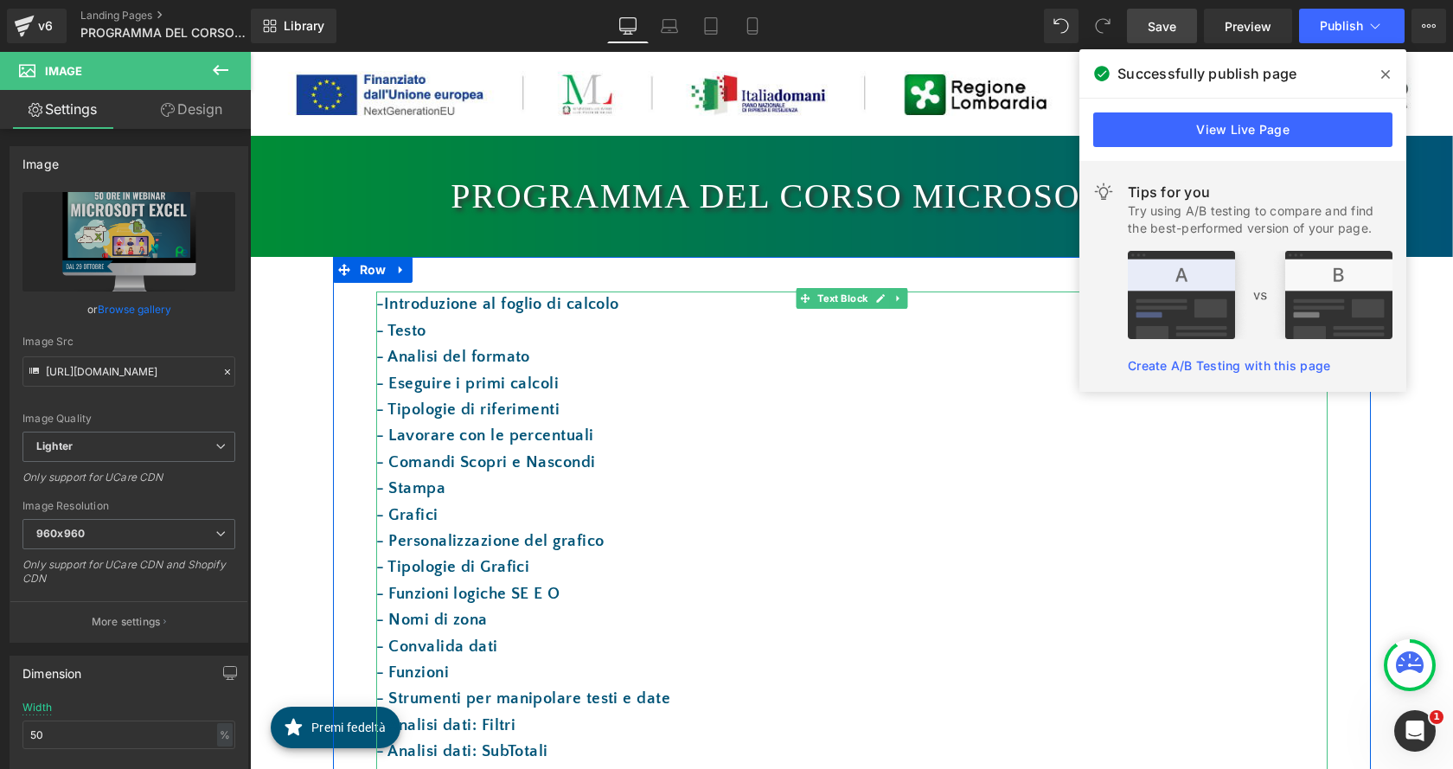
click at [1012, 502] on p "- Grafici" at bounding box center [851, 515] width 951 height 26
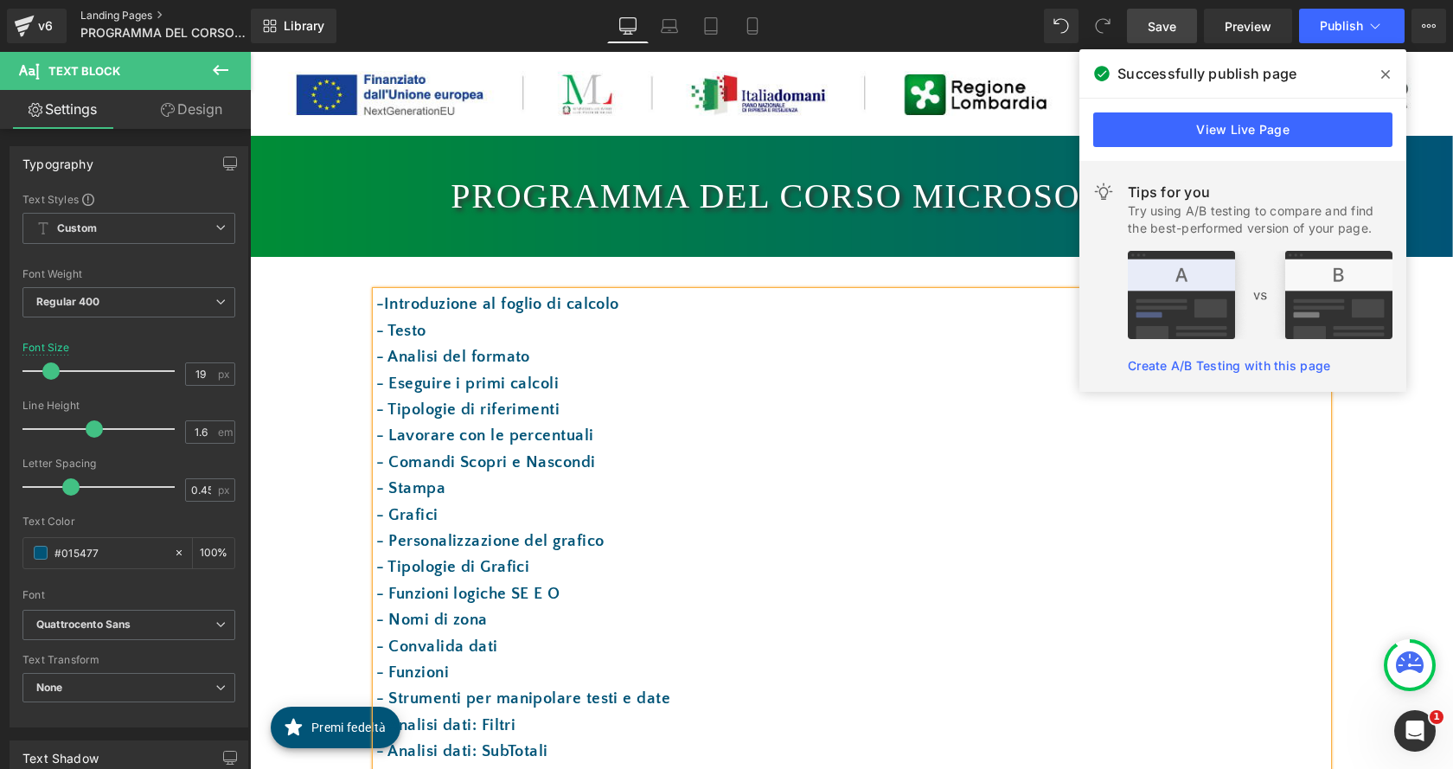
click at [144, 18] on link "Landing Pages" at bounding box center [179, 16] width 199 height 14
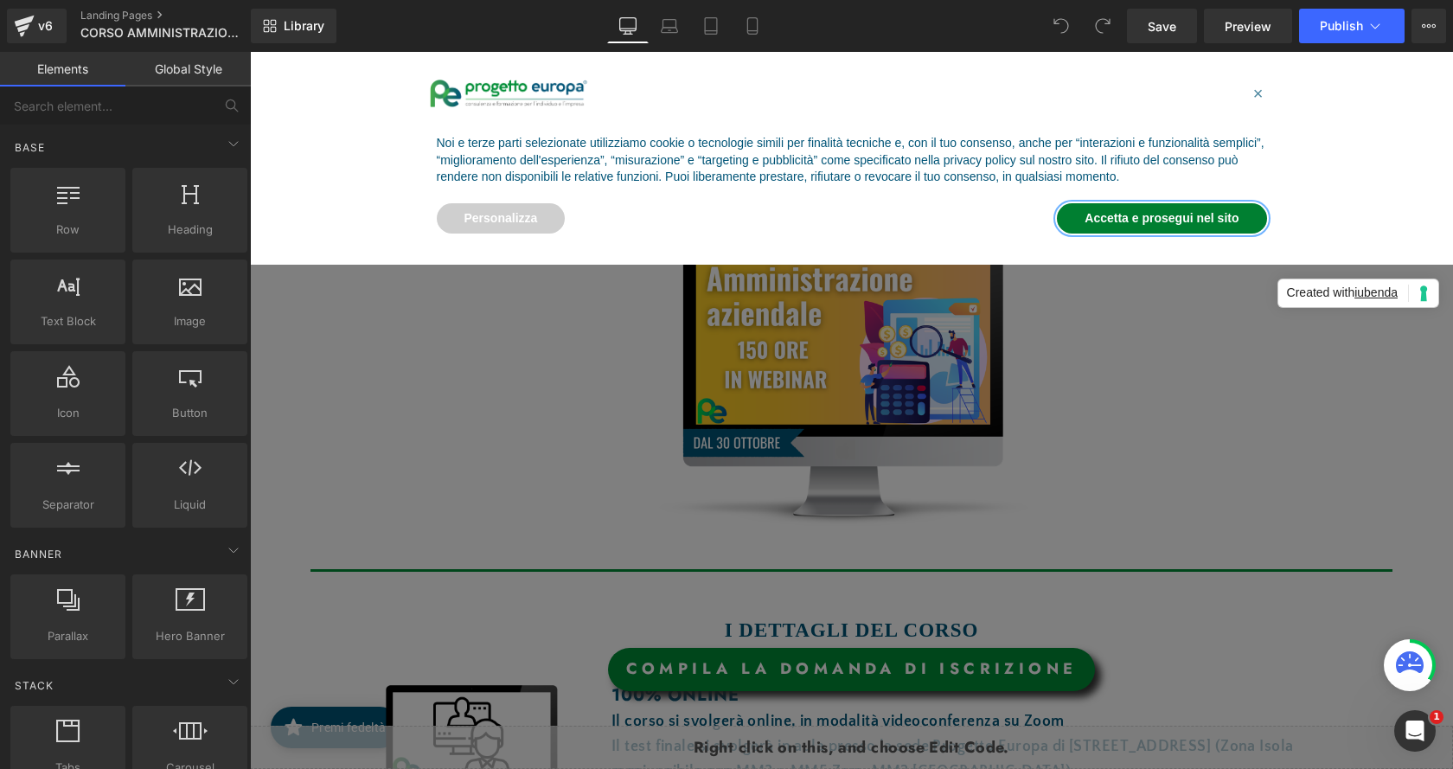
click at [1173, 214] on button "Accetta e prosegui nel sito" at bounding box center [1161, 218] width 209 height 31
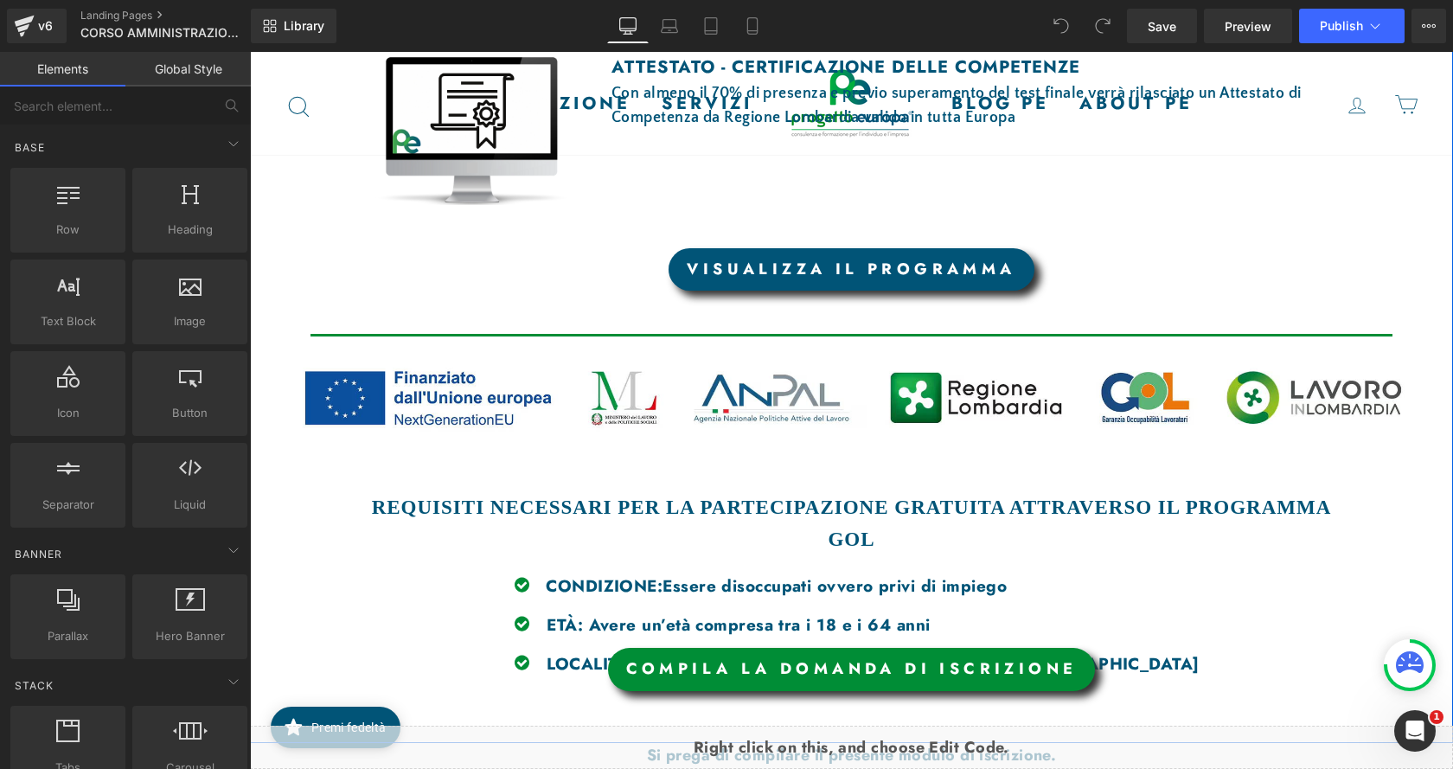
scroll to position [1557, 0]
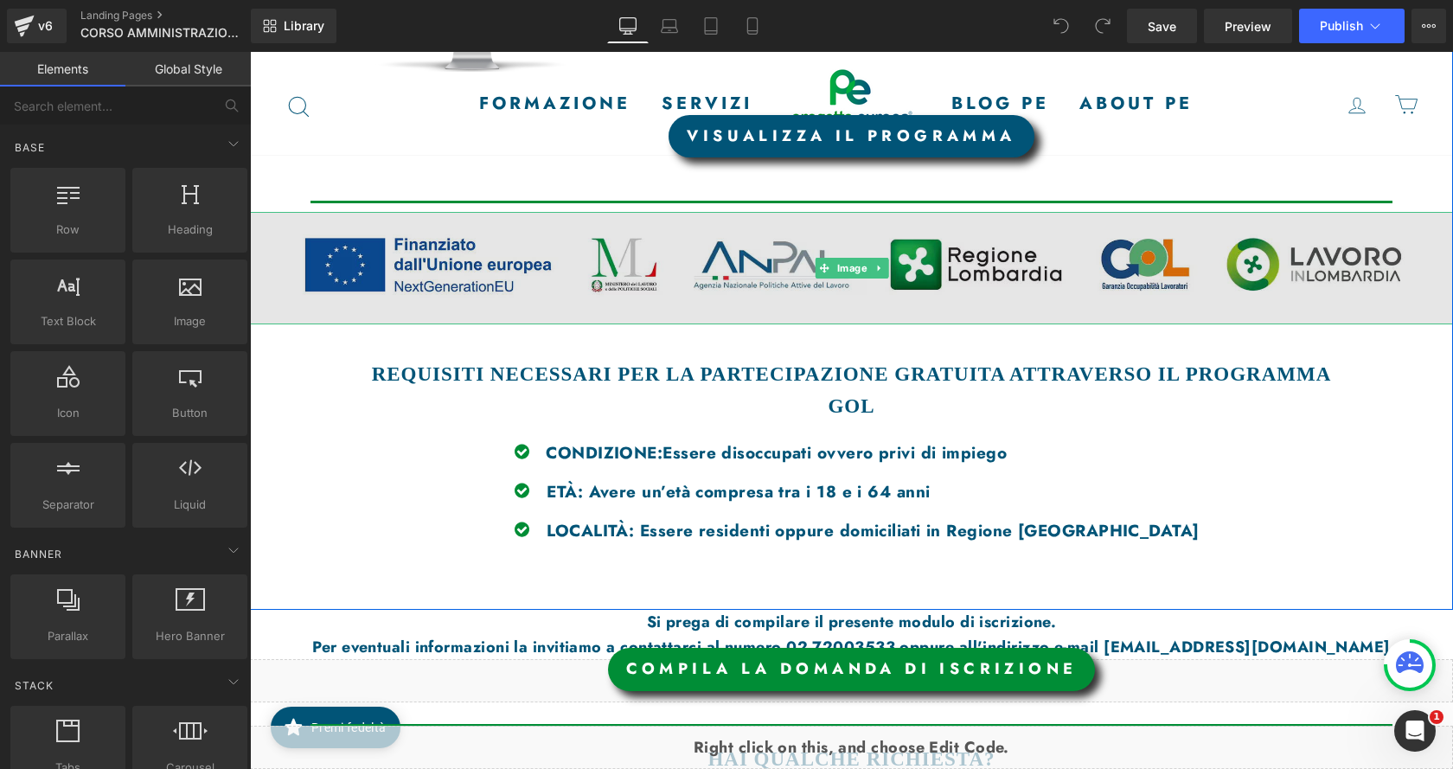
click at [977, 266] on img at bounding box center [851, 268] width 1203 height 112
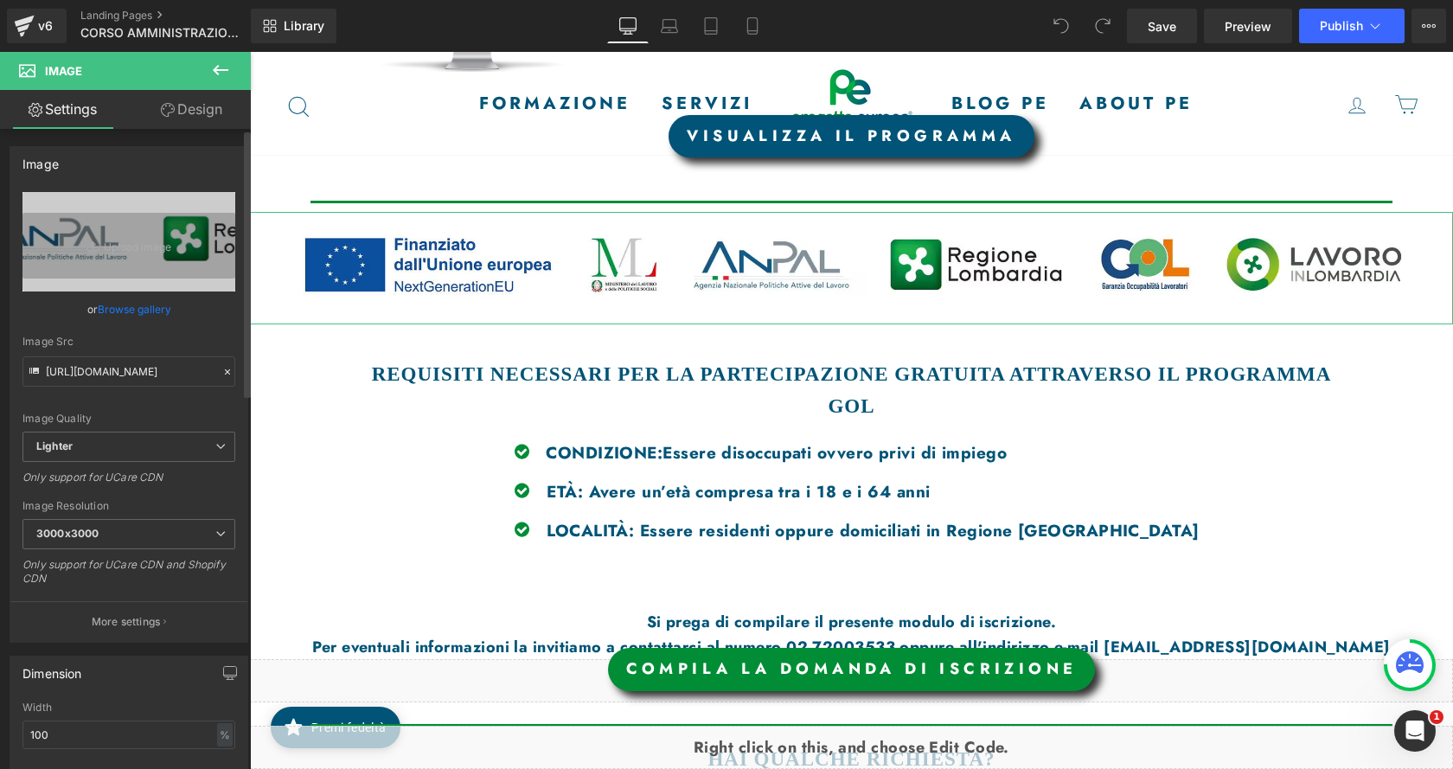
click at [148, 309] on link "Browse gallery" at bounding box center [135, 309] width 74 height 30
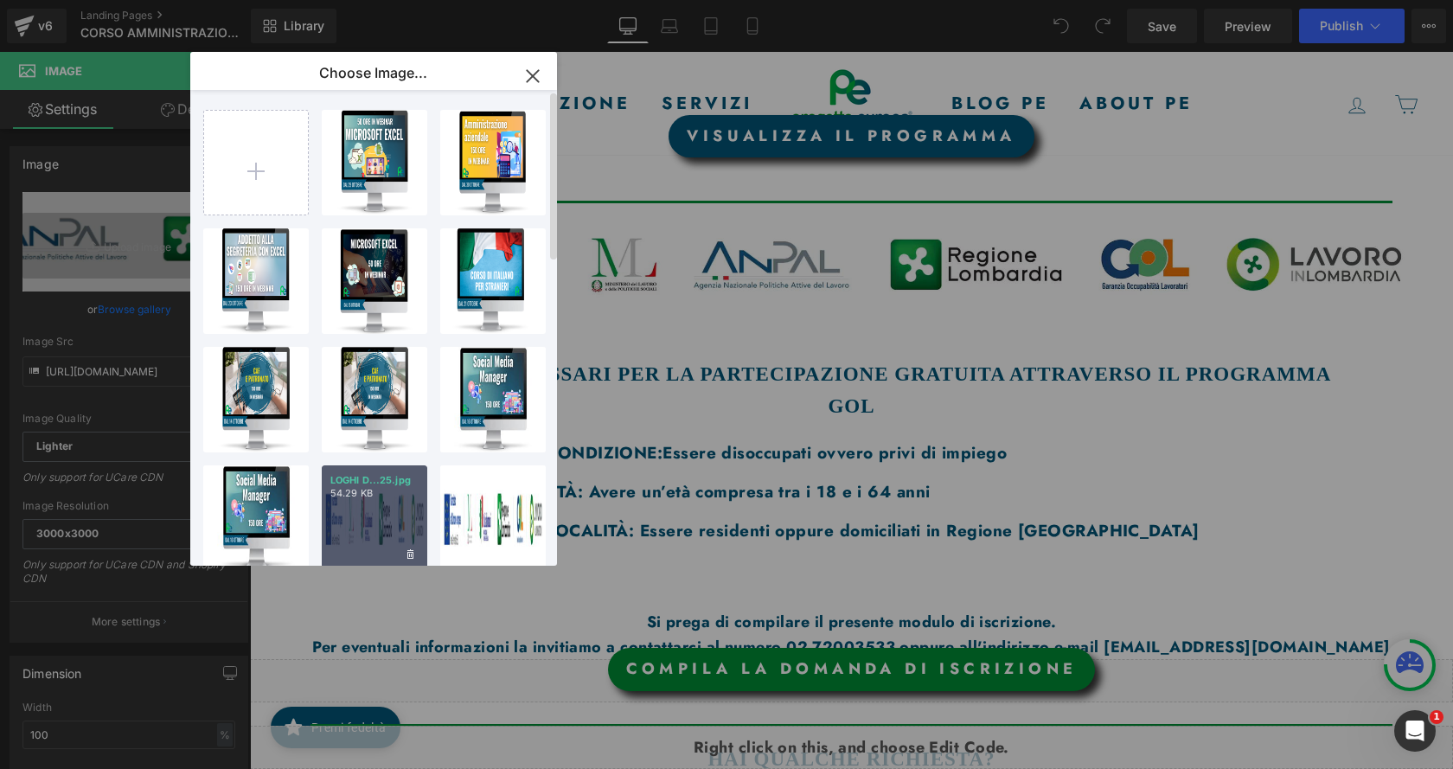
click at [364, 522] on div "LOGHI D...25.jpg 54.29 KB" at bounding box center [375, 518] width 106 height 106
type input "https://ucarecdn.com/7b09bd85-8a3a-4d8a-8dbc-725cf8d365b1/-/format/auto/-/previ…"
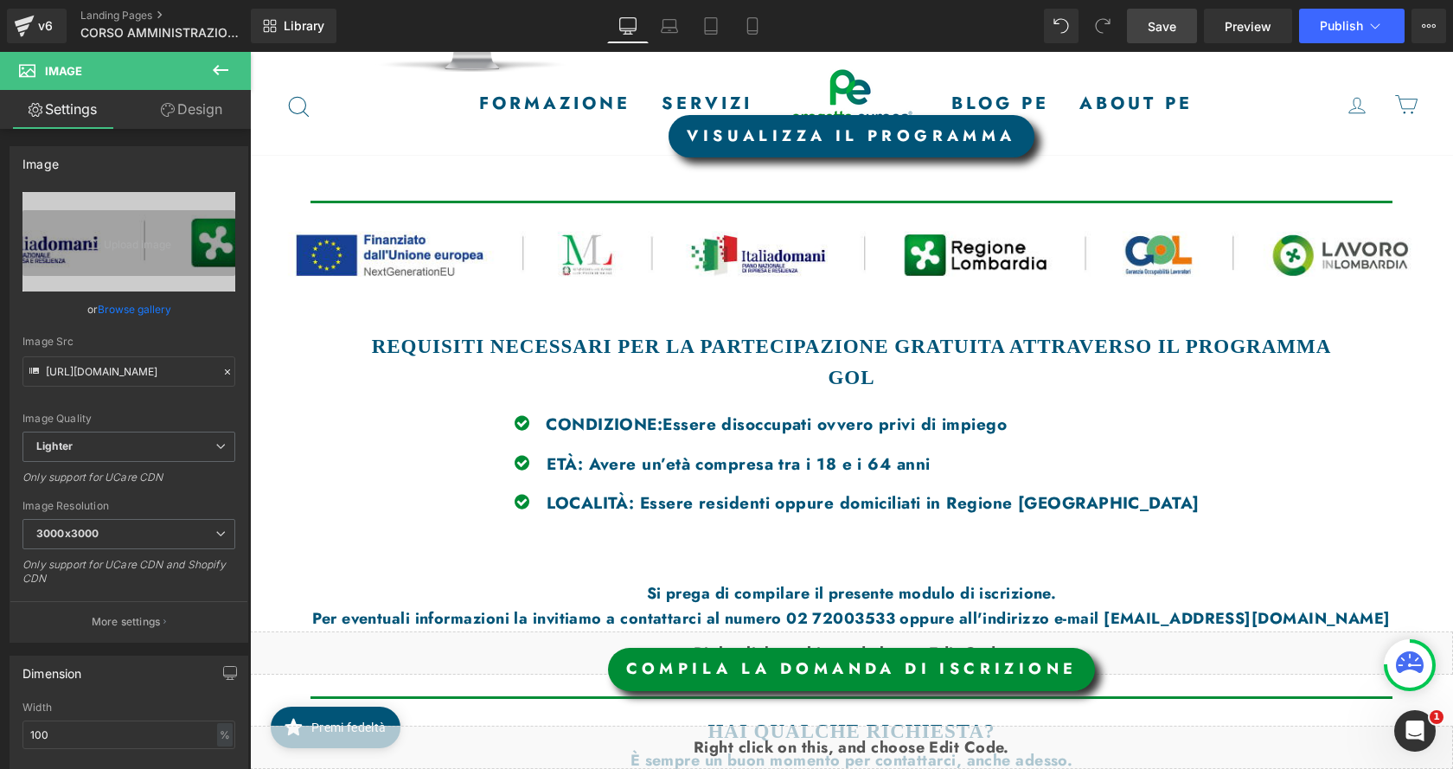
click at [1164, 20] on span "Save" at bounding box center [1162, 26] width 29 height 18
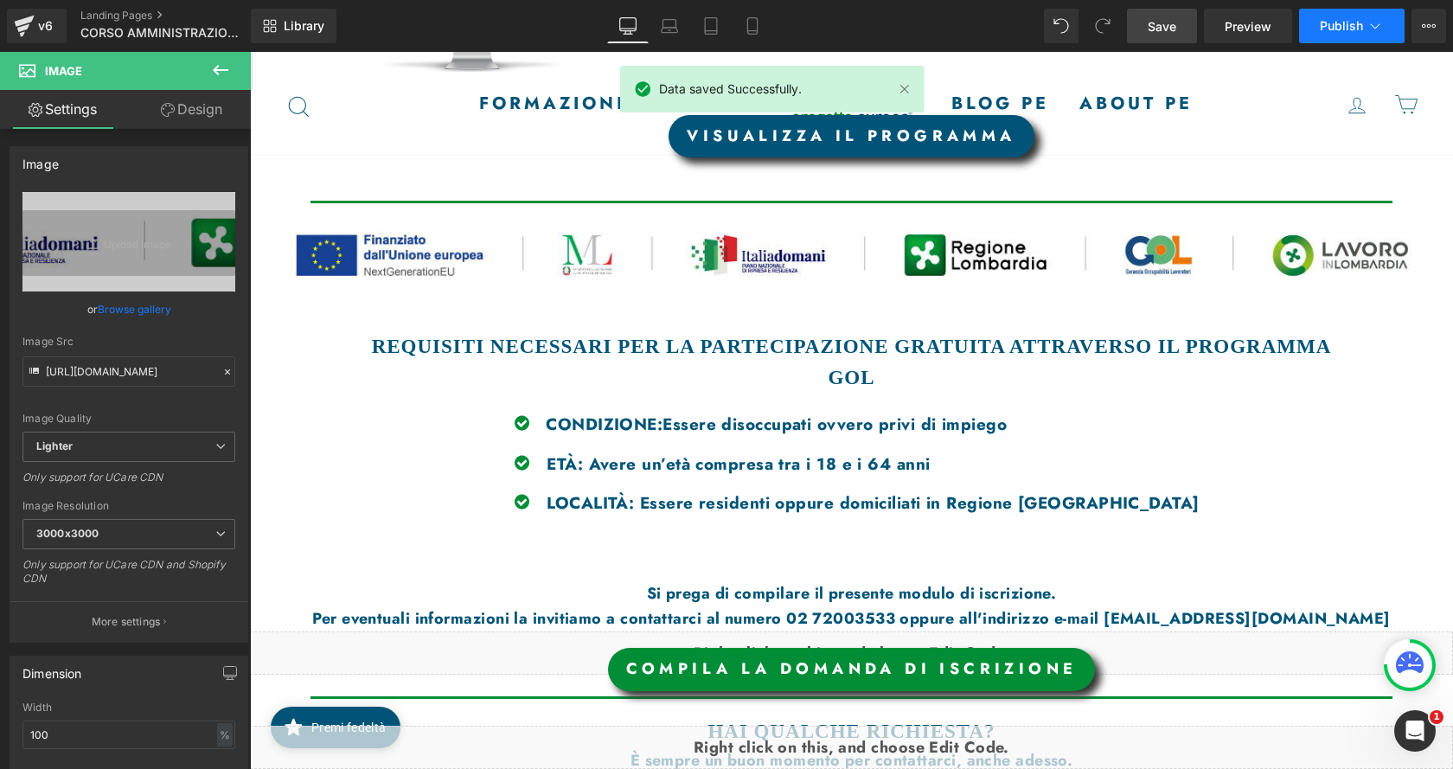
click at [1357, 33] on button "Publish" at bounding box center [1352, 26] width 106 height 35
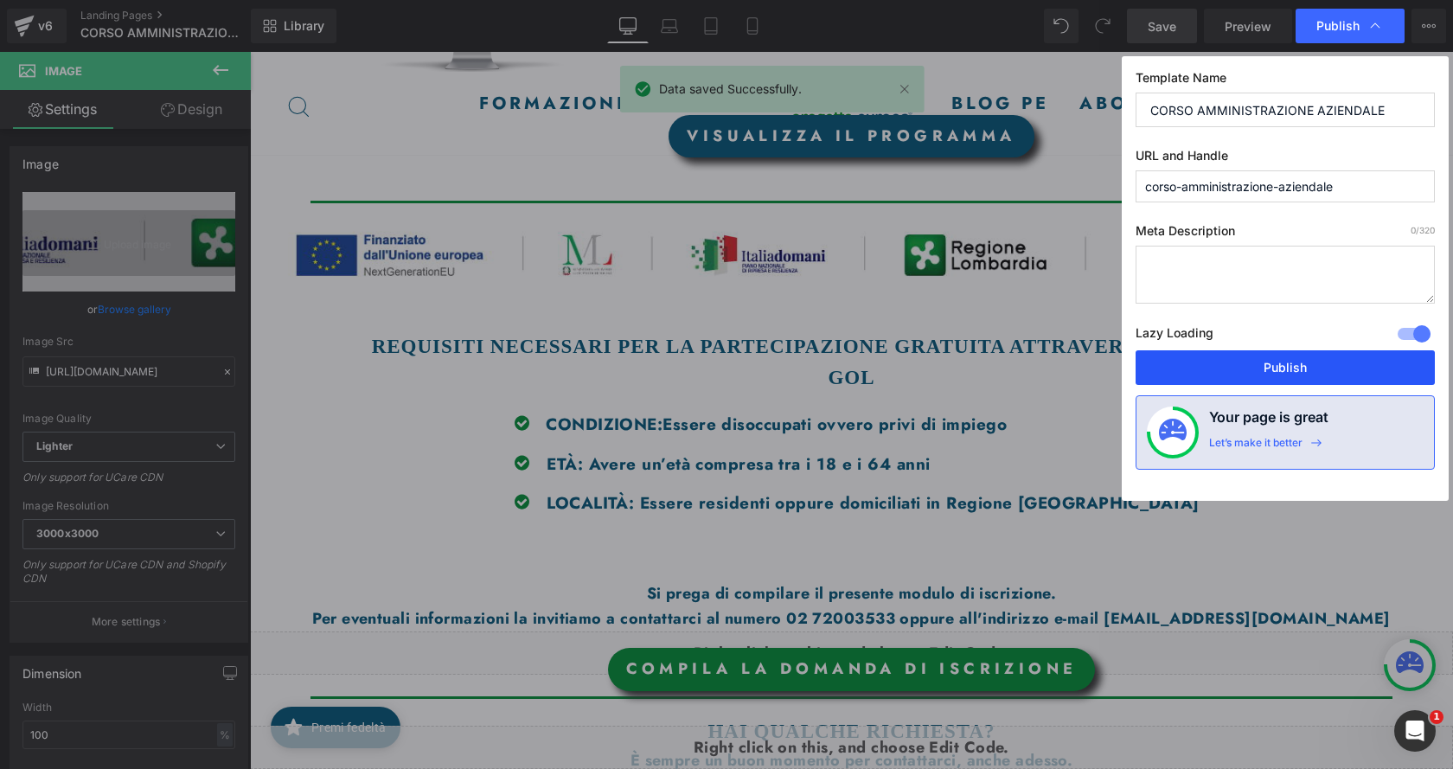
click at [1337, 352] on button "Publish" at bounding box center [1285, 367] width 299 height 35
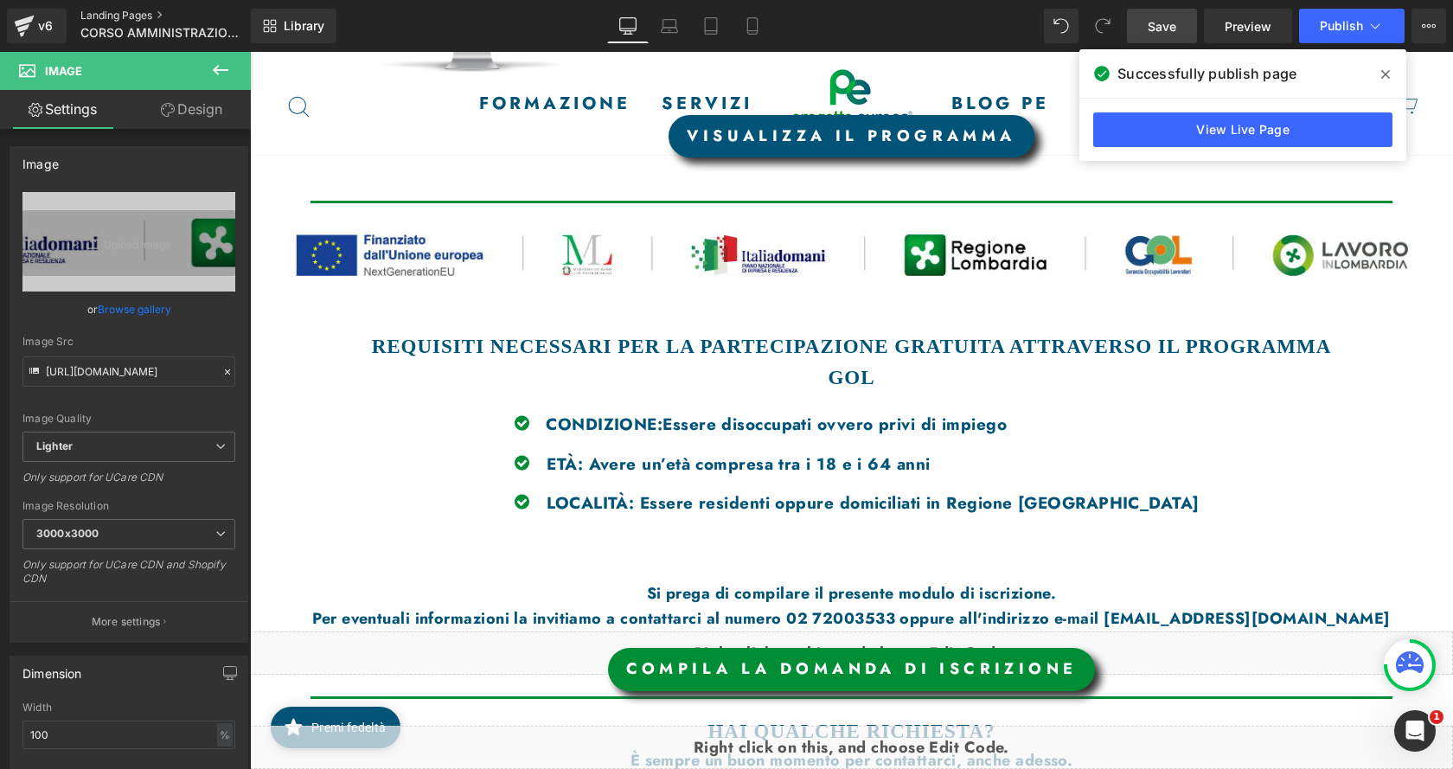
click at [93, 11] on link "Landing Pages" at bounding box center [179, 16] width 199 height 14
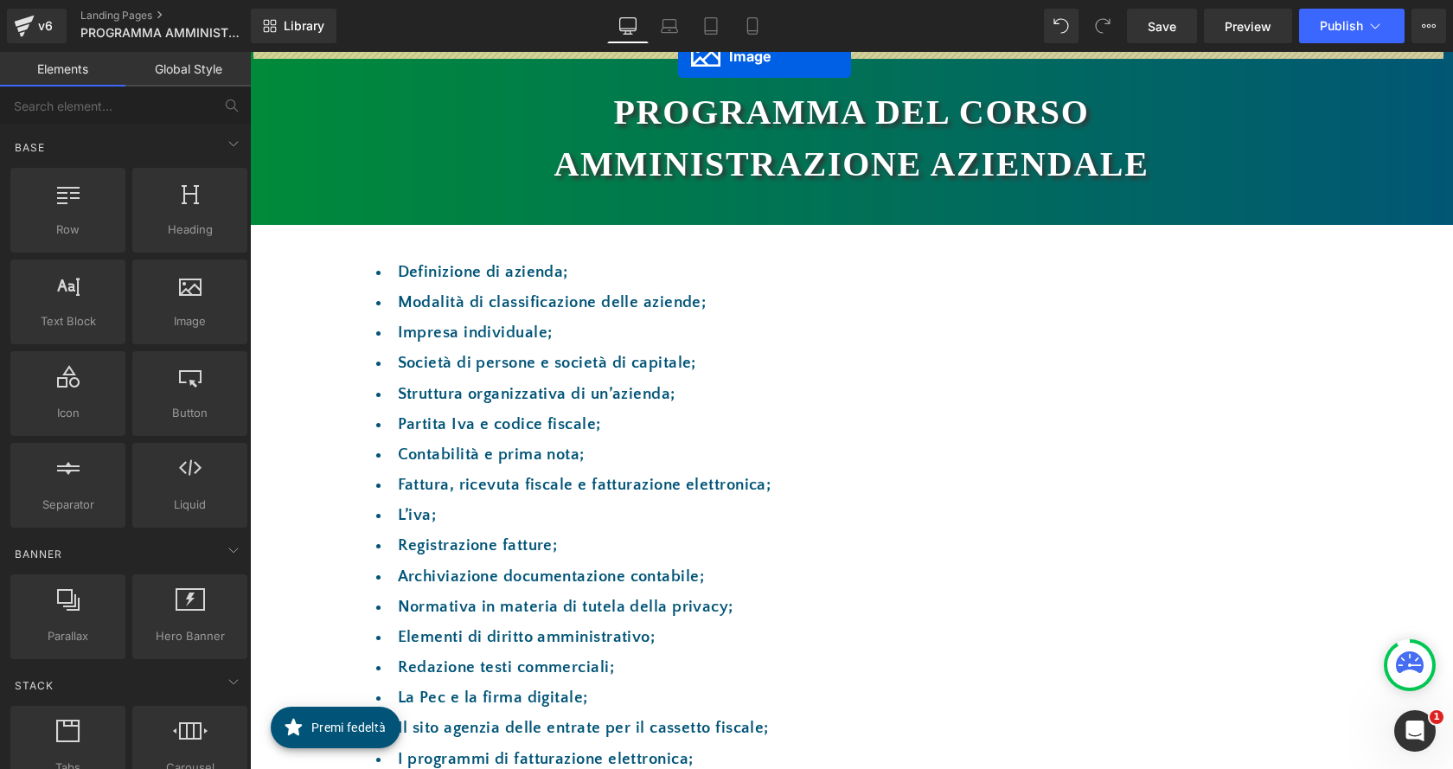
drag, startPoint x: 810, startPoint y: 382, endPoint x: 678, endPoint y: 56, distance: 351.9
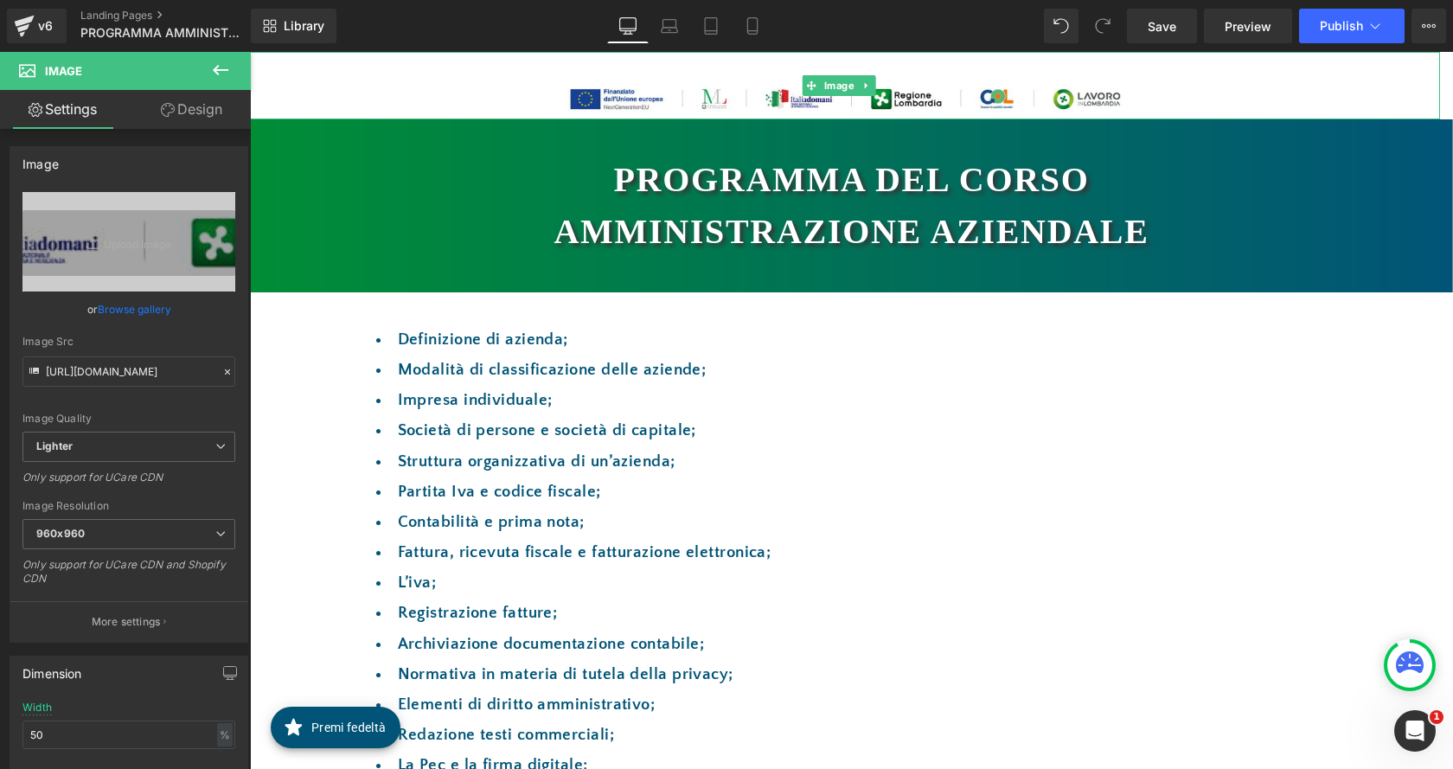
click at [872, 80] on link at bounding box center [866, 85] width 18 height 21
click at [877, 88] on icon at bounding box center [875, 85] width 10 height 10
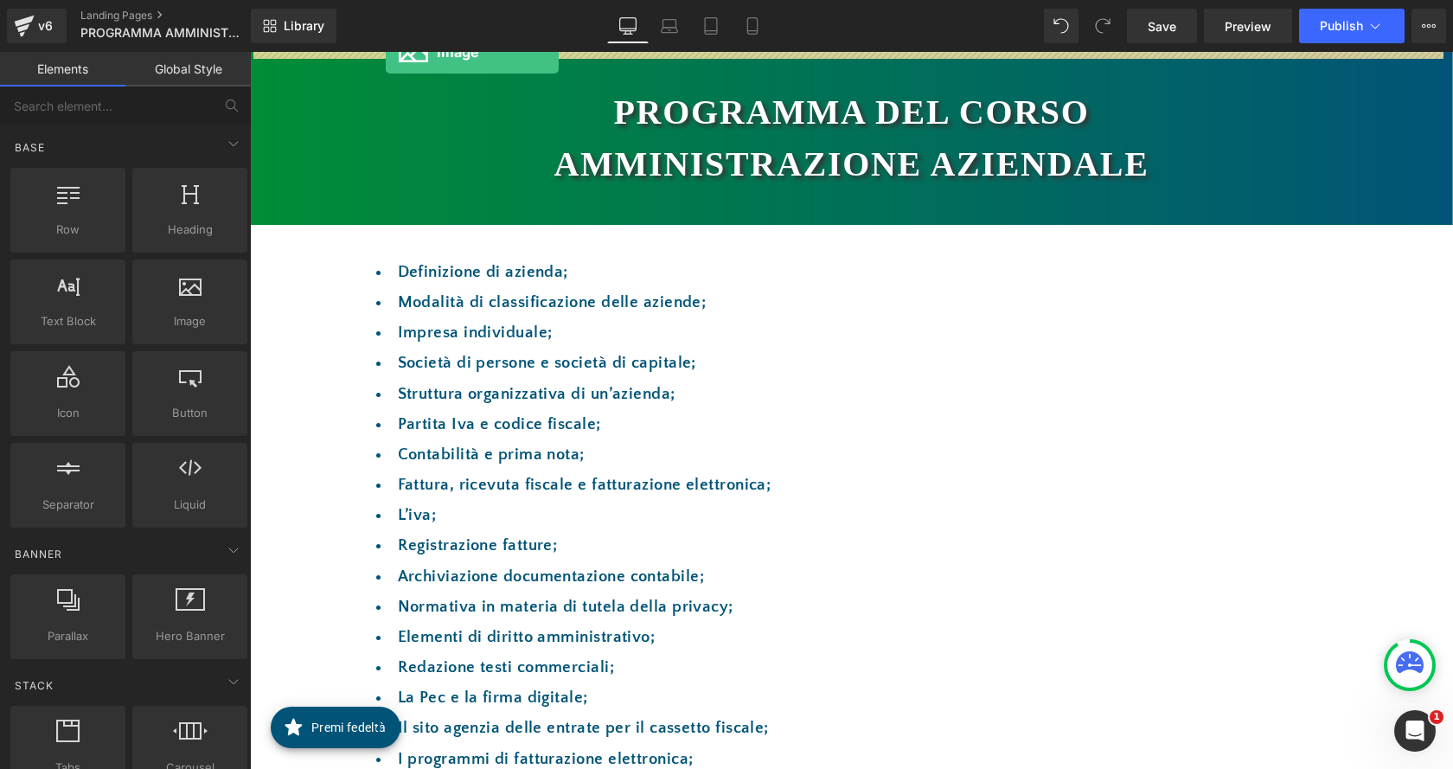
drag, startPoint x: 167, startPoint y: 315, endPoint x: 394, endPoint y: 35, distance: 359.7
click at [394, 35] on div "Image You are previewing how the will restyle your page. You can not edit Eleme…" at bounding box center [726, 399] width 1453 height 798
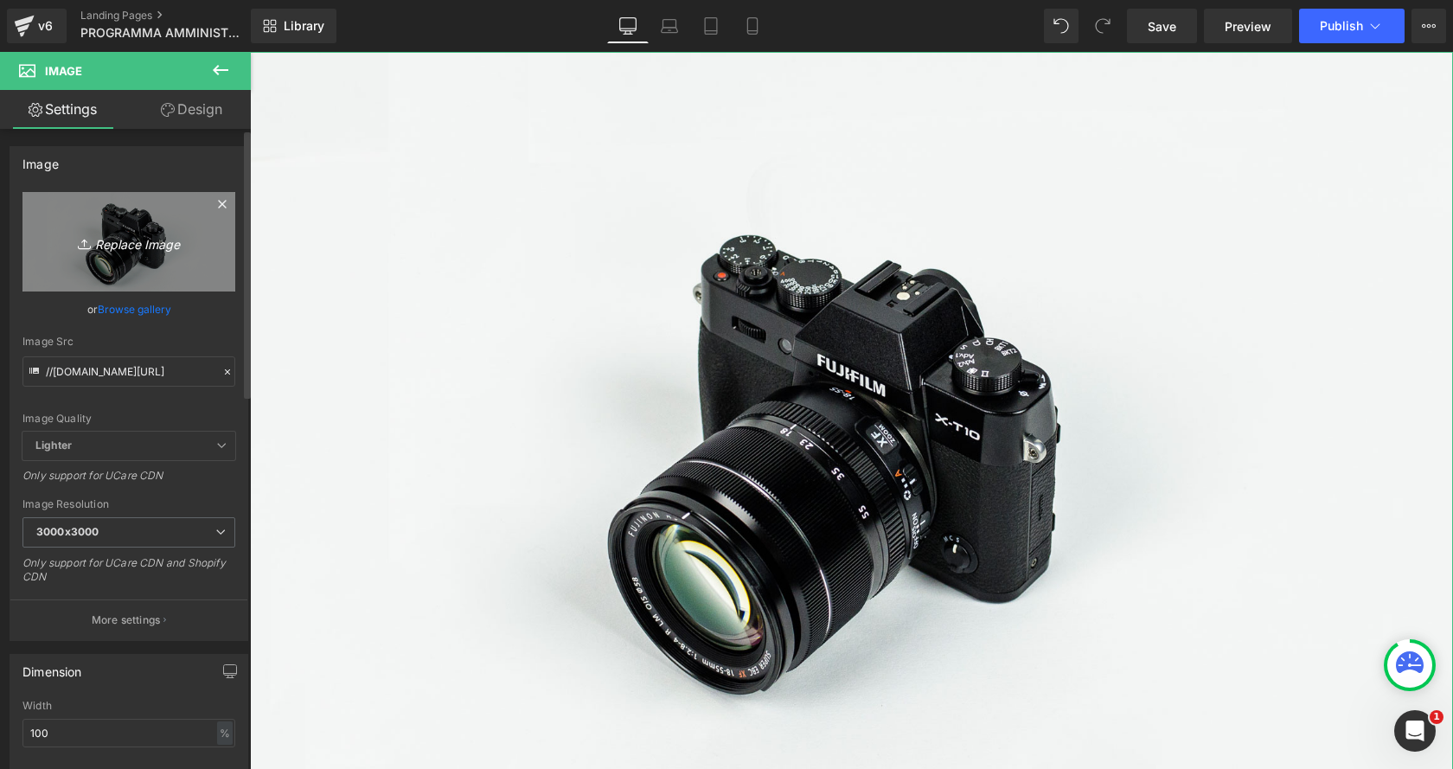
click at [139, 261] on link "Replace Image" at bounding box center [128, 241] width 213 height 99
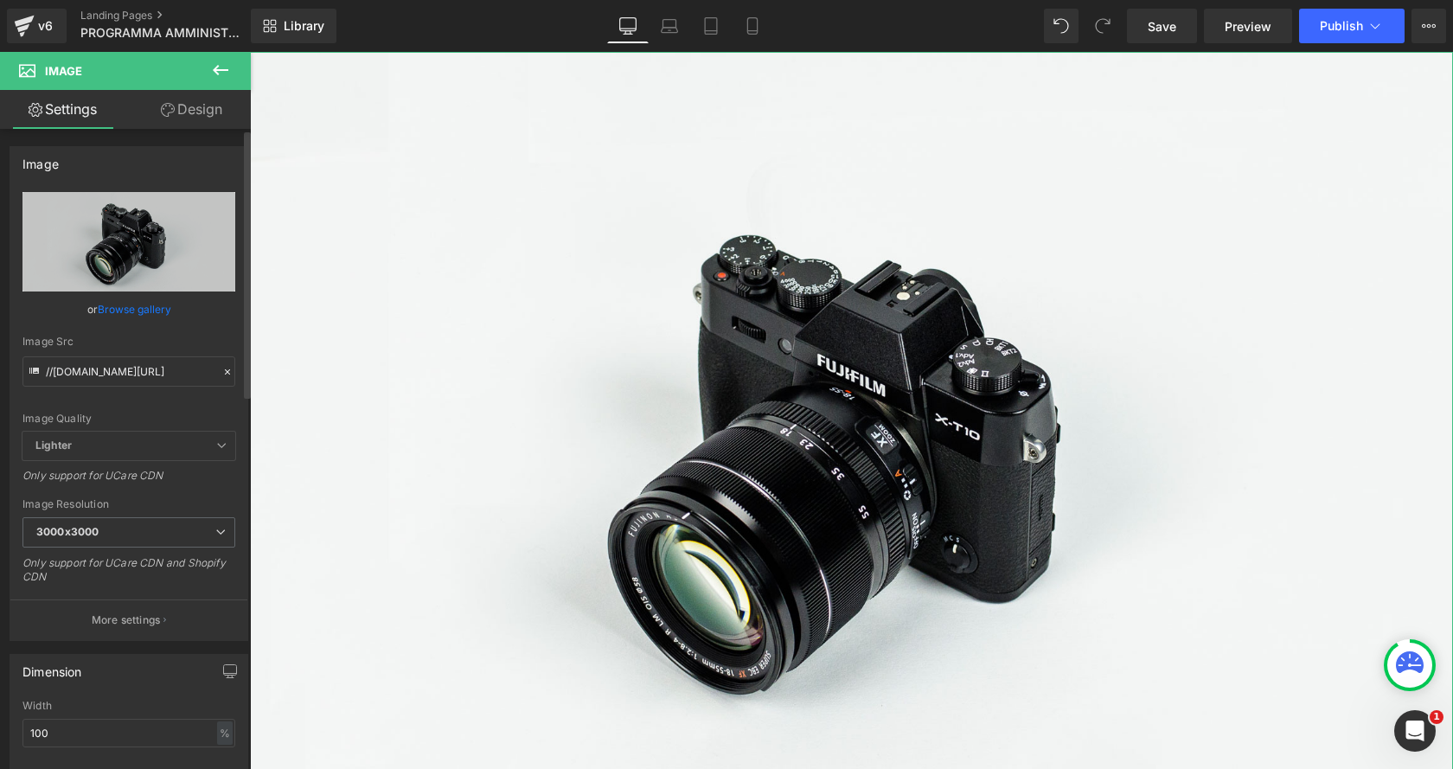
click at [145, 313] on link "Browse gallery" at bounding box center [135, 309] width 74 height 30
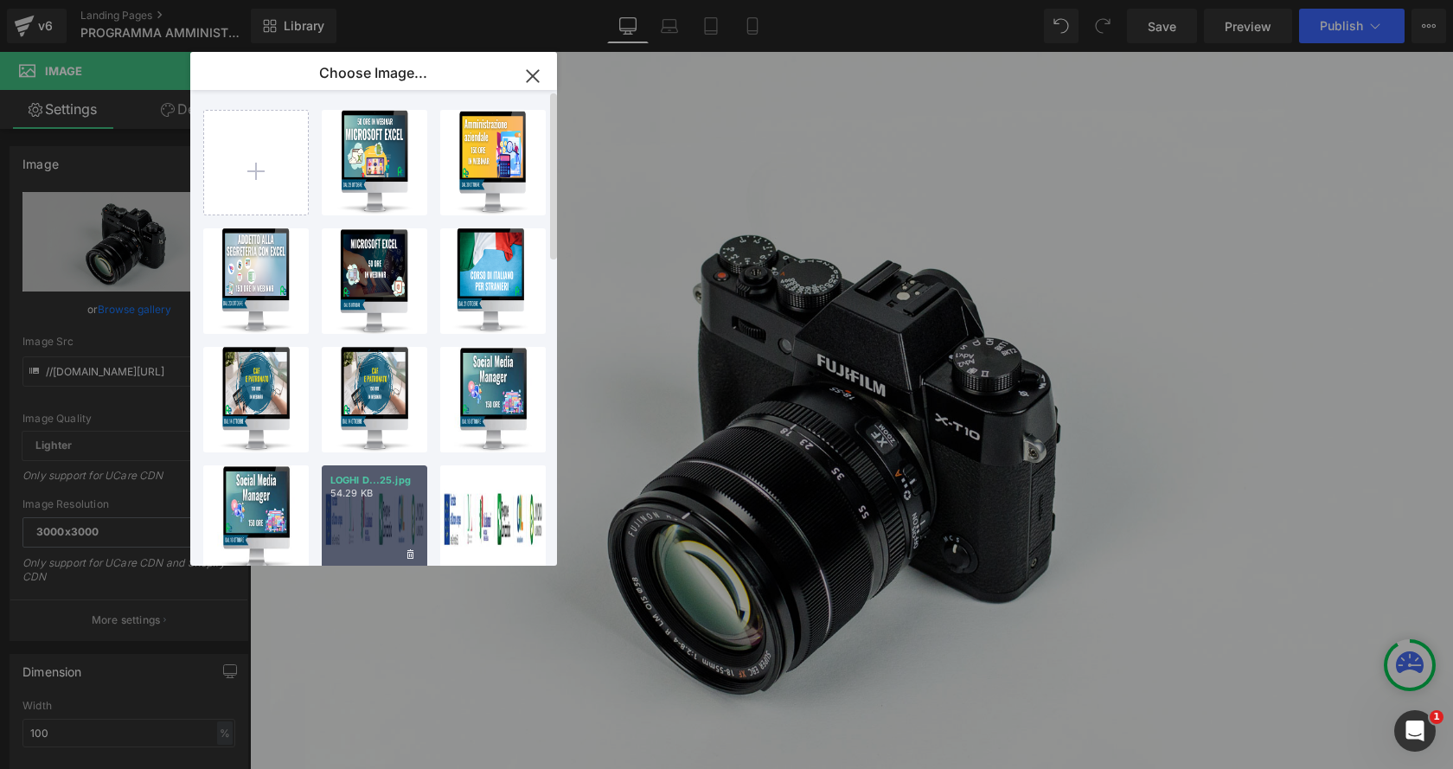
click at [387, 516] on div "LOGHI D...25.jpg 54.29 KB" at bounding box center [375, 518] width 106 height 106
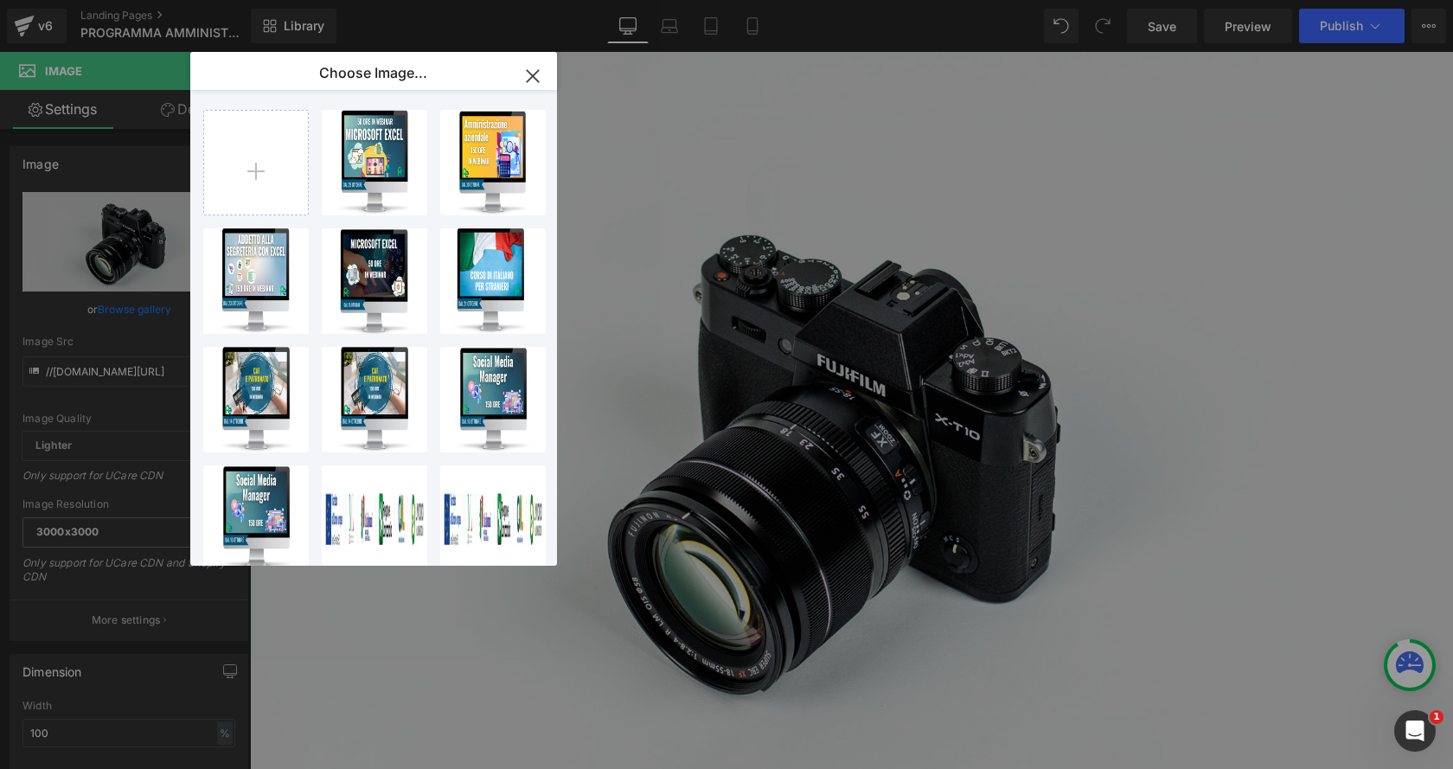
type input "[URL][DOMAIN_NAME]"
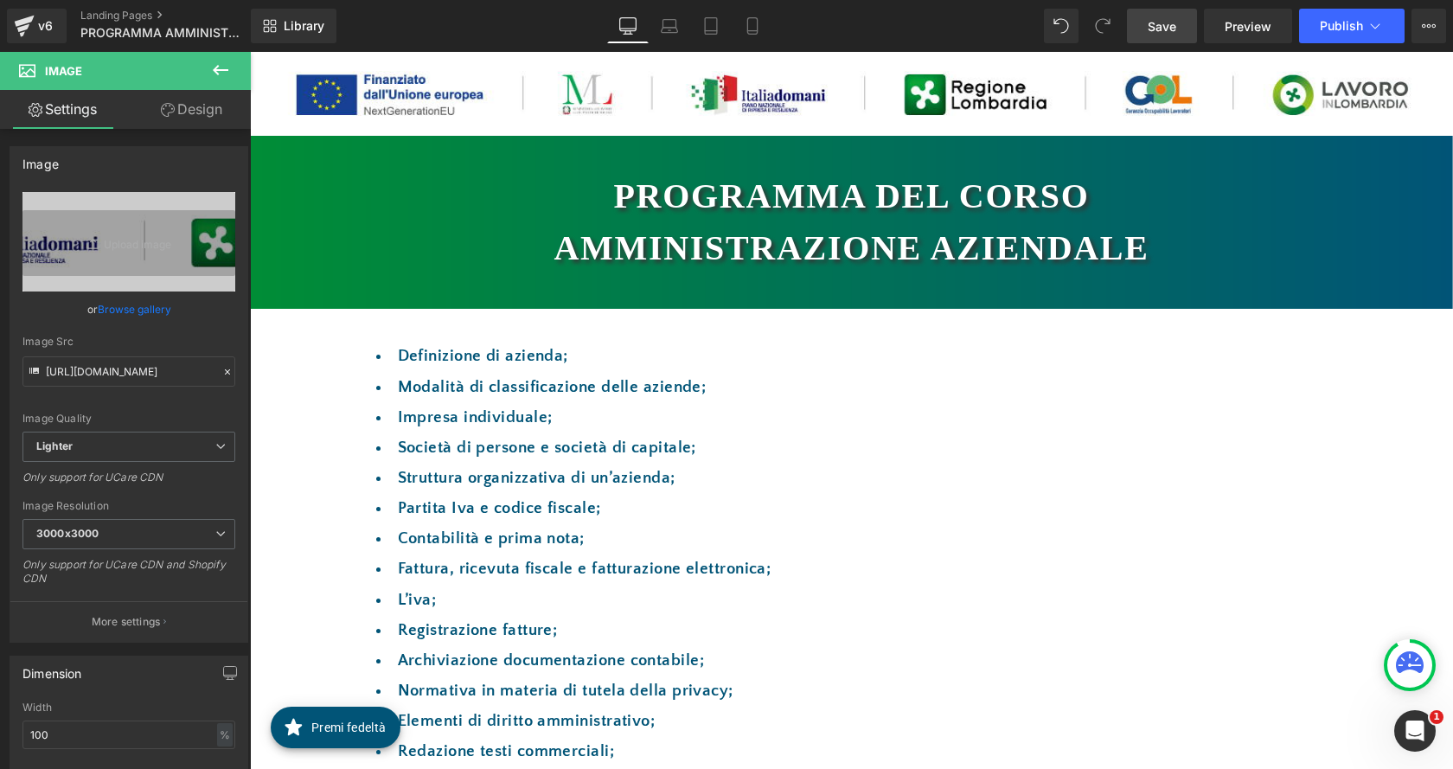
click at [1169, 24] on span "Save" at bounding box center [1162, 26] width 29 height 18
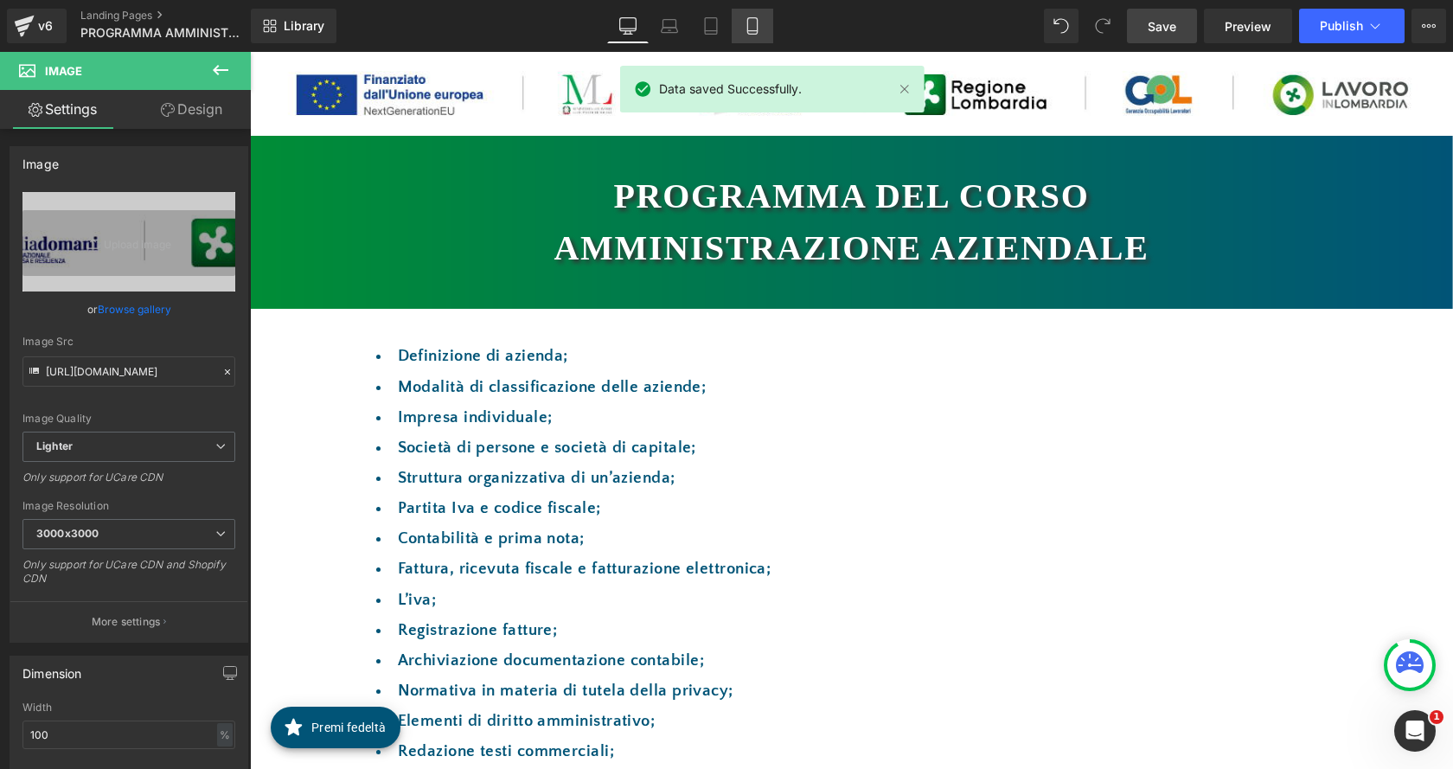
click at [767, 30] on link "Mobile" at bounding box center [753, 26] width 42 height 35
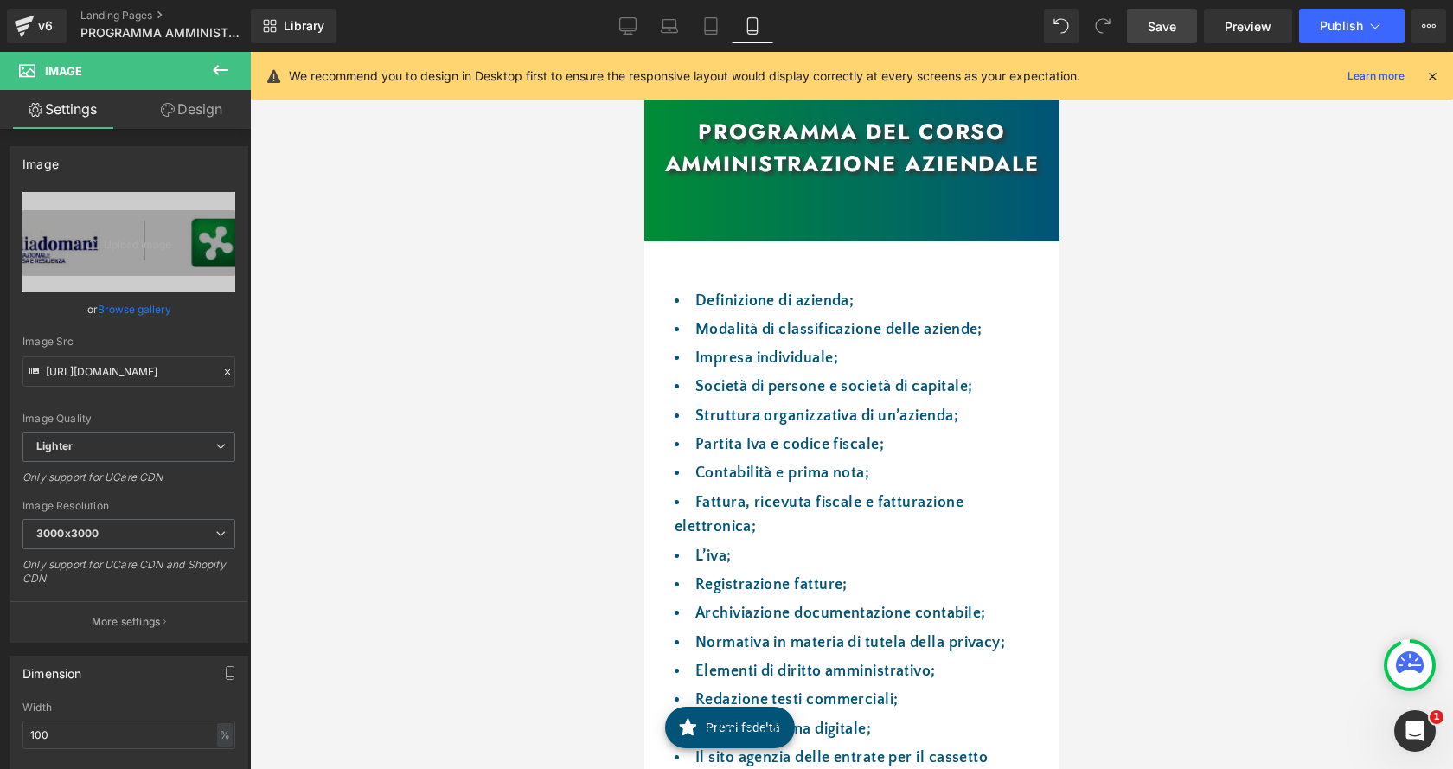
click at [1185, 252] on div at bounding box center [851, 410] width 1203 height 717
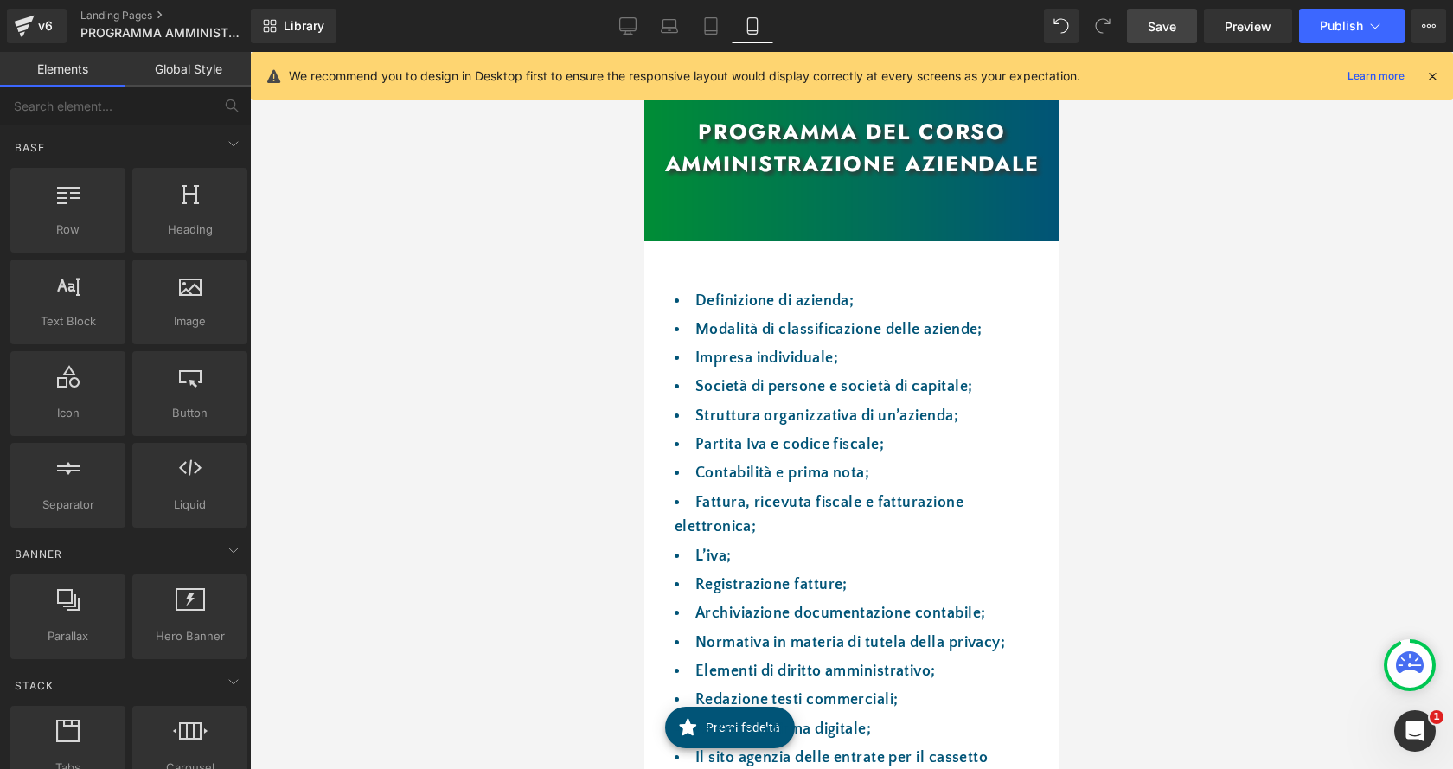
click at [1436, 78] on icon at bounding box center [1432, 76] width 16 height 16
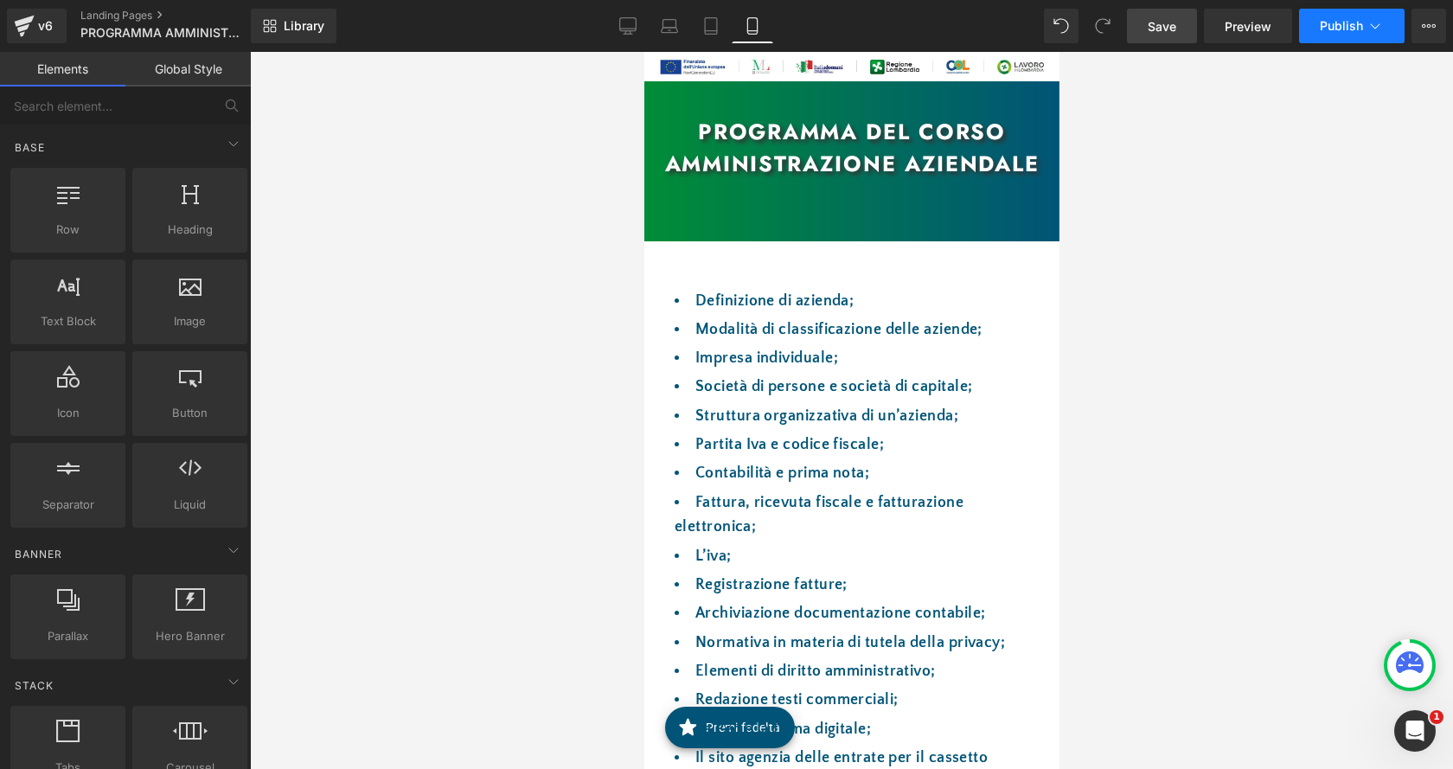
click at [1359, 22] on span "Publish" at bounding box center [1341, 26] width 43 height 14
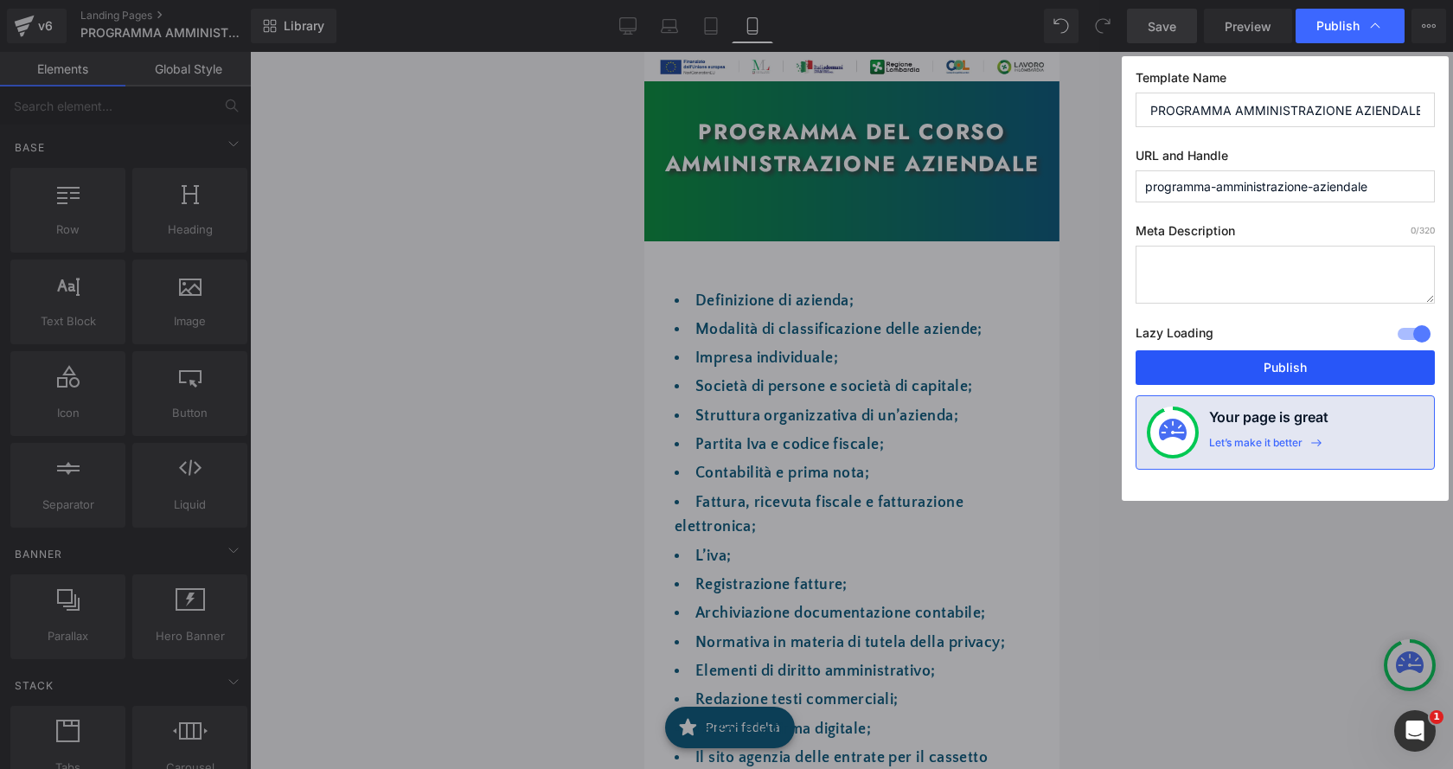
click at [1337, 361] on button "Publish" at bounding box center [1285, 367] width 299 height 35
